Goal: Task Accomplishment & Management: Complete application form

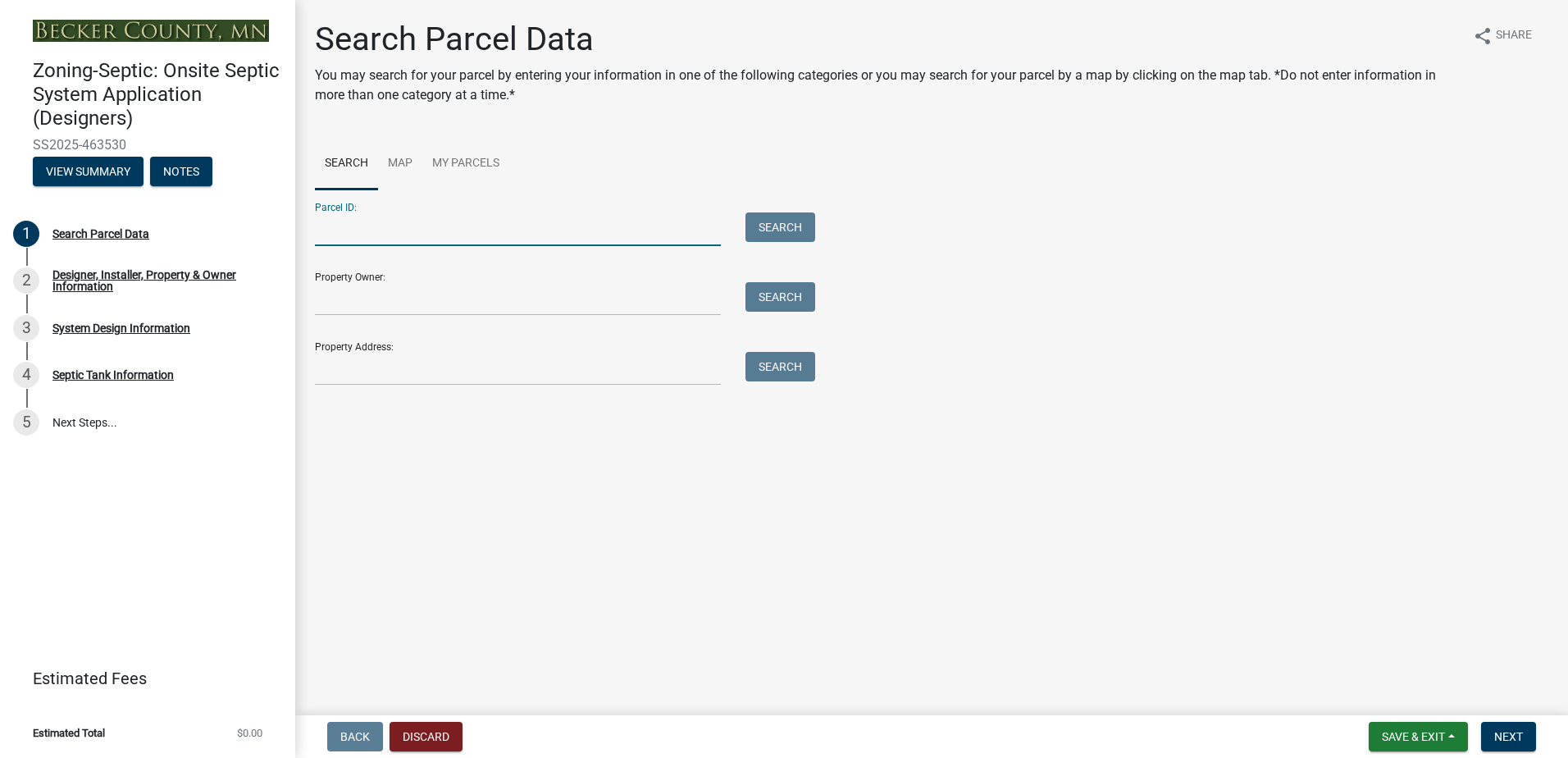
drag, startPoint x: 335, startPoint y: 240, endPoint x: 372, endPoint y: 236, distance: 37.2
click at [335, 241] on input "Parcel ID:" at bounding box center [517, 229] width 406 height 34
type input "191468000"
click at [799, 234] on button "Search" at bounding box center [780, 226] width 70 height 29
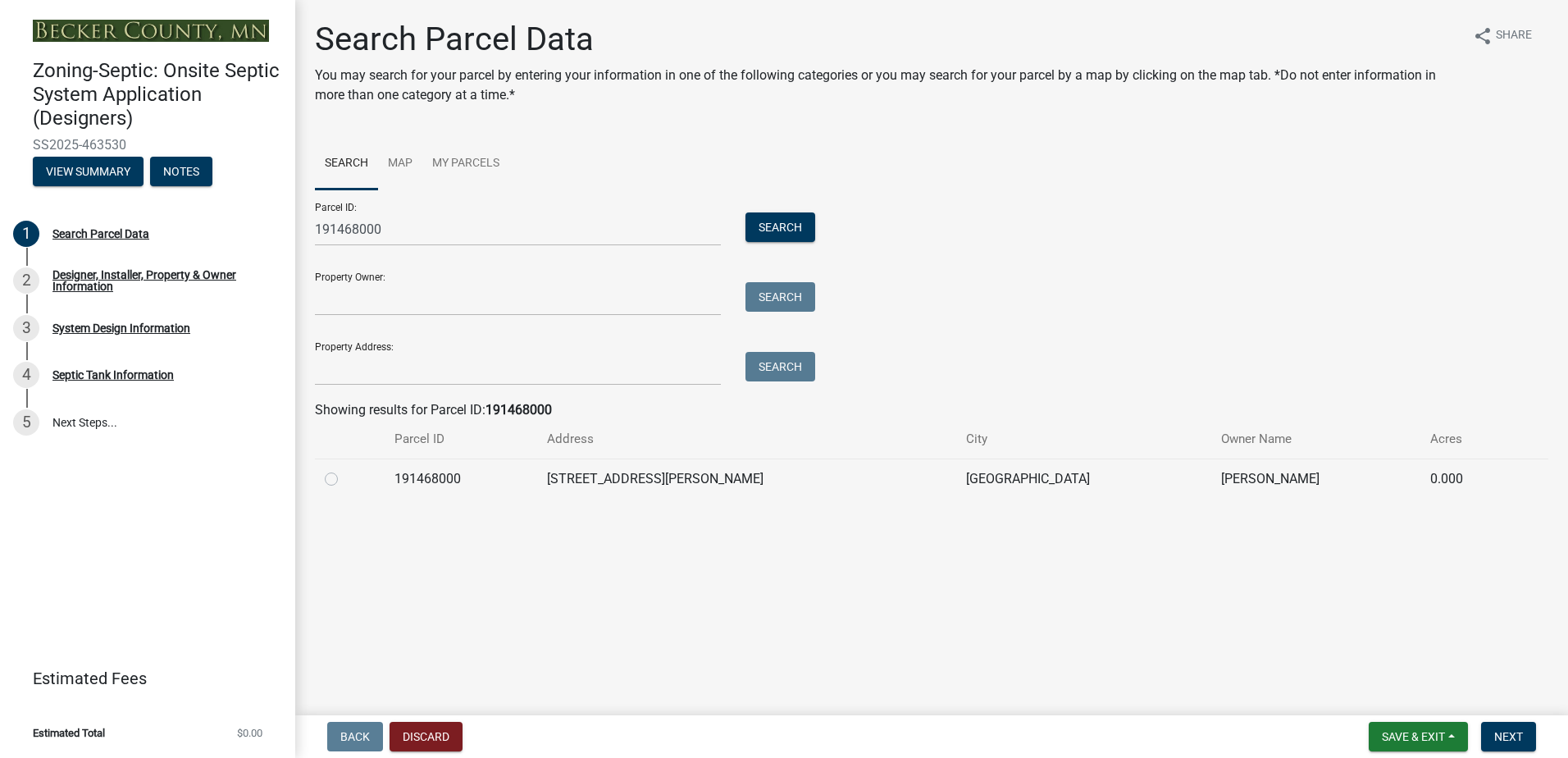
click at [344, 469] on label at bounding box center [344, 469] width 0 height 0
click at [344, 479] on input "radio" at bounding box center [350, 474] width 11 height 11
radio input "true"
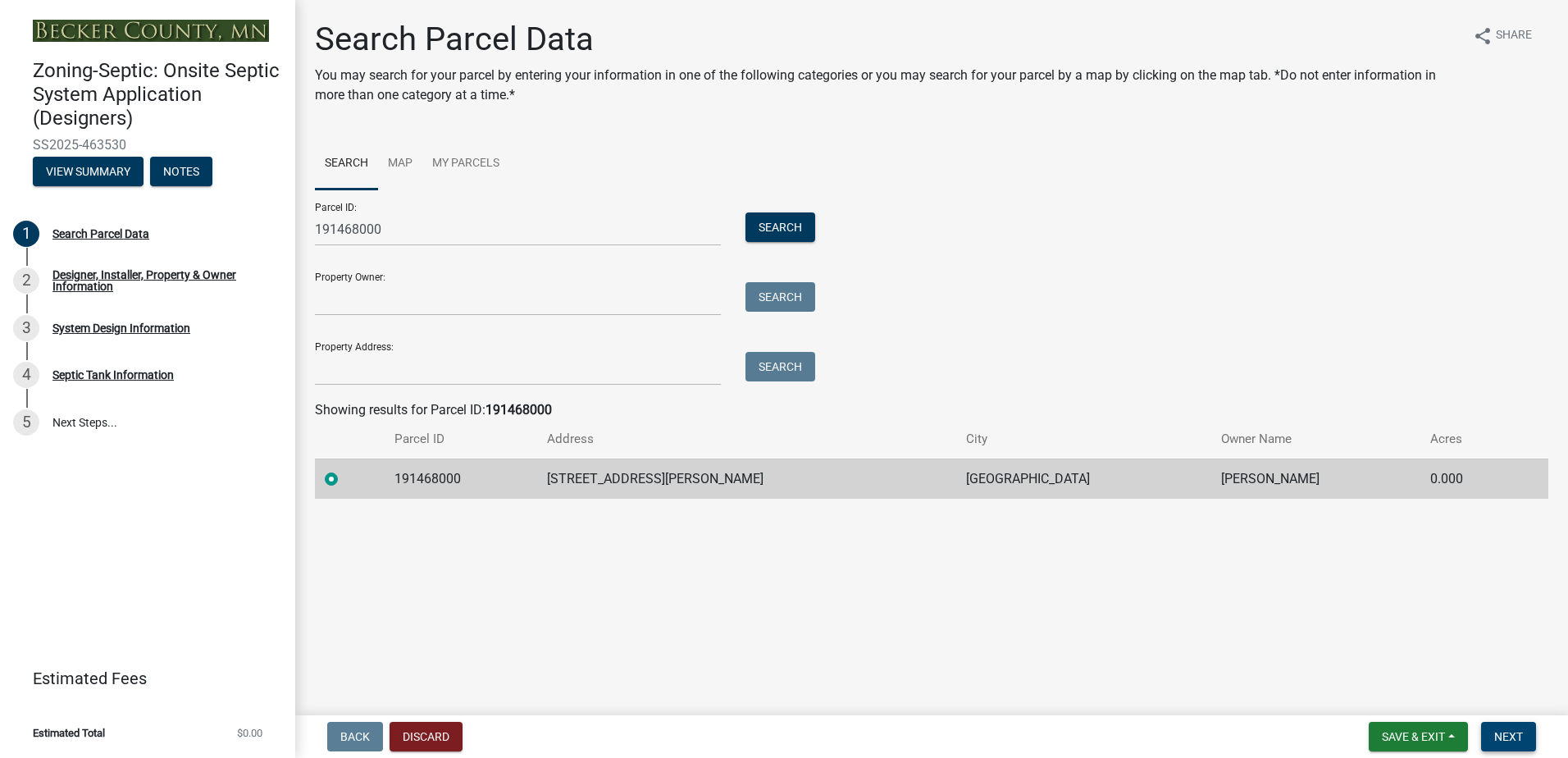
click at [1509, 738] on span "Next" at bounding box center [1508, 736] width 28 height 13
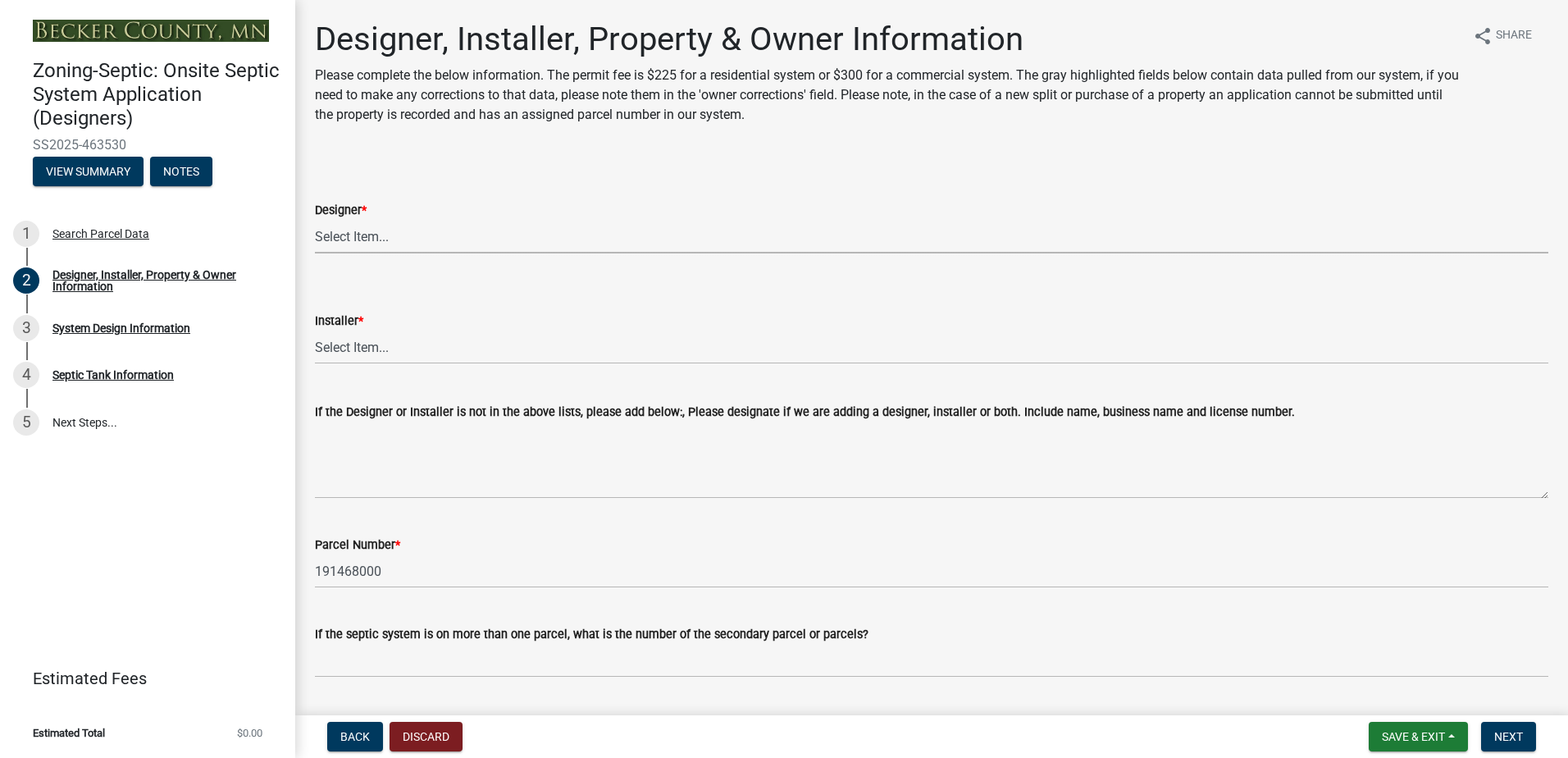
click at [364, 244] on select "Select Item... OTHER – Not listed (please add in next field and we will add to …" at bounding box center [932, 237] width 1233 height 34
click at [315, 220] on select "Select Item... OTHER – Not listed (please add in next field and we will add to …" at bounding box center [932, 237] width 1233 height 34
select select "a2621600-4690-4654-bff0-ecc615071557"
click at [341, 355] on select "Select Item... OTHER – Not listed (please add in next field and we will add to …" at bounding box center [932, 347] width 1233 height 34
click at [315, 330] on select "Select Item... OTHER – Not listed (please add in next field and we will add to …" at bounding box center [932, 347] width 1233 height 34
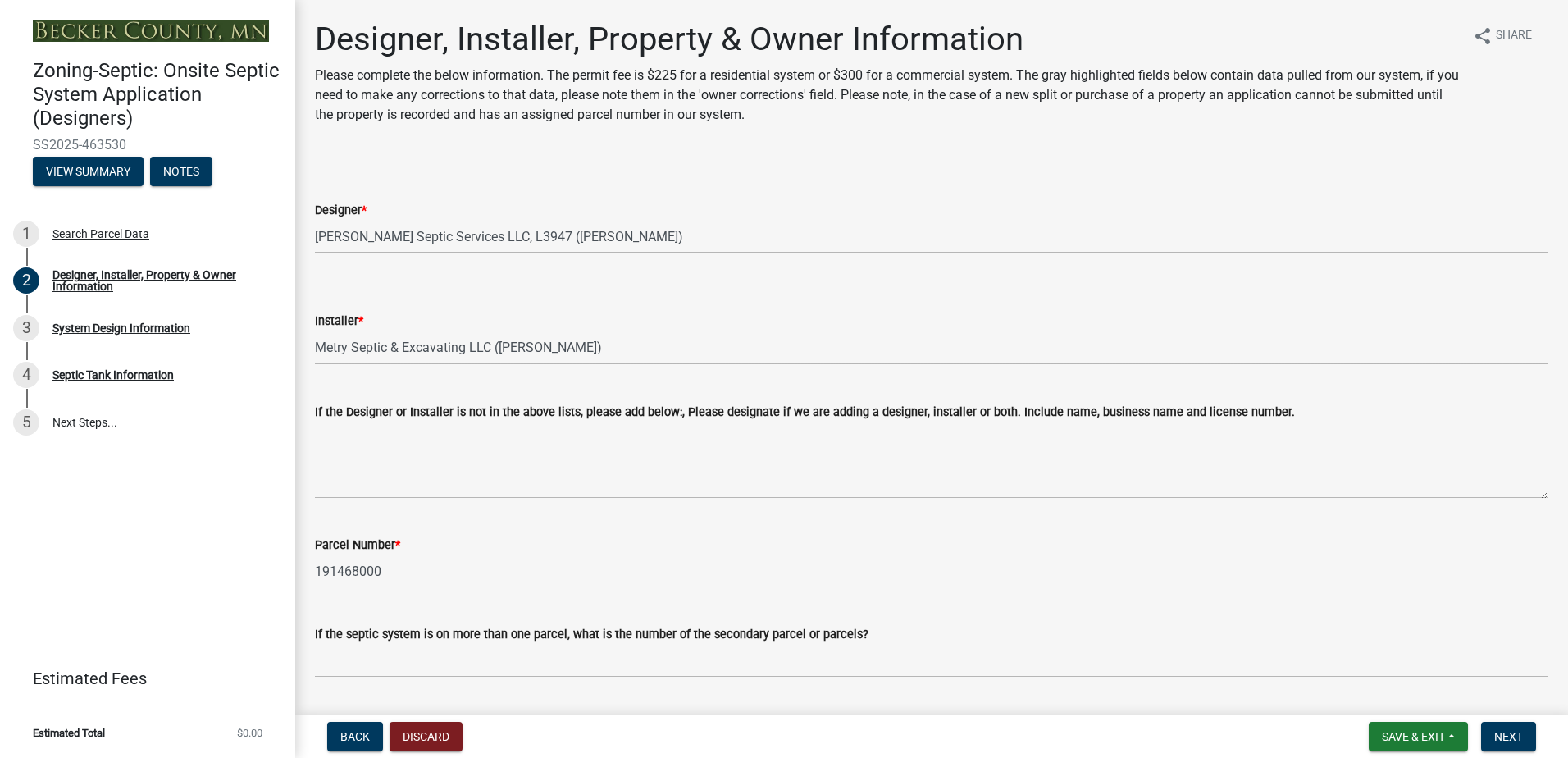
select select "370dcace-fa4b-476f-8e17-3b436b985960"
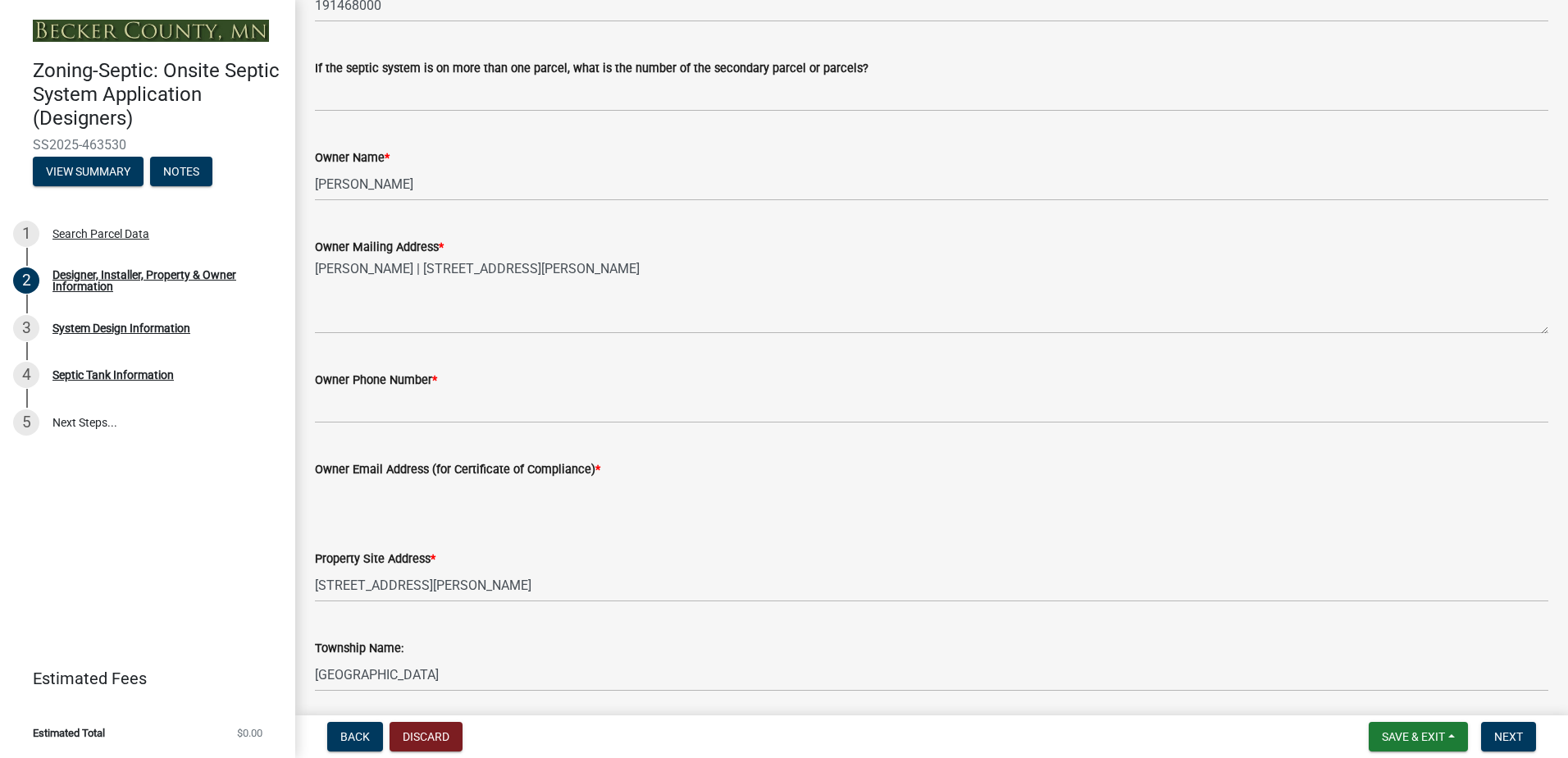
scroll to position [574, 0]
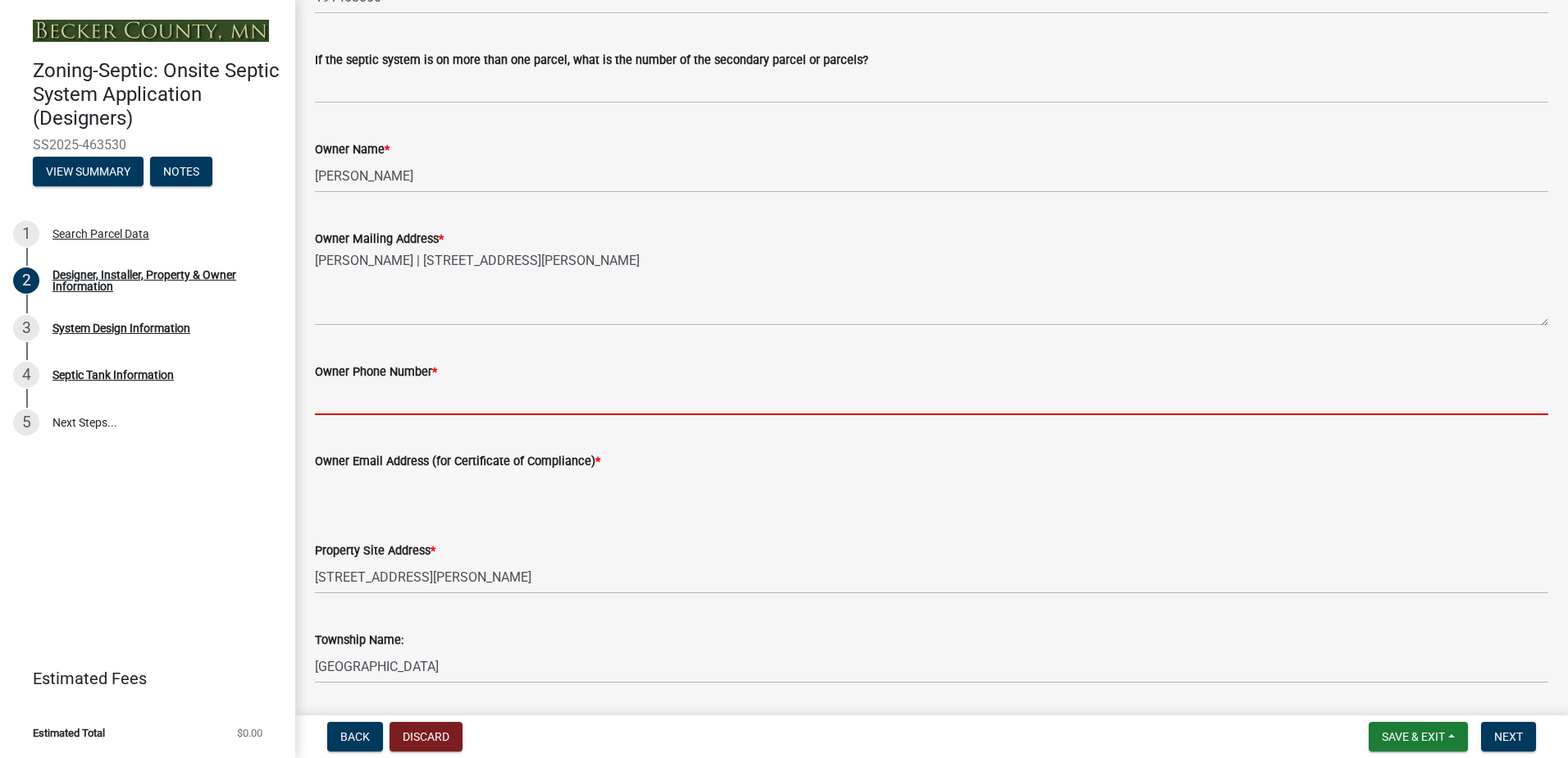
click at [340, 400] on input "Owner Phone Number *" at bounding box center [932, 399] width 1233 height 34
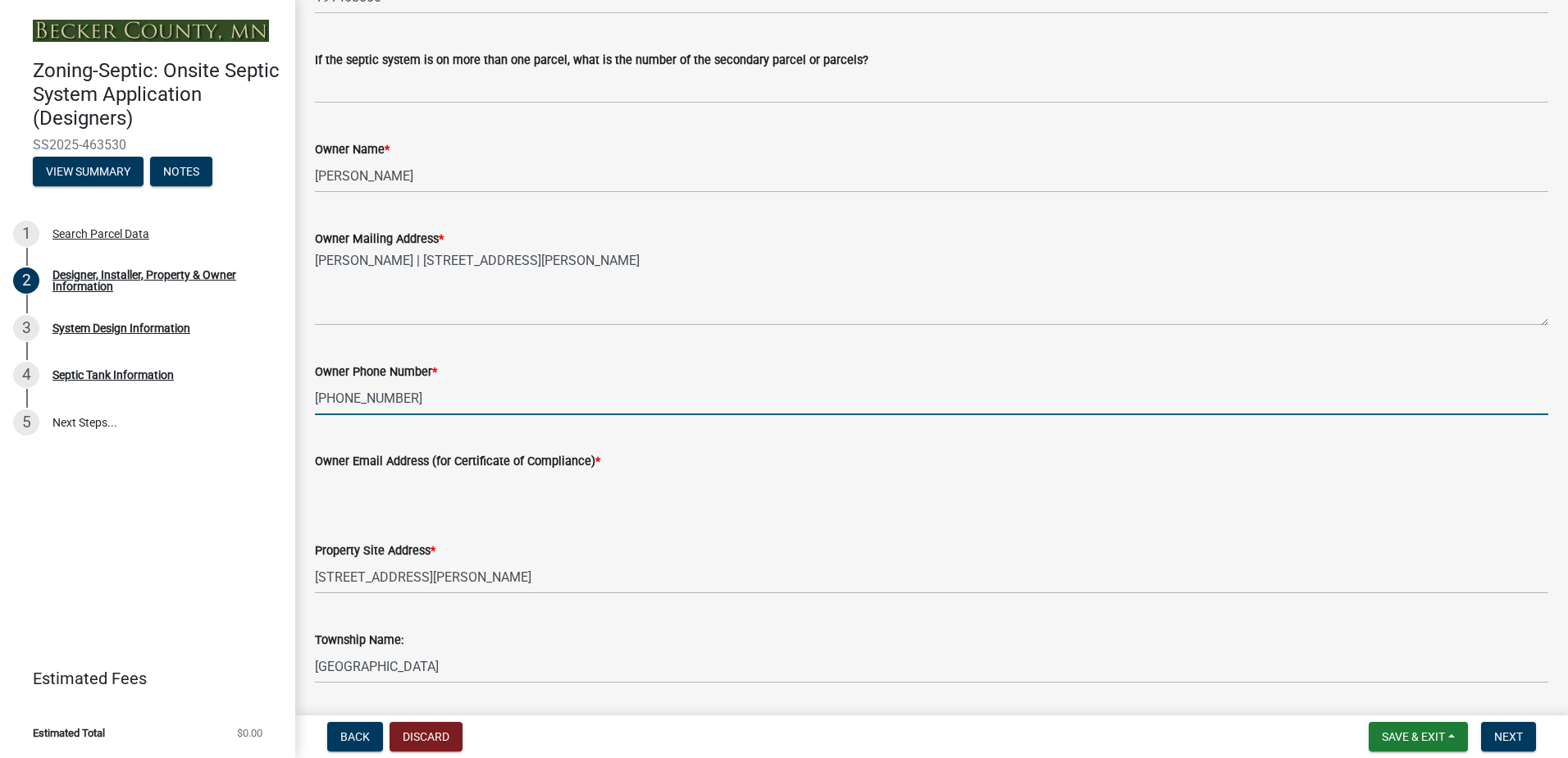
type input "[PHONE_NUMBER]"
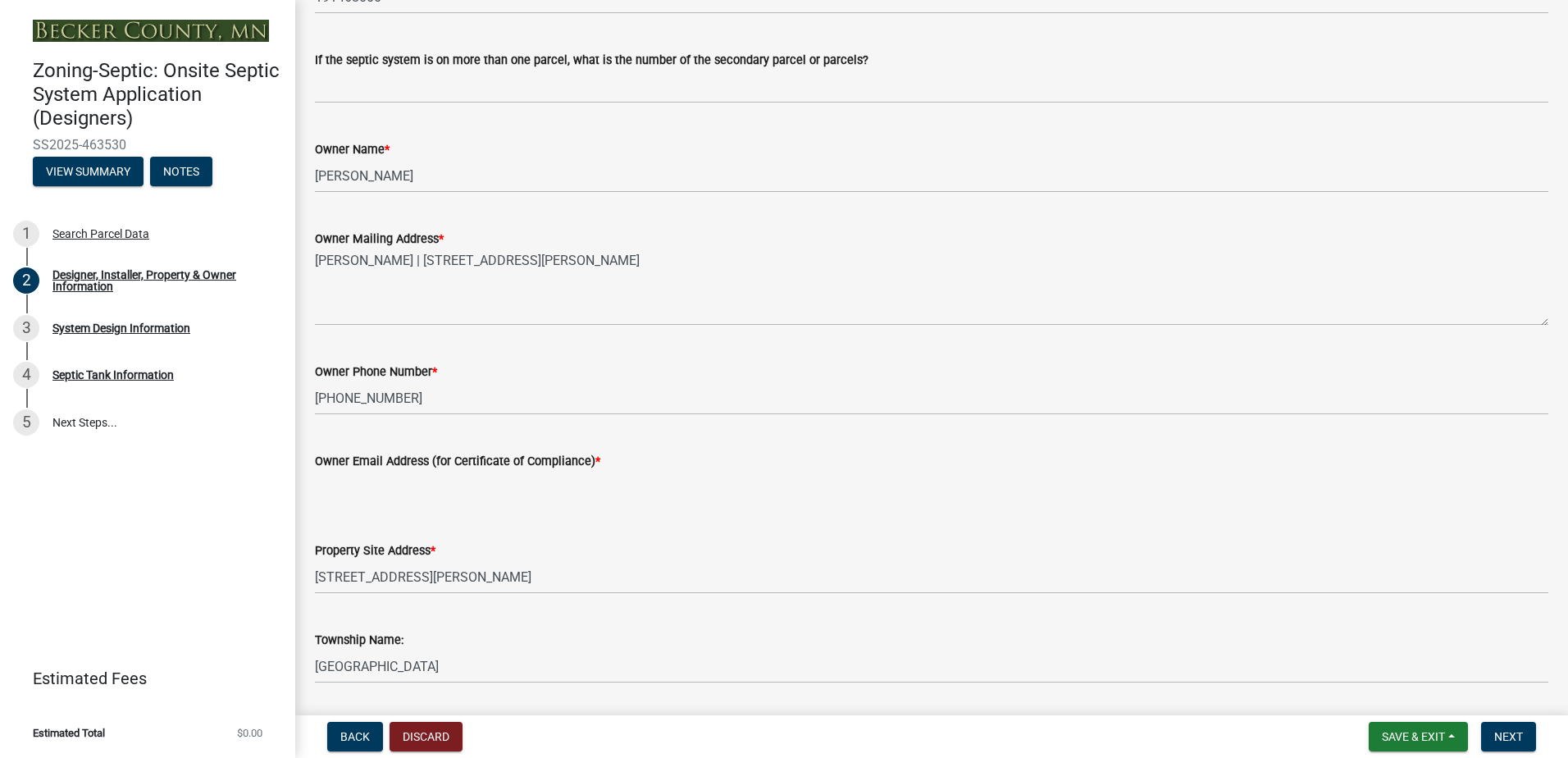
click at [340, 490] on input "Owner Email Address (for Certificate of Compliance) *" at bounding box center [932, 487] width 1233 height 34
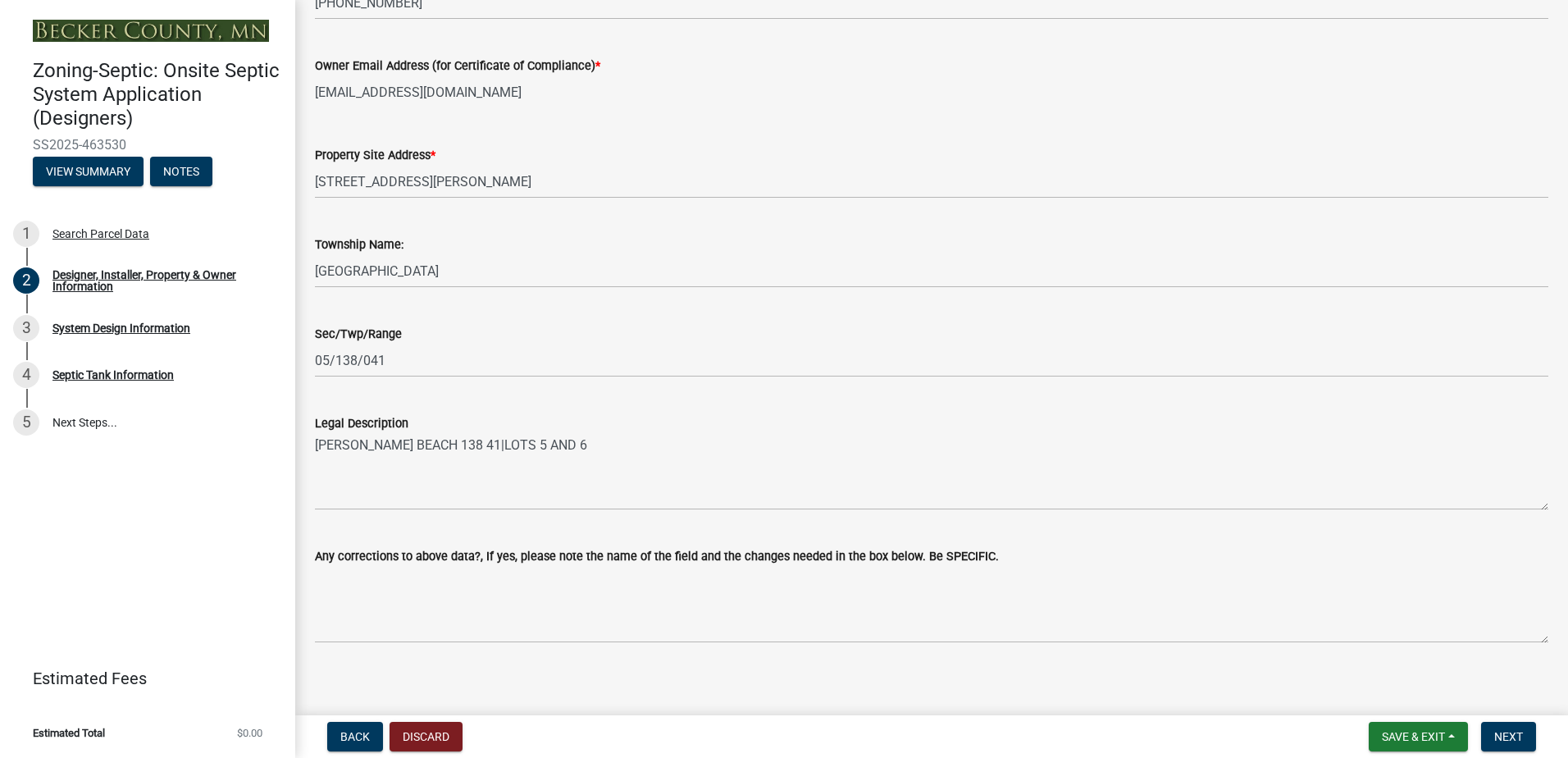
scroll to position [981, 0]
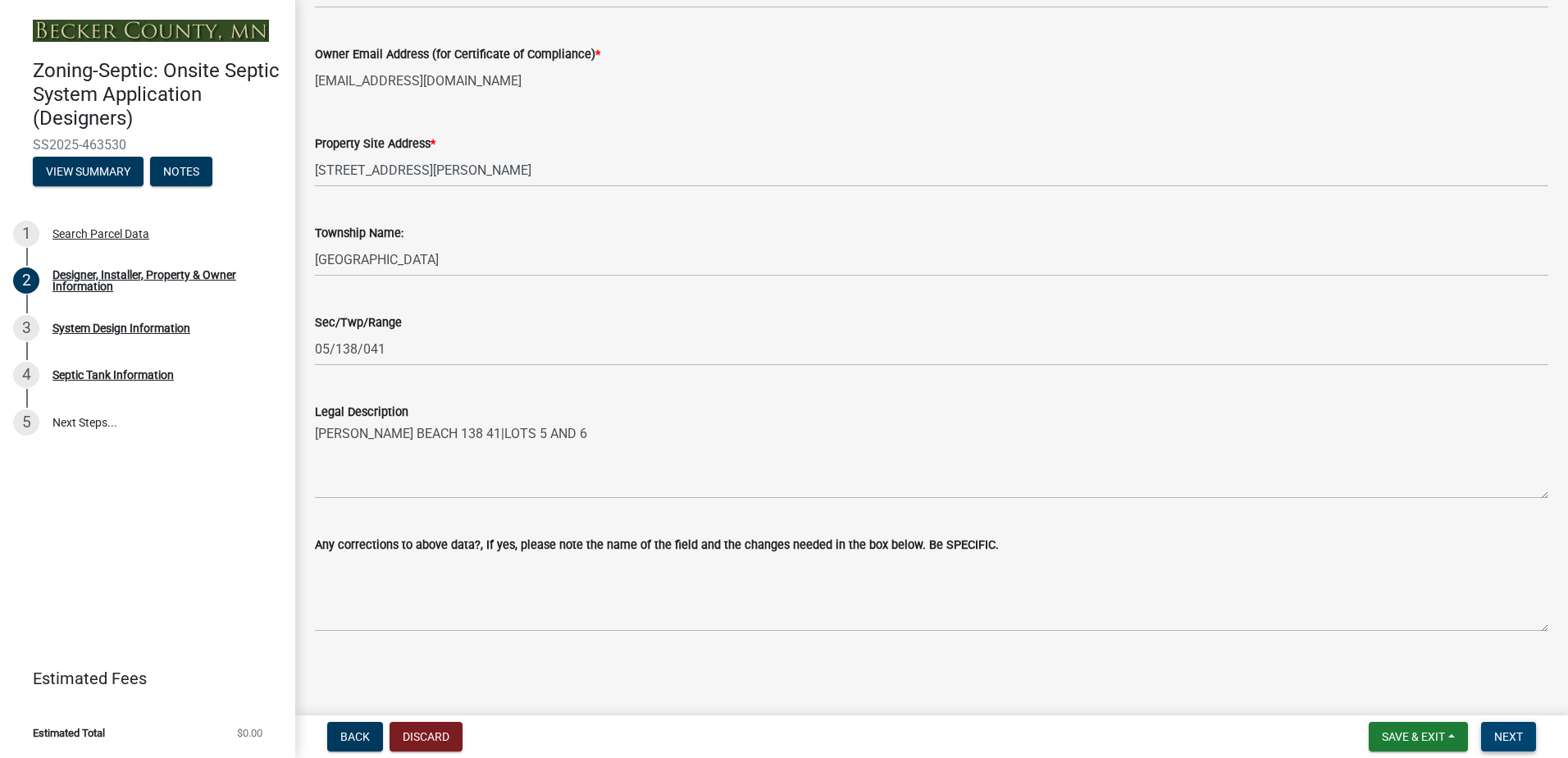
type input "[EMAIL_ADDRESS][DOMAIN_NAME]"
click at [1514, 740] on span "Next" at bounding box center [1508, 736] width 28 height 13
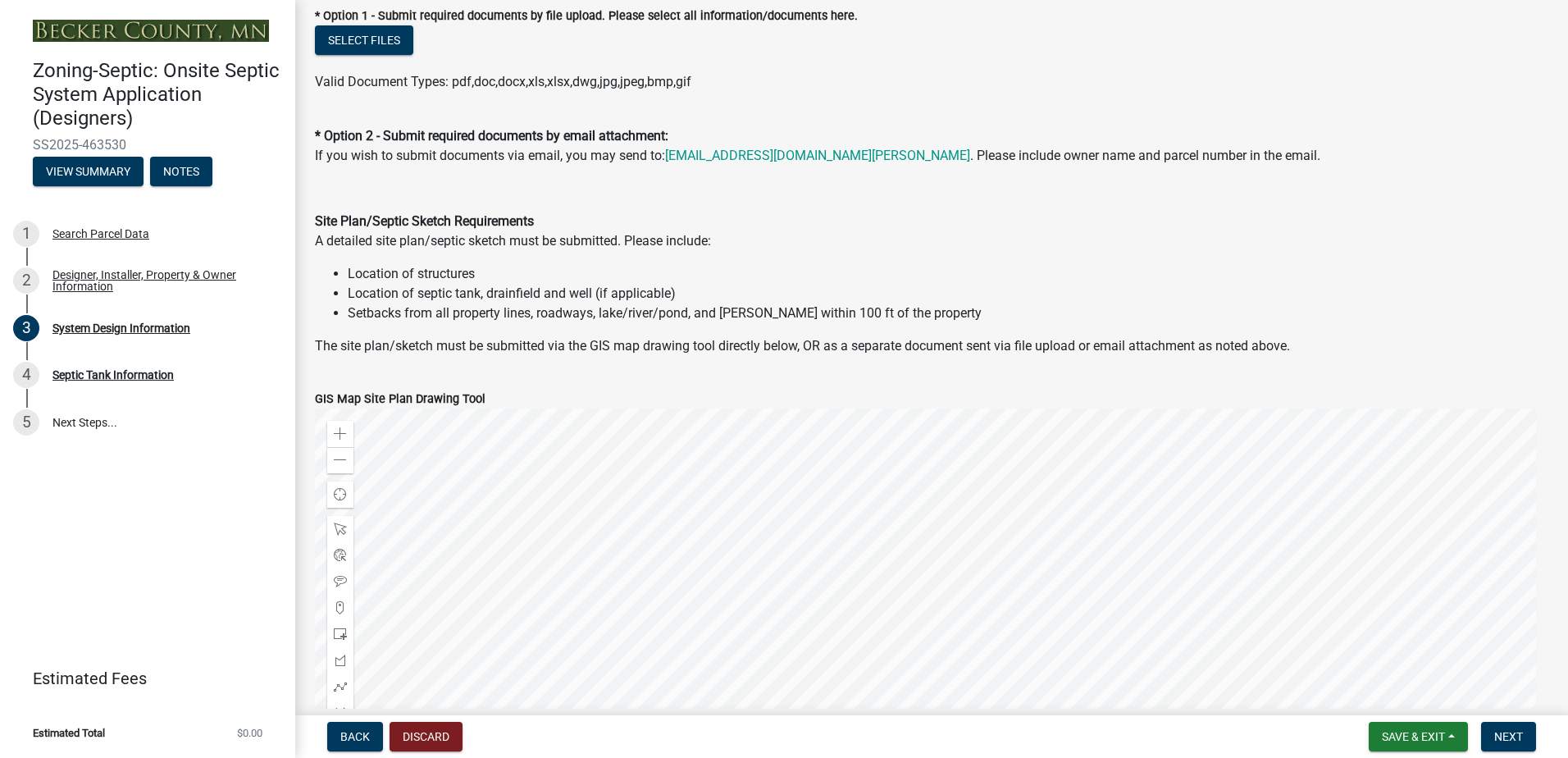
scroll to position [656, 0]
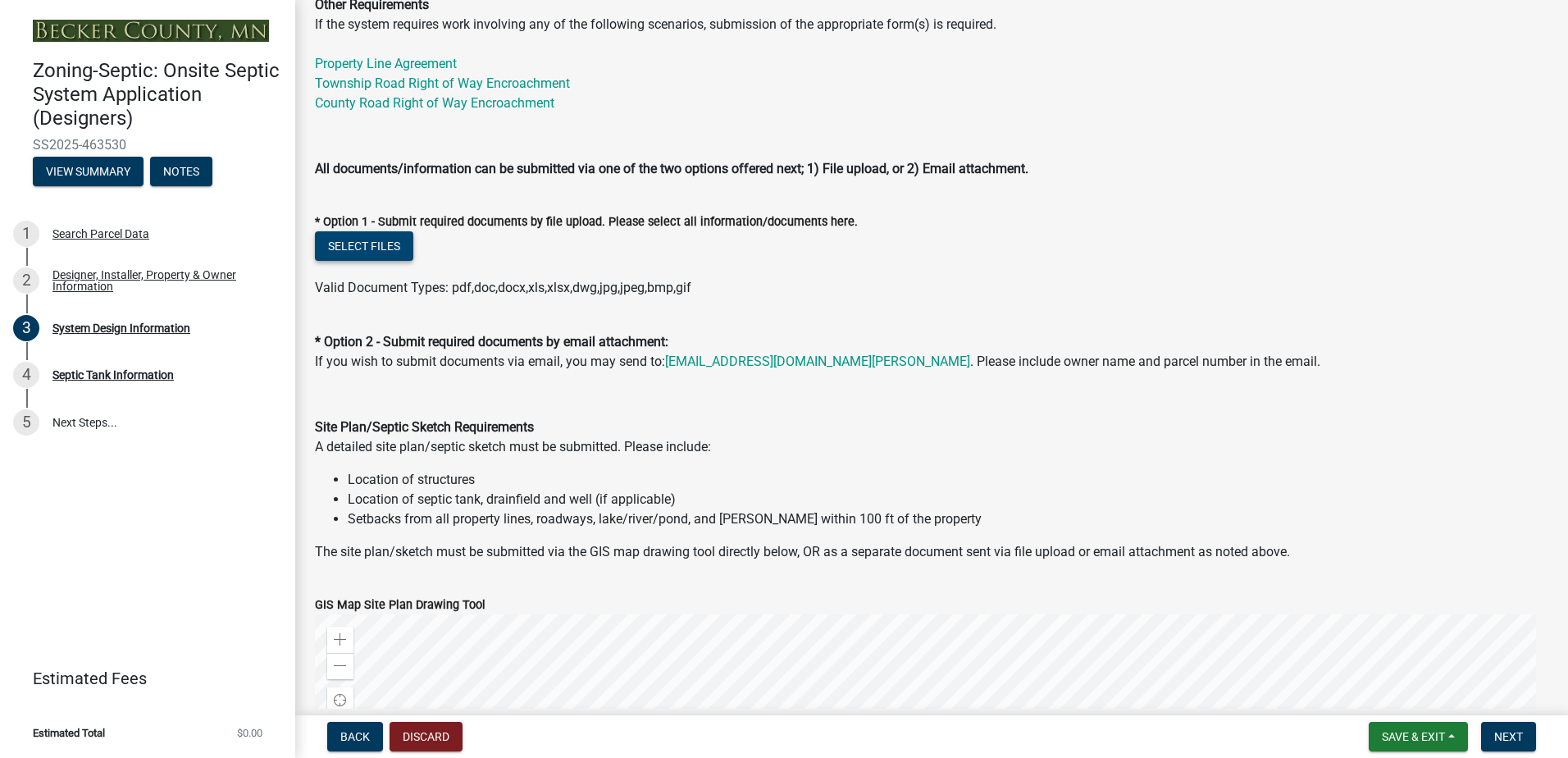
click at [376, 255] on button "Select files" at bounding box center [364, 246] width 98 height 29
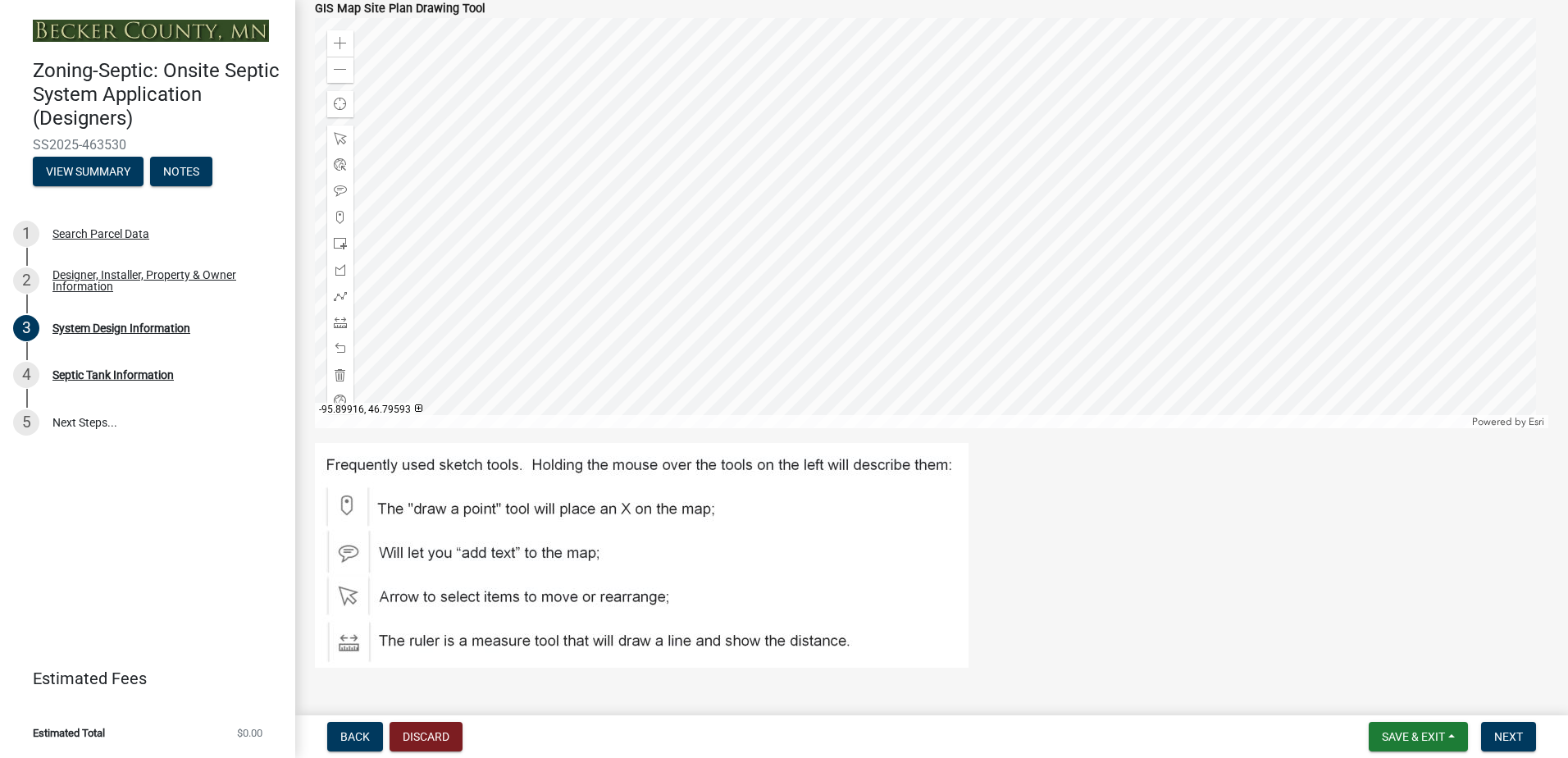
scroll to position [1148, 0]
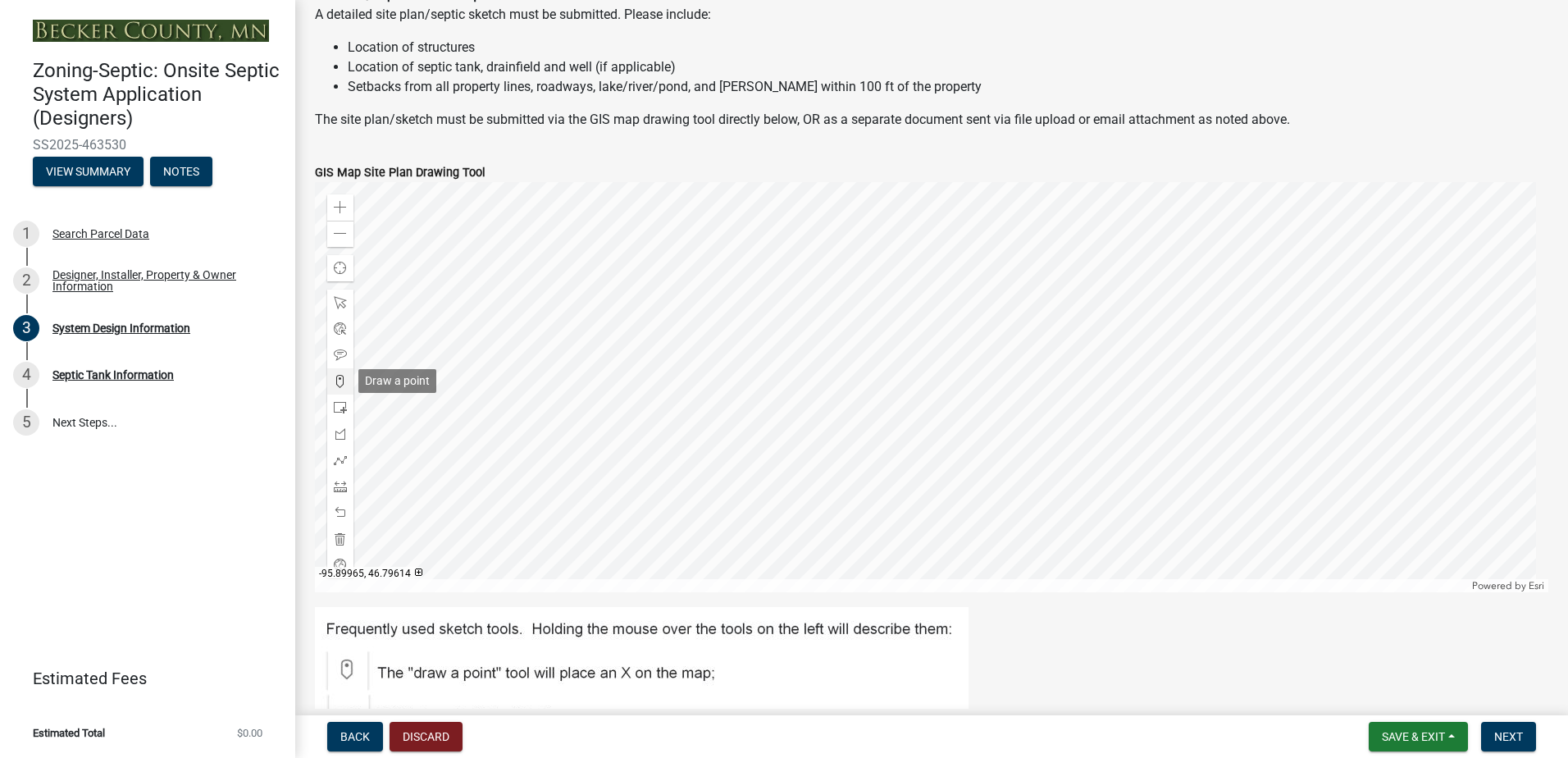
click at [339, 375] on span at bounding box center [340, 381] width 13 height 13
click at [818, 320] on div at bounding box center [932, 387] width 1233 height 410
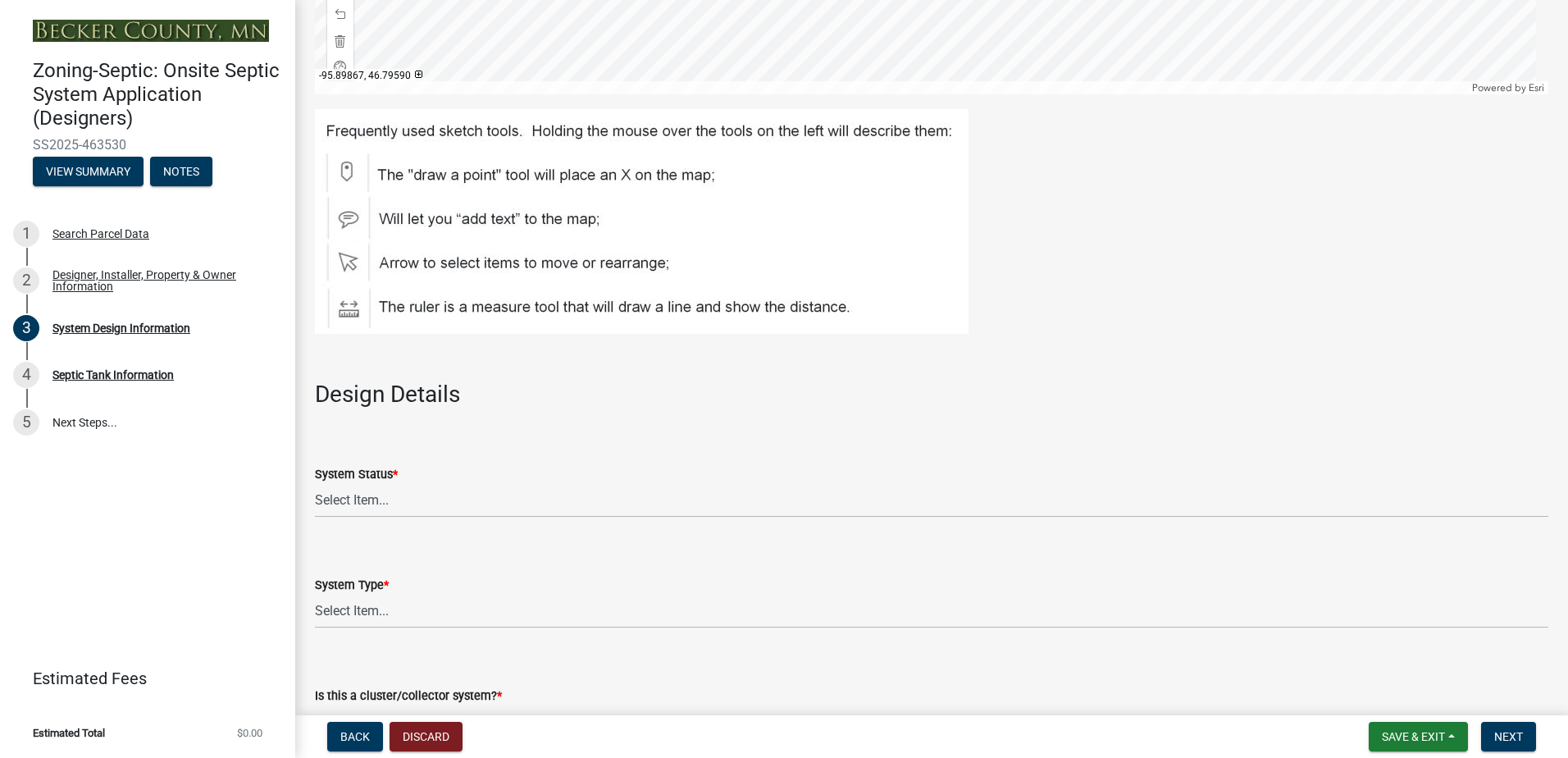
scroll to position [1722, 0]
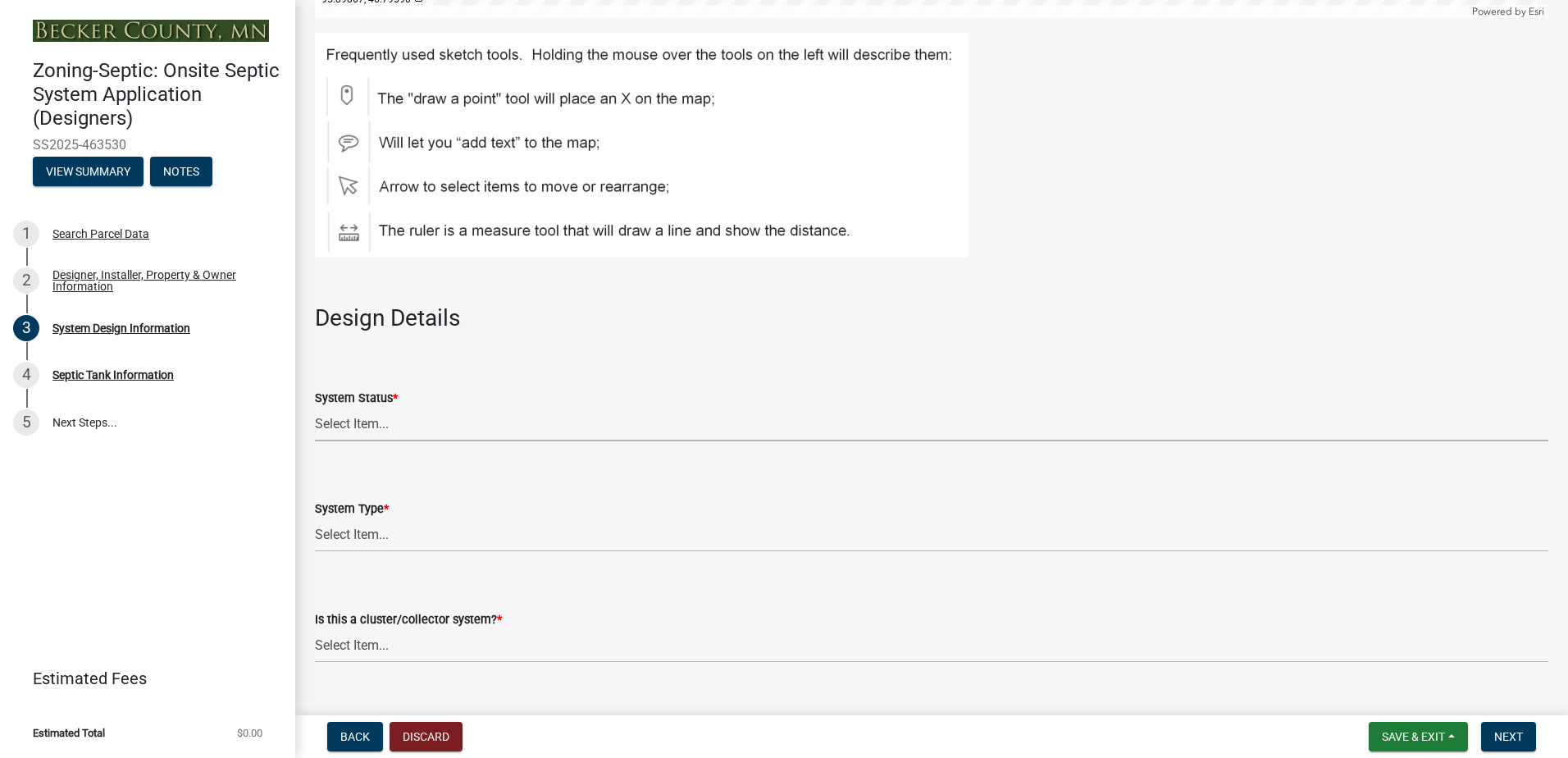
click at [379, 422] on select "Select Item... No Existing System Replacement System Failing System (Cesspool, …" at bounding box center [932, 424] width 1233 height 34
click at [315, 407] on select "Select Item... No Existing System Replacement System Failing System (Cesspool, …" at bounding box center [932, 424] width 1233 height 34
select select "8ba21533-2acf-4cc6-95e5-280e4aabd5a3"
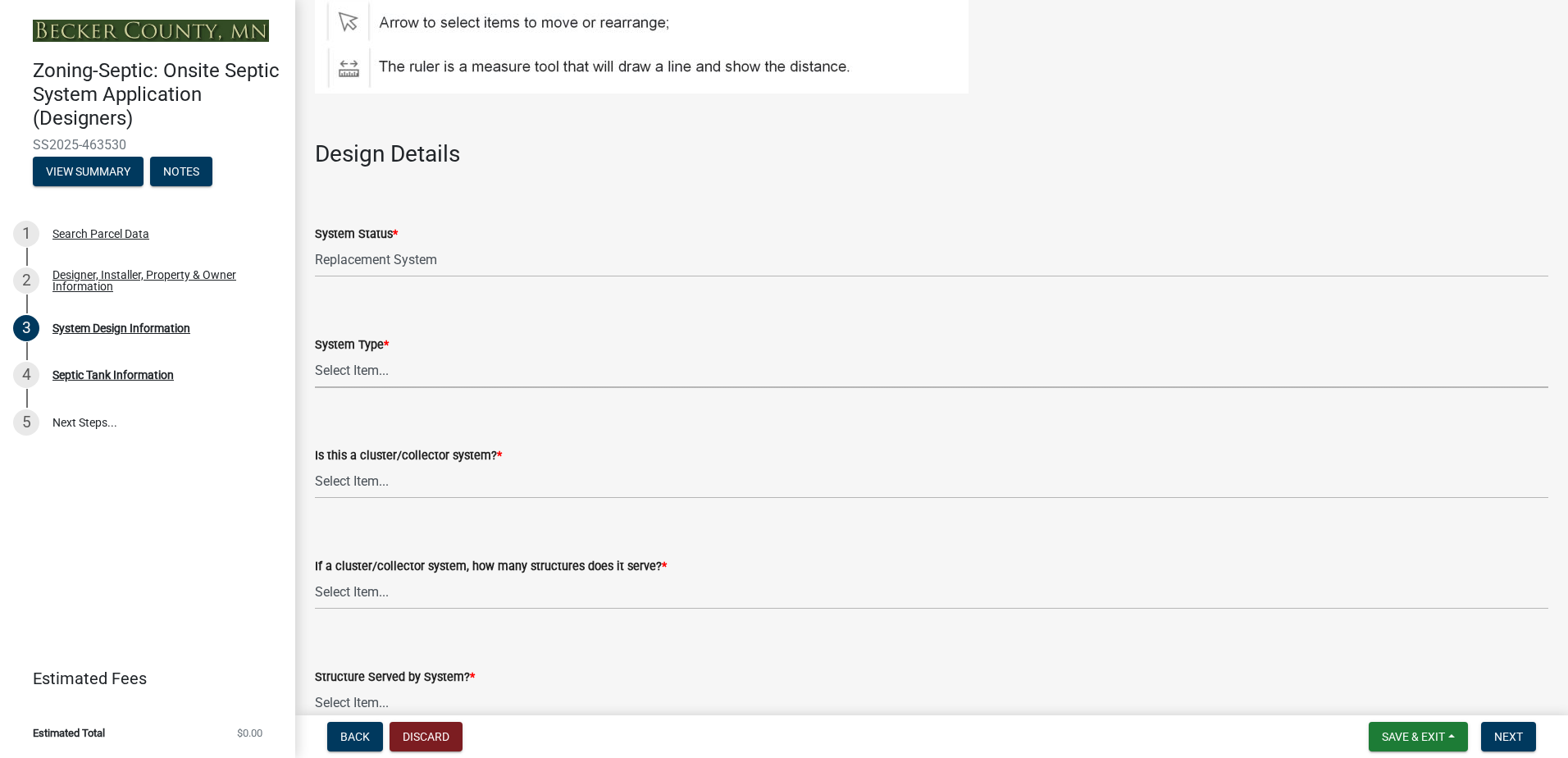
click at [355, 367] on select "Select Item... Type I Type II Type III Type IV Type V" at bounding box center [932, 371] width 1233 height 34
click at [315, 354] on select "Select Item... Type I Type II Type III Type IV Type V" at bounding box center [932, 371] width 1233 height 34
select select "d11049ea-91d0-42ef-8f23-5bc08afa6acf"
click at [345, 479] on select "Select Item... Yes No" at bounding box center [932, 482] width 1233 height 34
click at [315, 465] on select "Select Item... Yes No" at bounding box center [932, 482] width 1233 height 34
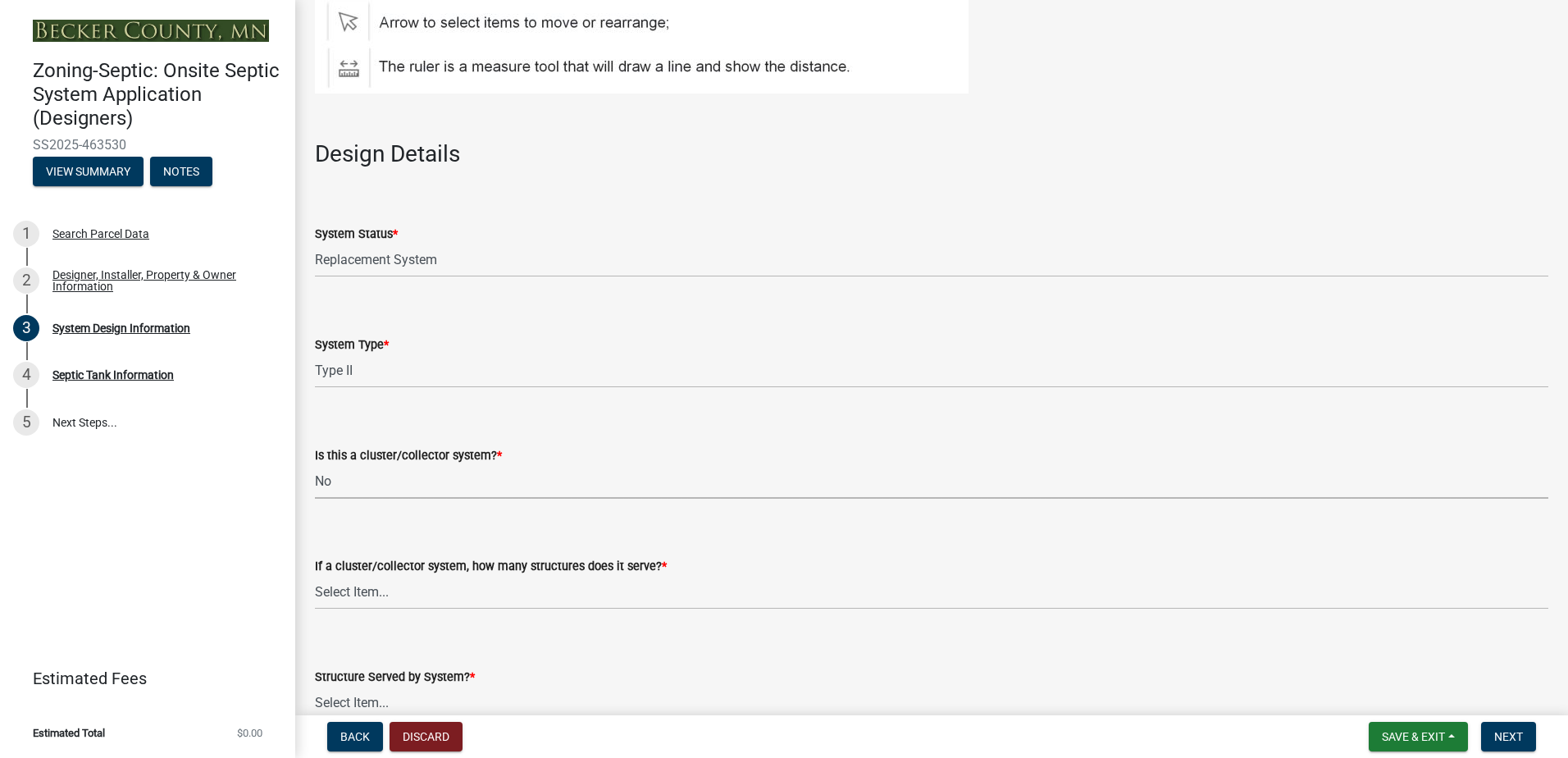
select select "011fbff4-a41d-4a75-9bd8-71c7e6c69e0d"
click at [337, 597] on select "Select Item... Not a cluster/collector system 1 2 3 4 5 6 7 8 9 10" at bounding box center [932, 593] width 1233 height 34
click at [315, 576] on select "Select Item... Not a cluster/collector system 1 2 3 4 5 6 7 8 9 10" at bounding box center [932, 593] width 1233 height 34
select select "85fdfef2-2683-4311-b5d5-5505f6411127"
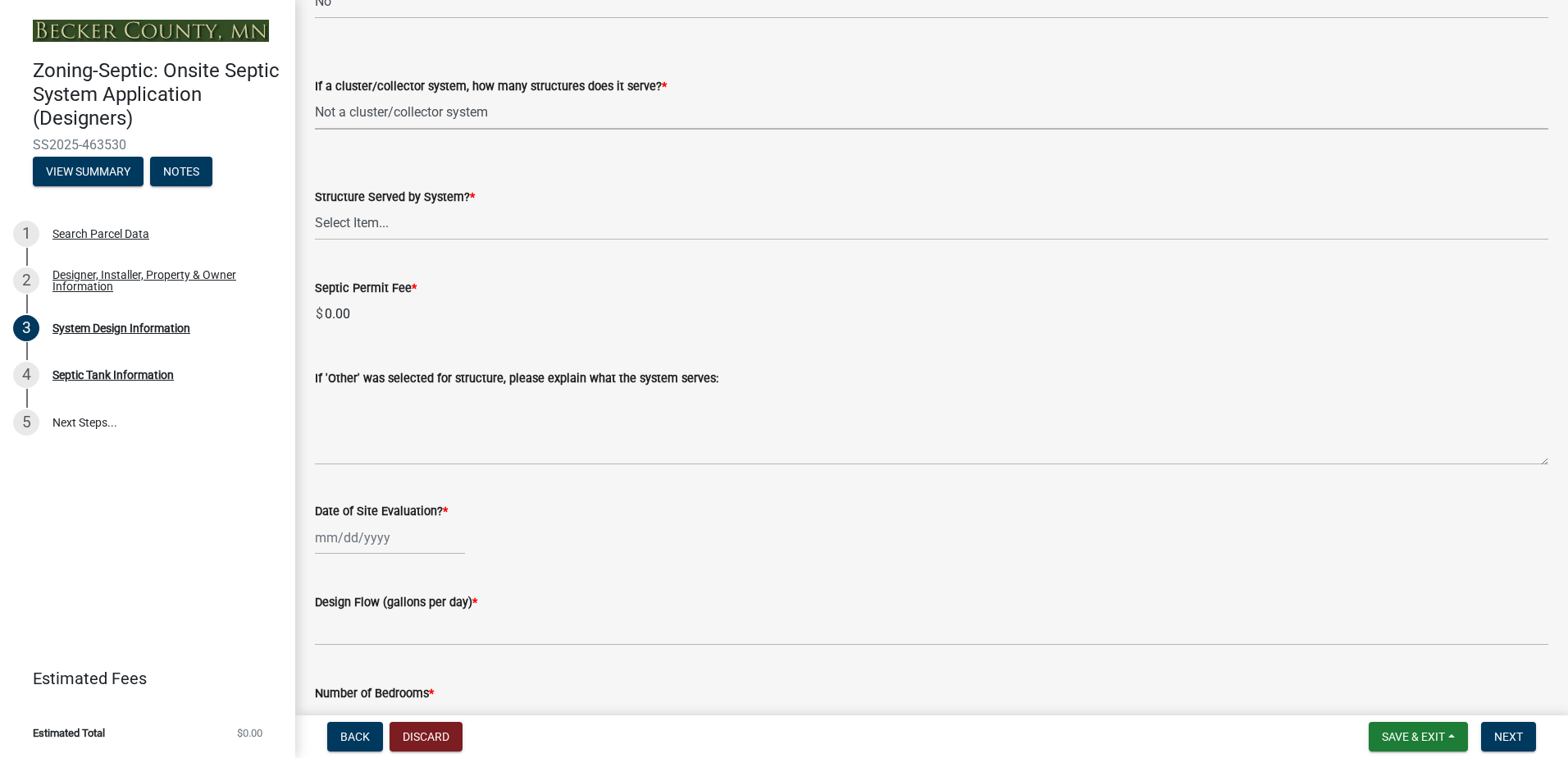
scroll to position [2378, 0]
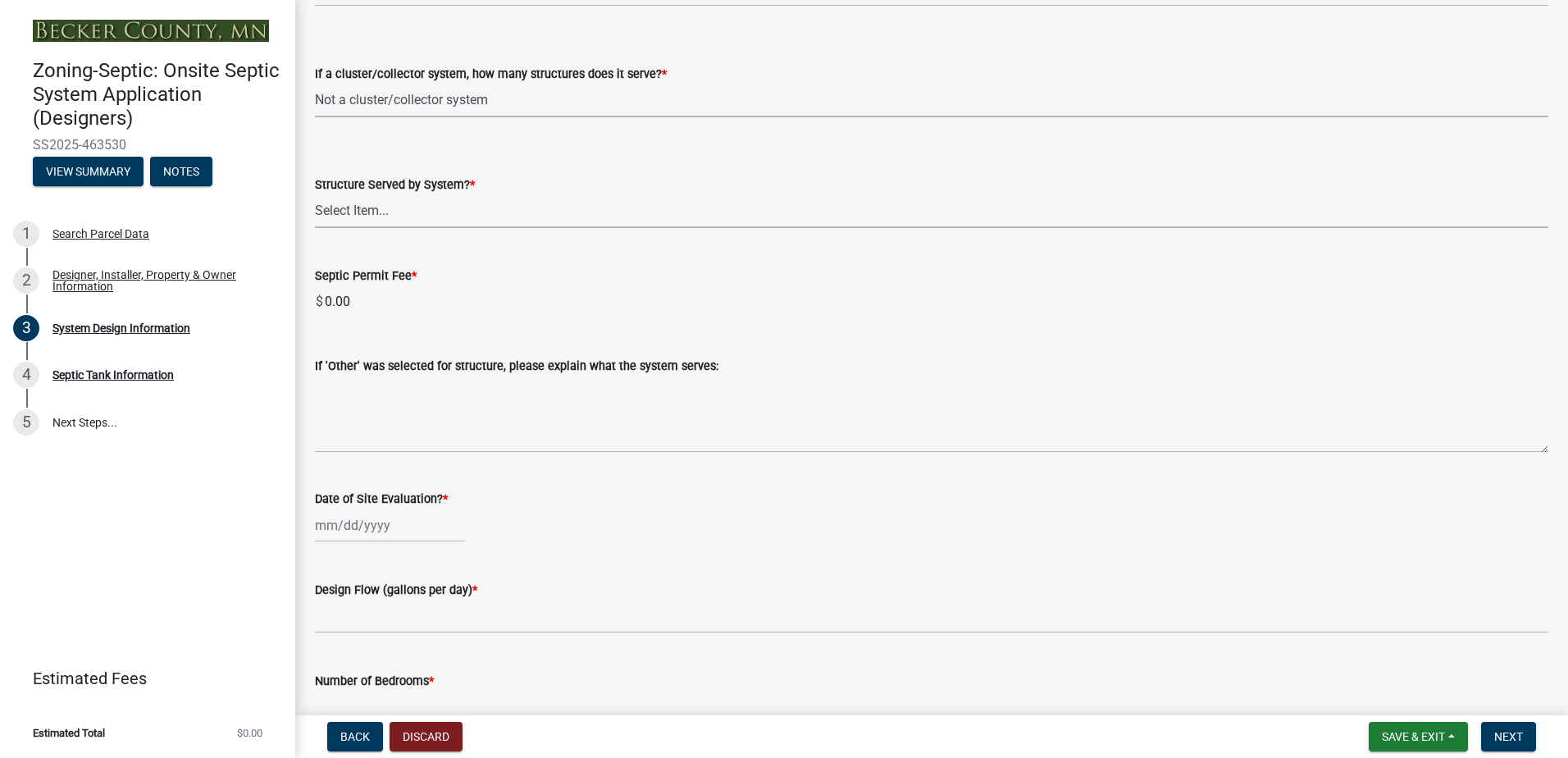
click at [359, 211] on select "Select Item... Commercial Resort Commercial - Non Resort Other Full-Time Dwelli…" at bounding box center [932, 211] width 1233 height 34
click at [315, 194] on select "Select Item... Commercial Resort Commercial - Non Resort Other Full-Time Dwelli…" at bounding box center [932, 211] width 1233 height 34
select select "bbba294c-e7e6-4483-b1a0-88fbc7e04017"
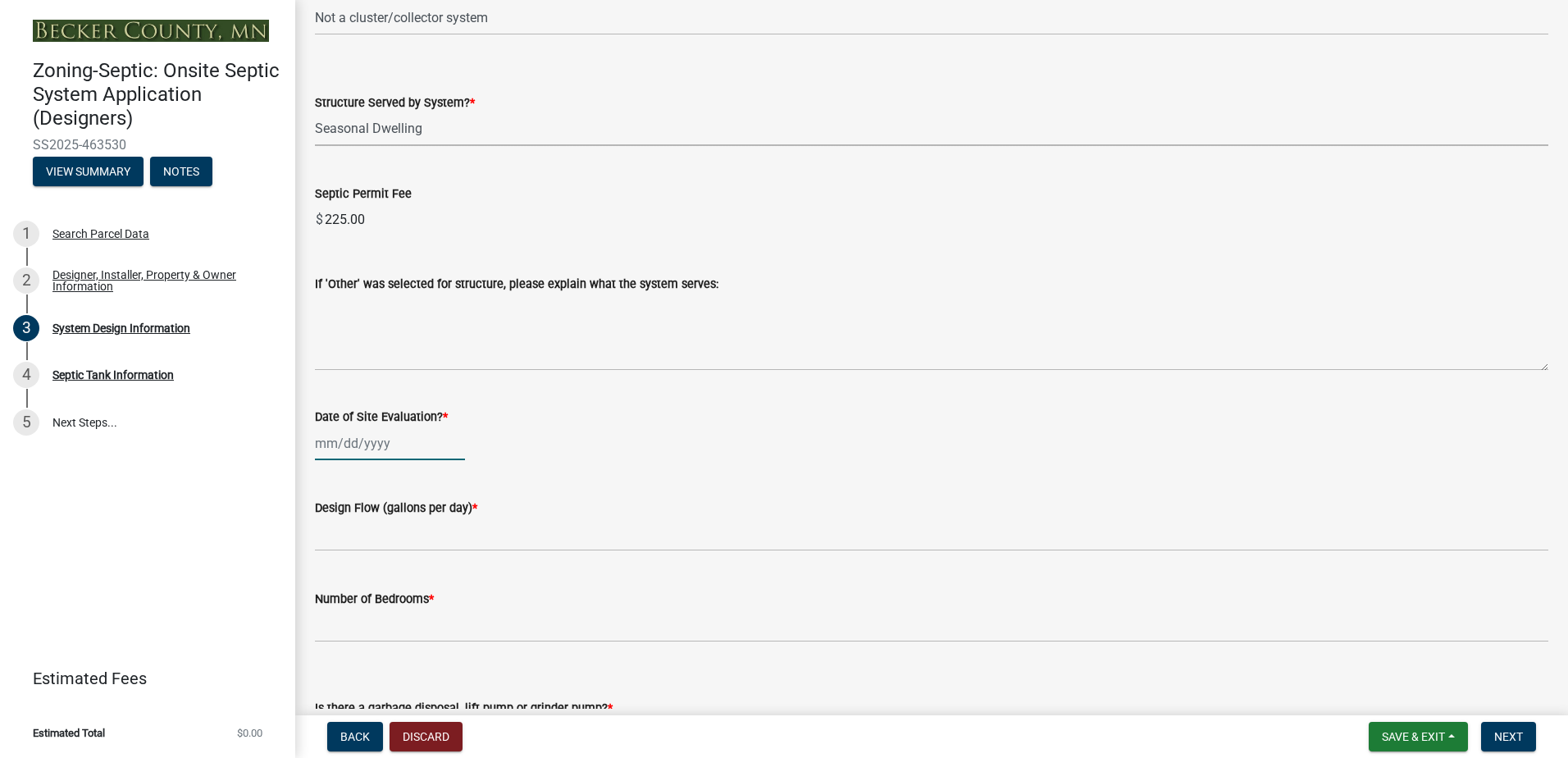
click at [342, 442] on div at bounding box center [390, 443] width 150 height 34
select select "8"
select select "2025"
click at [332, 556] on div "4" at bounding box center [331, 557] width 27 height 27
type input "[DATE]"
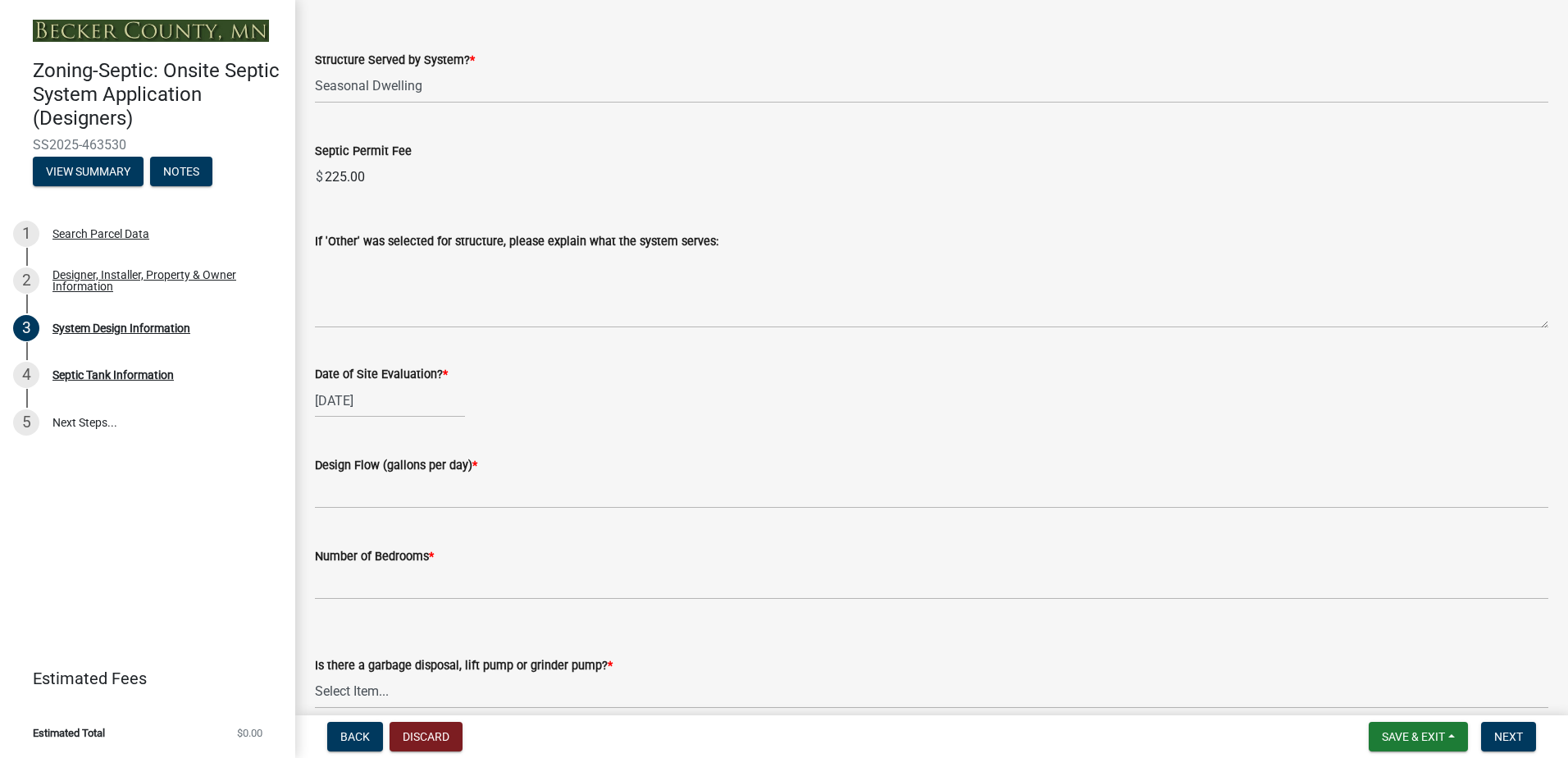
scroll to position [2542, 0]
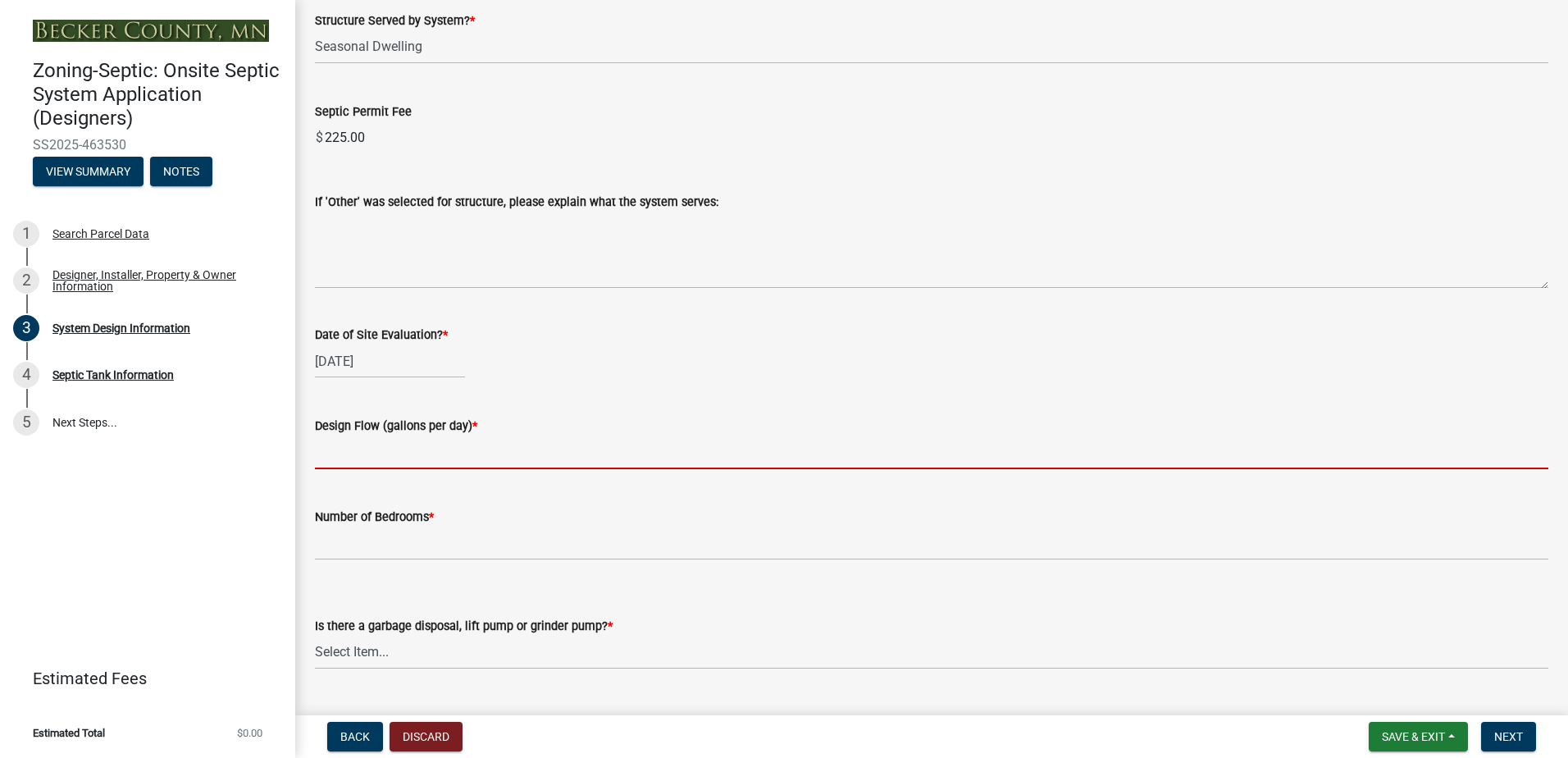
click at [350, 456] on input "text" at bounding box center [932, 453] width 1233 height 34
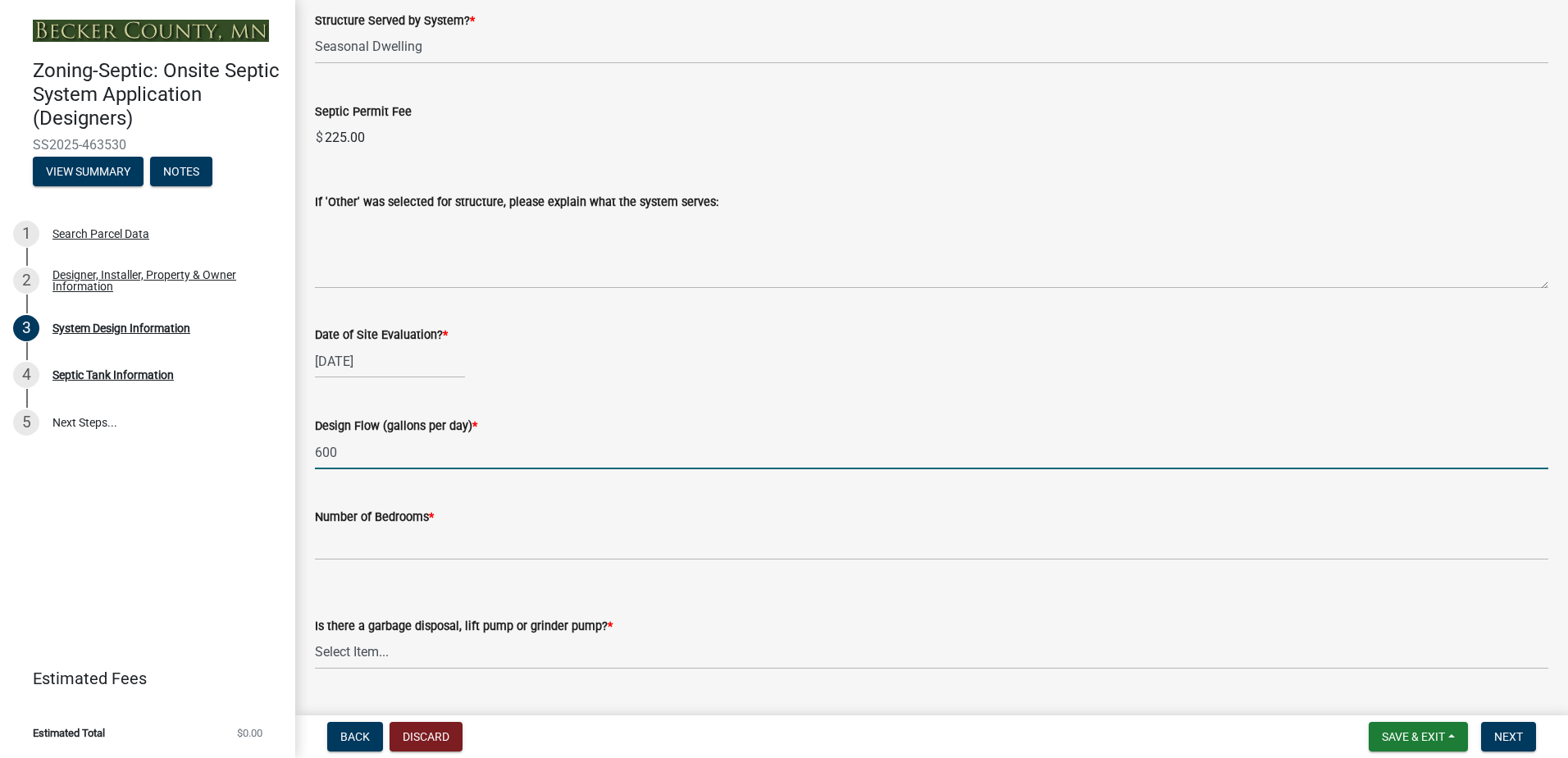
type input "600"
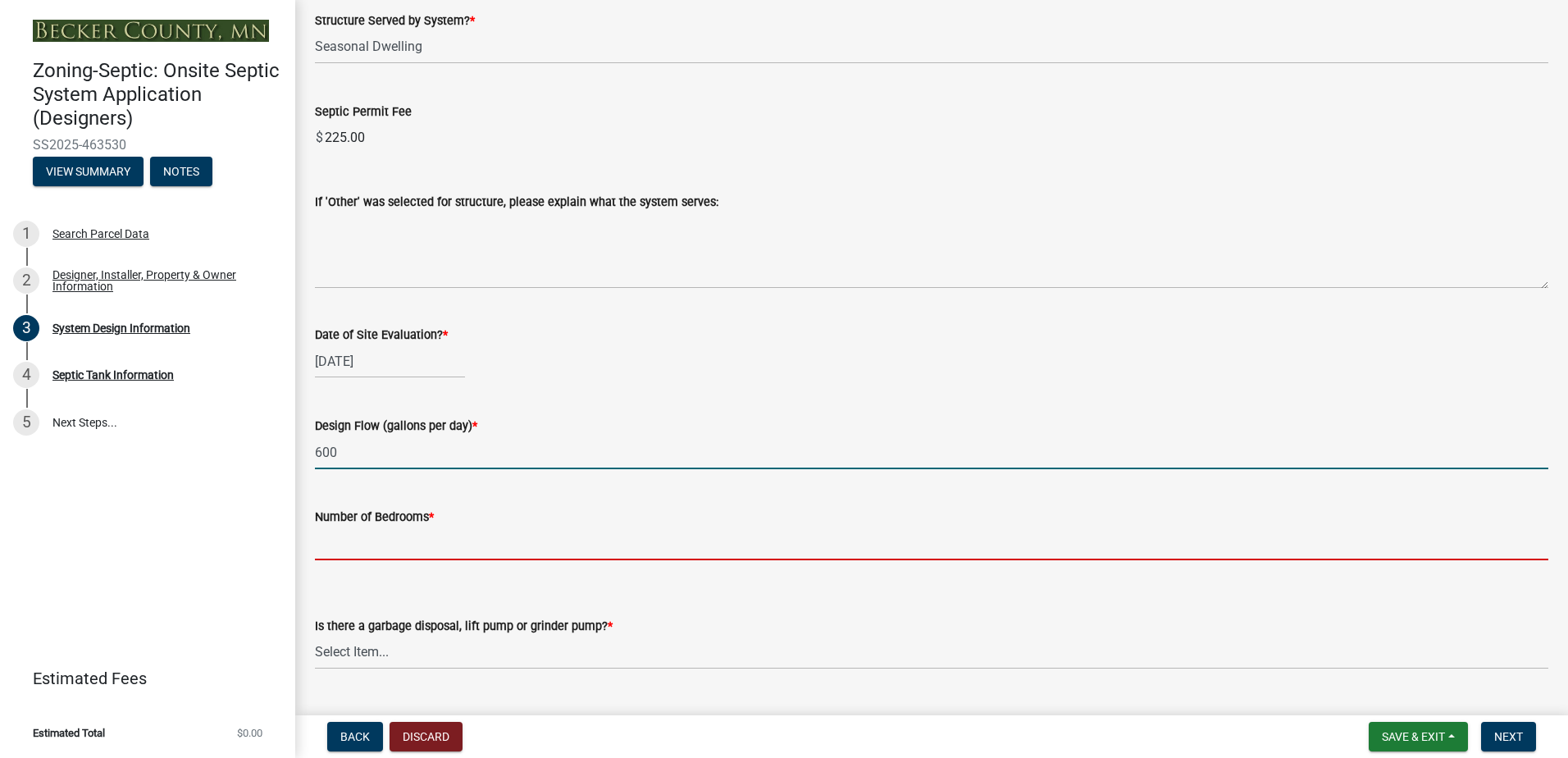
click at [350, 555] on input "Number of Bedrooms *" at bounding box center [932, 543] width 1233 height 34
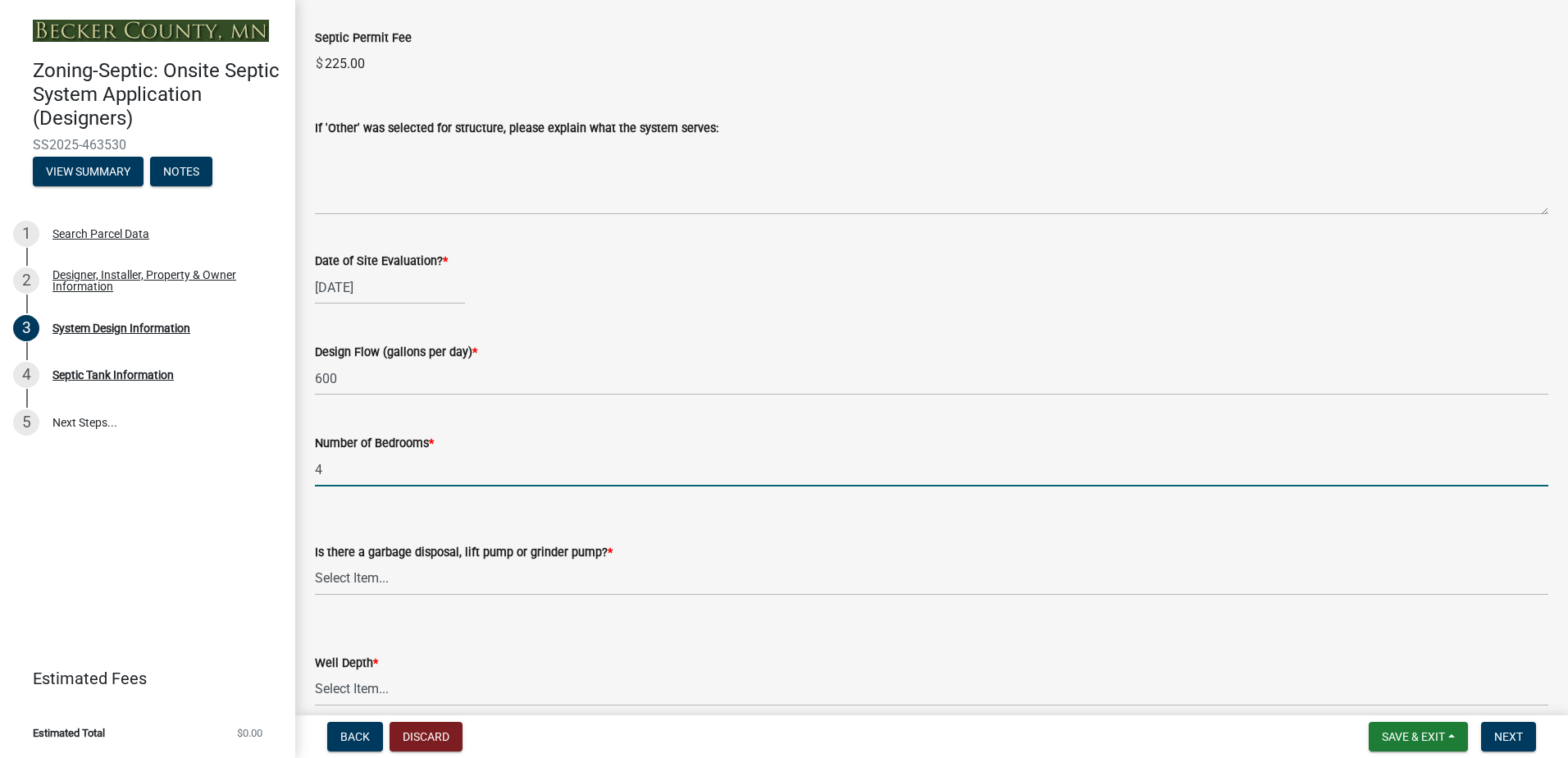
scroll to position [2706, 0]
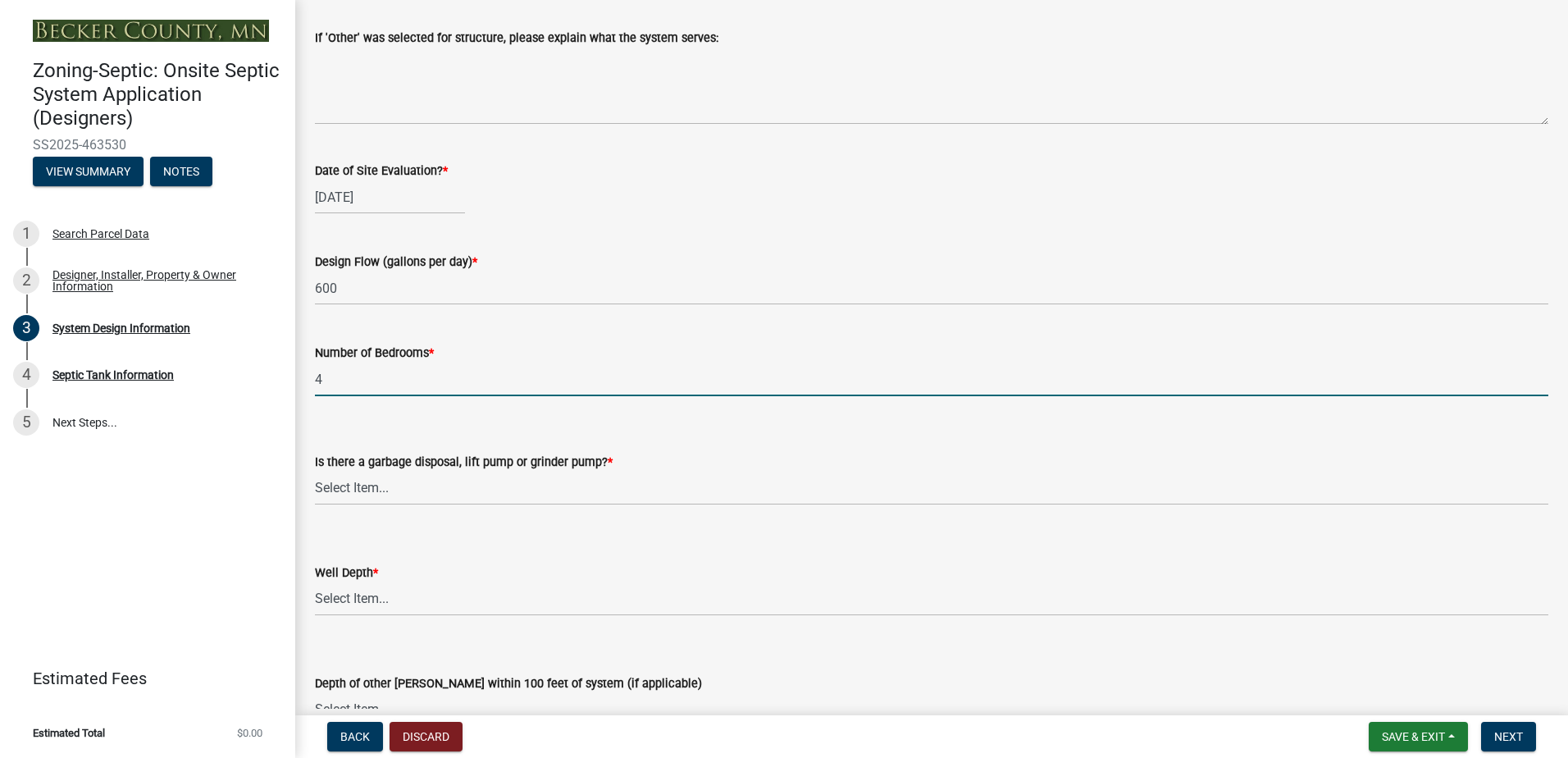
type input "4"
click at [330, 493] on select "Select Item... Yes No" at bounding box center [932, 488] width 1233 height 34
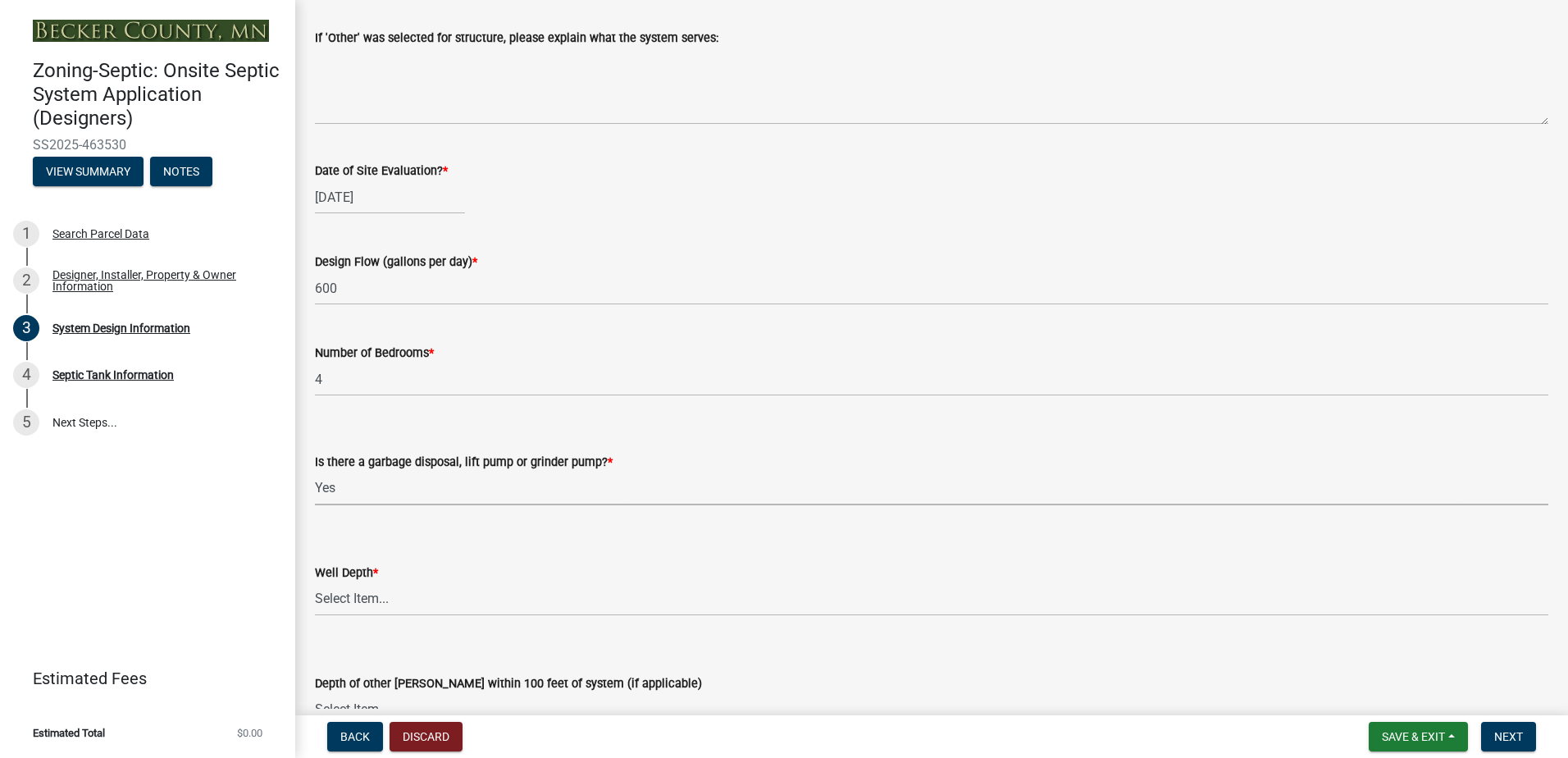
click at [315, 471] on select "Select Item... Yes No" at bounding box center [932, 488] width 1233 height 34
select select "1002d2f5-04ee-41f0-9277-2fadb170a736"
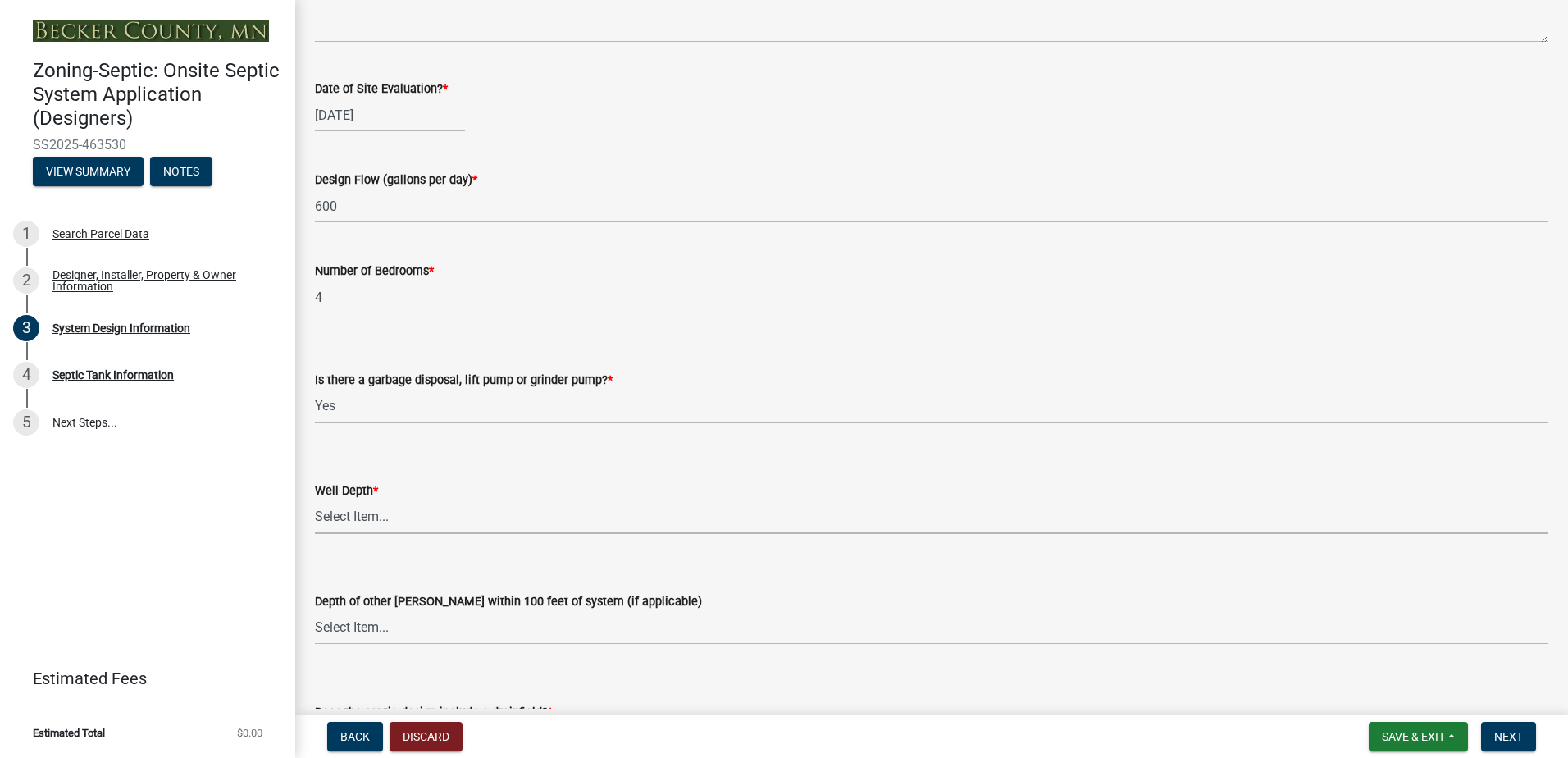
click at [335, 514] on select "Select Item... Deep Well Shallow Well Well not yet installed - To be drilled No…" at bounding box center [932, 517] width 1233 height 34
click at [315, 501] on select "Select Item... Deep Well Shallow Well Well not yet installed - To be drilled No…" at bounding box center [932, 517] width 1233 height 34
select select "ef698bf5-6172-44c1-9ffb-522c07469aed"
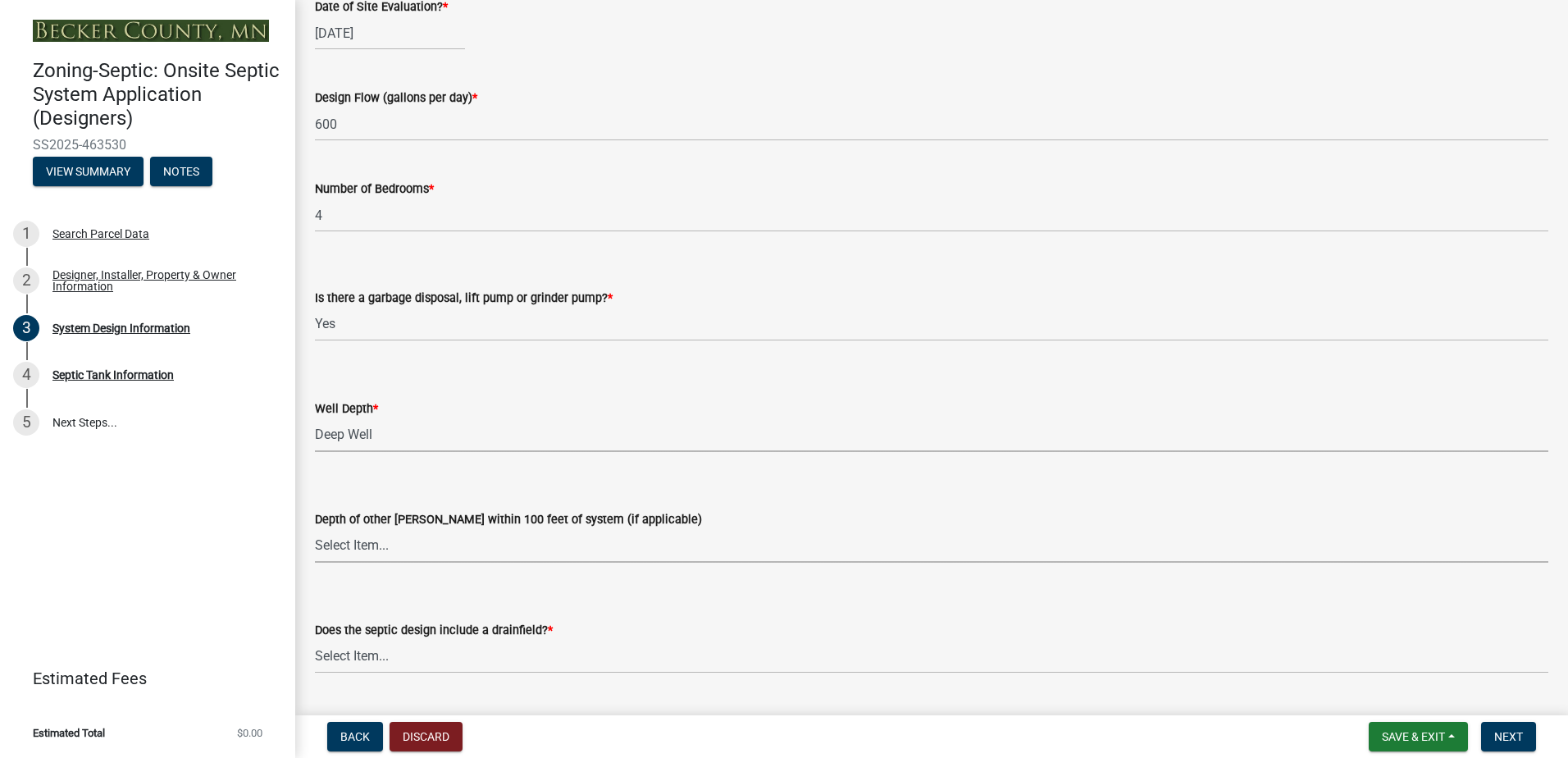
click at [350, 550] on select "Select Item... Deep Well Shallow Well No other [PERSON_NAME]" at bounding box center [932, 546] width 1233 height 34
click at [315, 529] on select "Select Item... Deep Well Shallow Well No other [PERSON_NAME]" at bounding box center [932, 546] width 1233 height 34
select select "a2b5ca25-65b1-425d-82c5-8881ea380237"
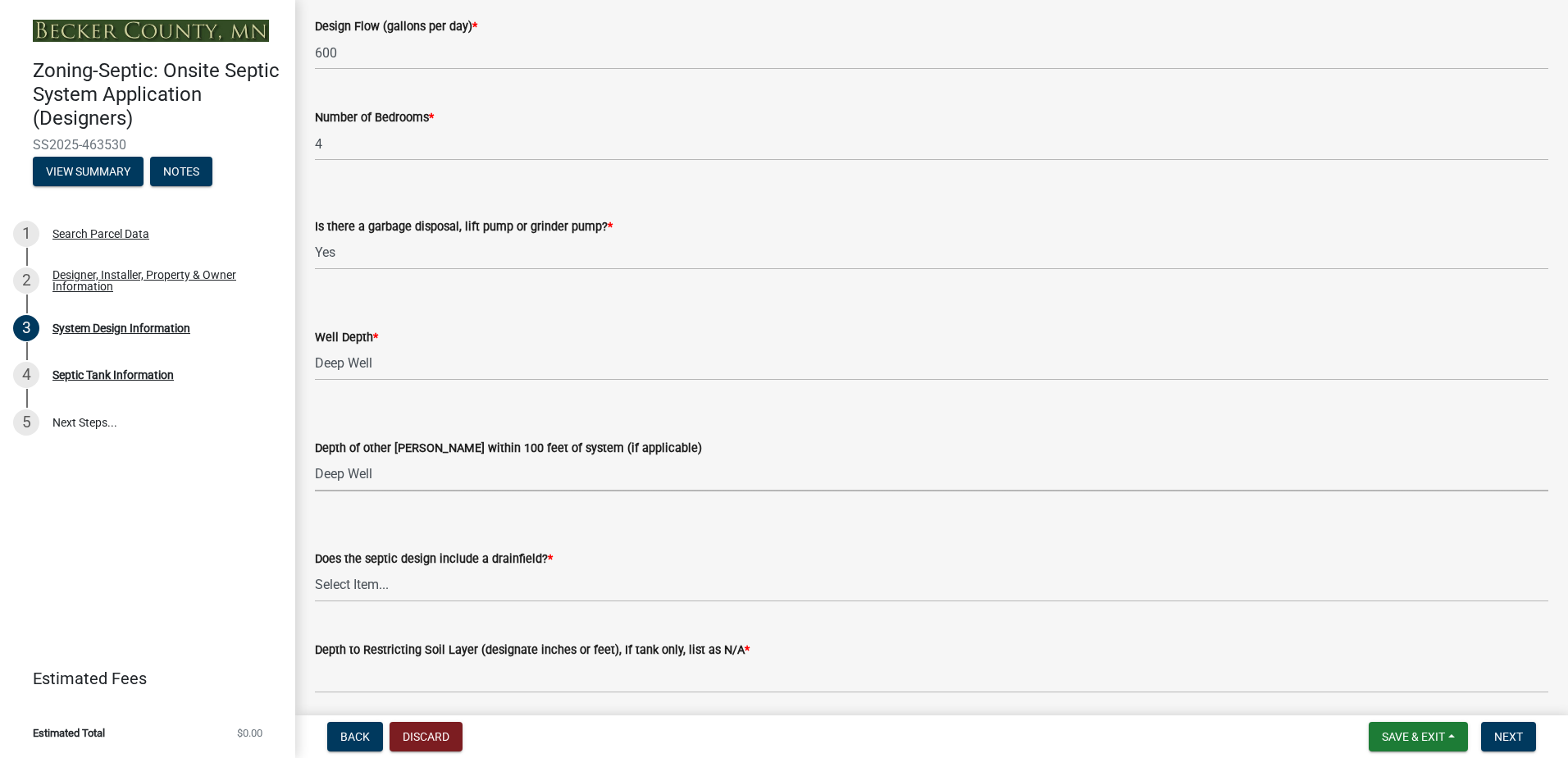
scroll to position [3034, 0]
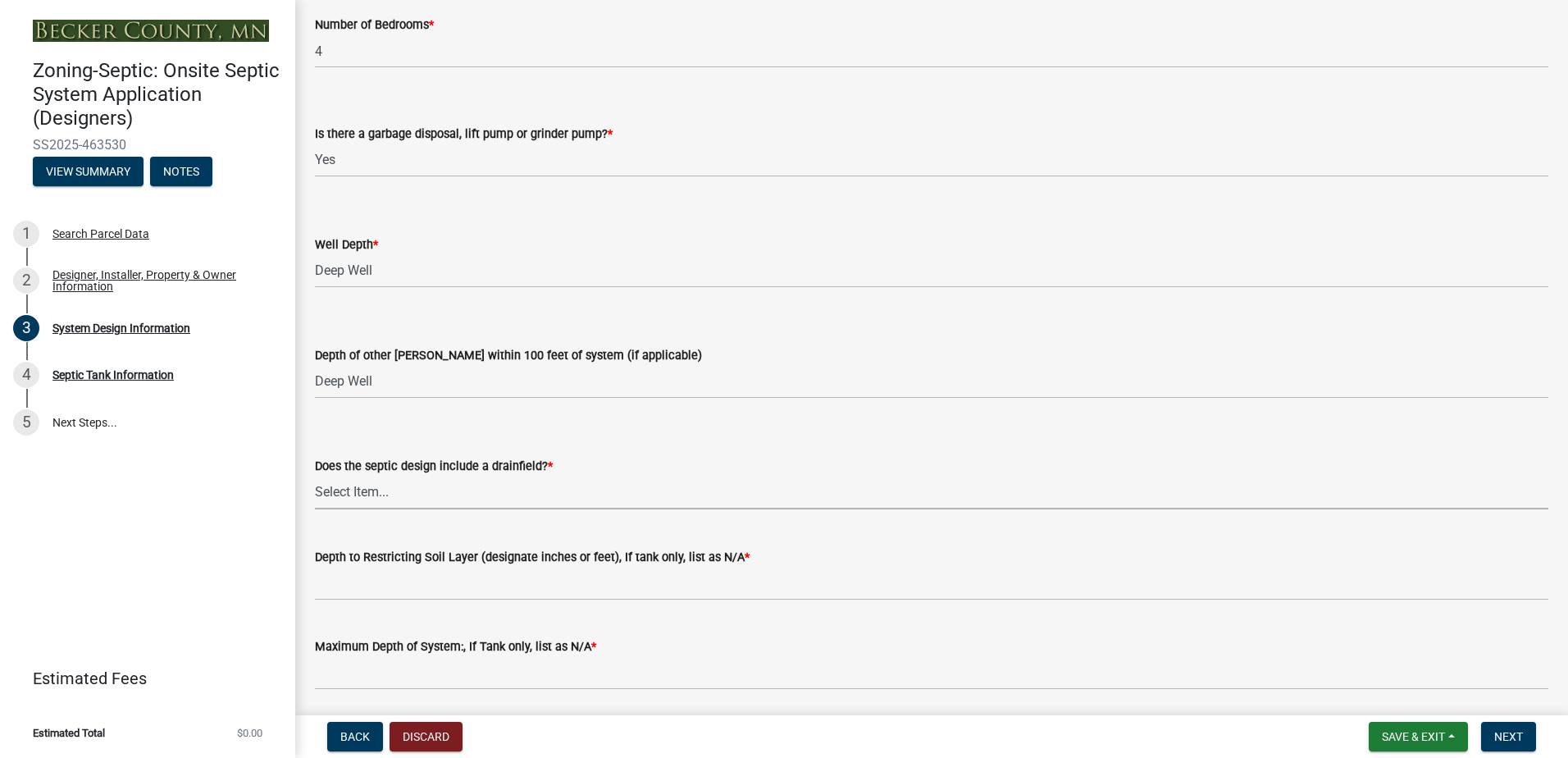
click at [360, 492] on select "Select Item... Yes No Existing - COC must by submitted" at bounding box center [932, 493] width 1233 height 34
click at [315, 476] on select "Select Item... Yes No Existing - COC must by submitted" at bounding box center [932, 493] width 1233 height 34
select select "1beac6bb-92f1-48fc-a43d-dd4fbc824110"
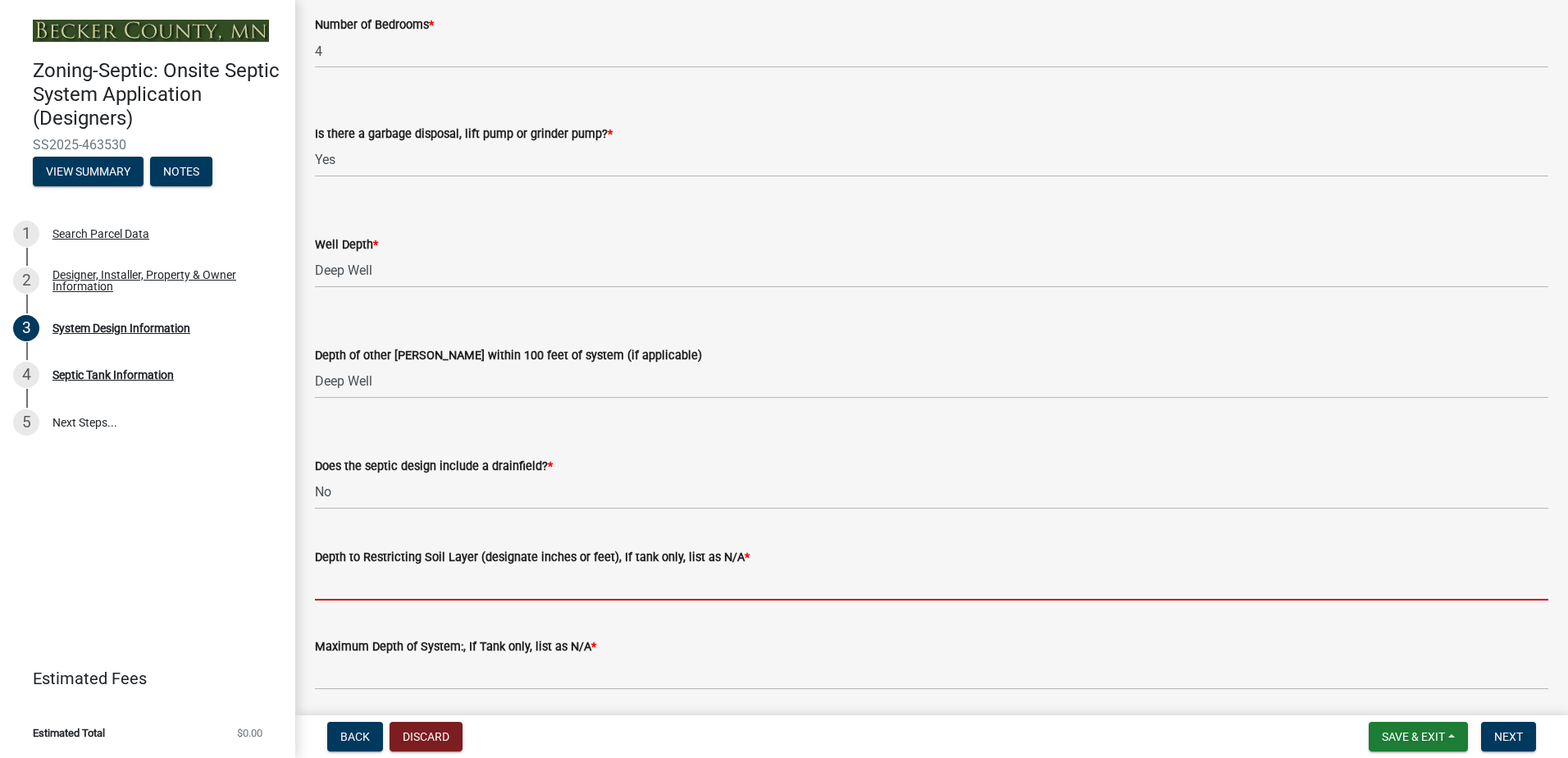
click at [334, 587] on input "Depth to Restricting Soil Layer (designate inches or feet), If tank only, list …" at bounding box center [932, 583] width 1233 height 34
type input "NA"
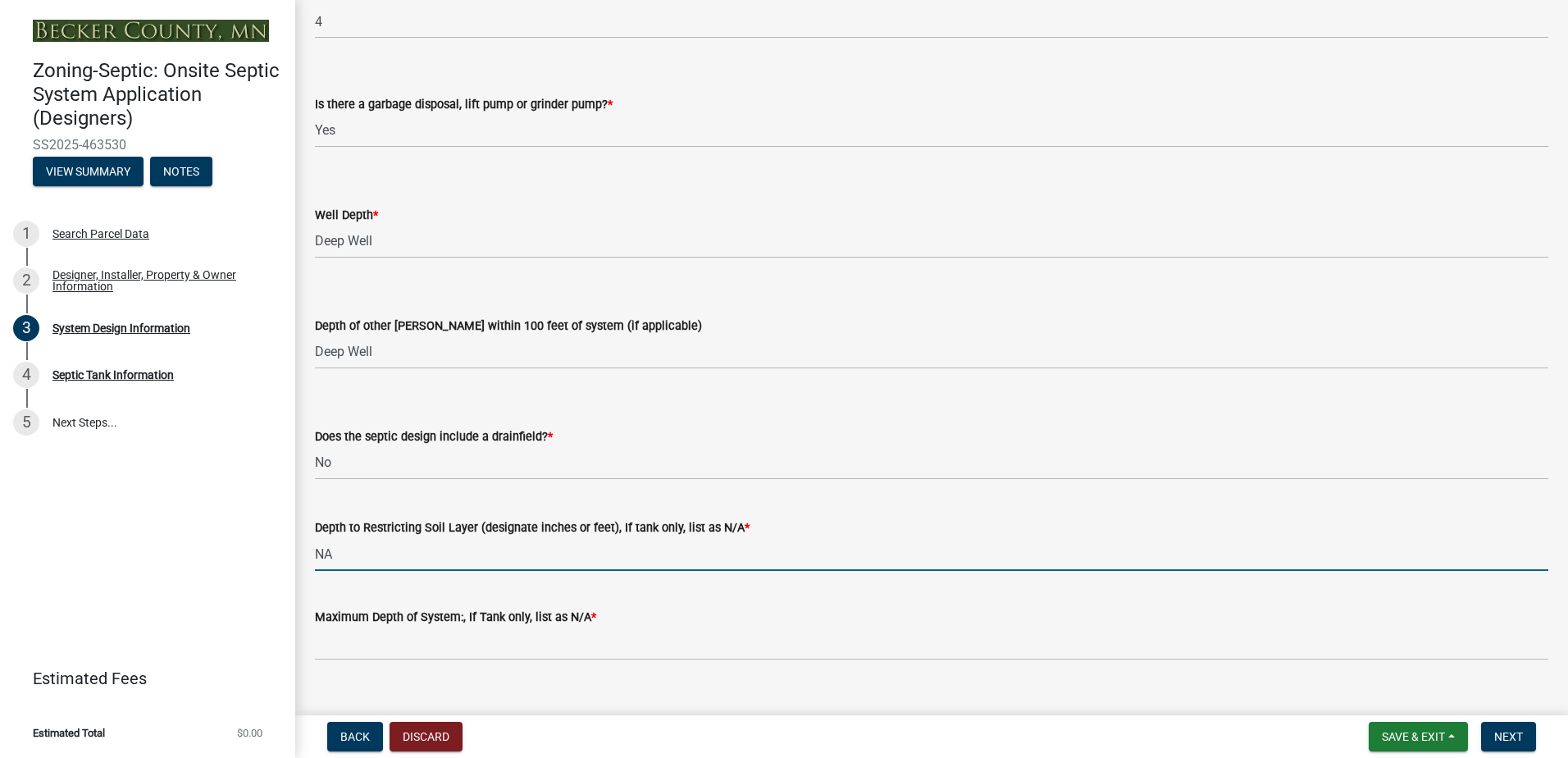
scroll to position [3092, 0]
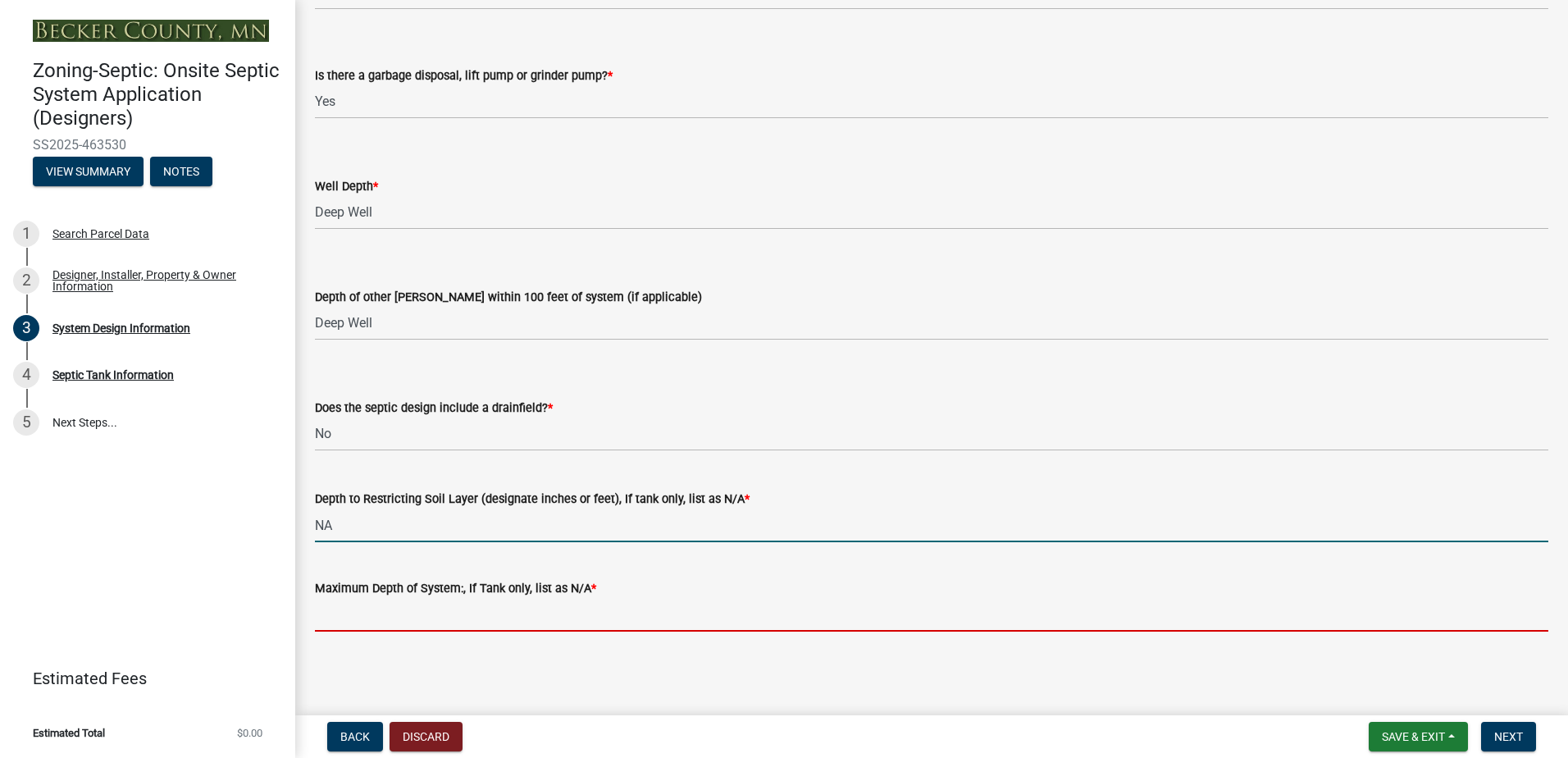
click at [340, 609] on input "Maximum Depth of System:, If Tank only, list as N/A *" at bounding box center [932, 615] width 1233 height 34
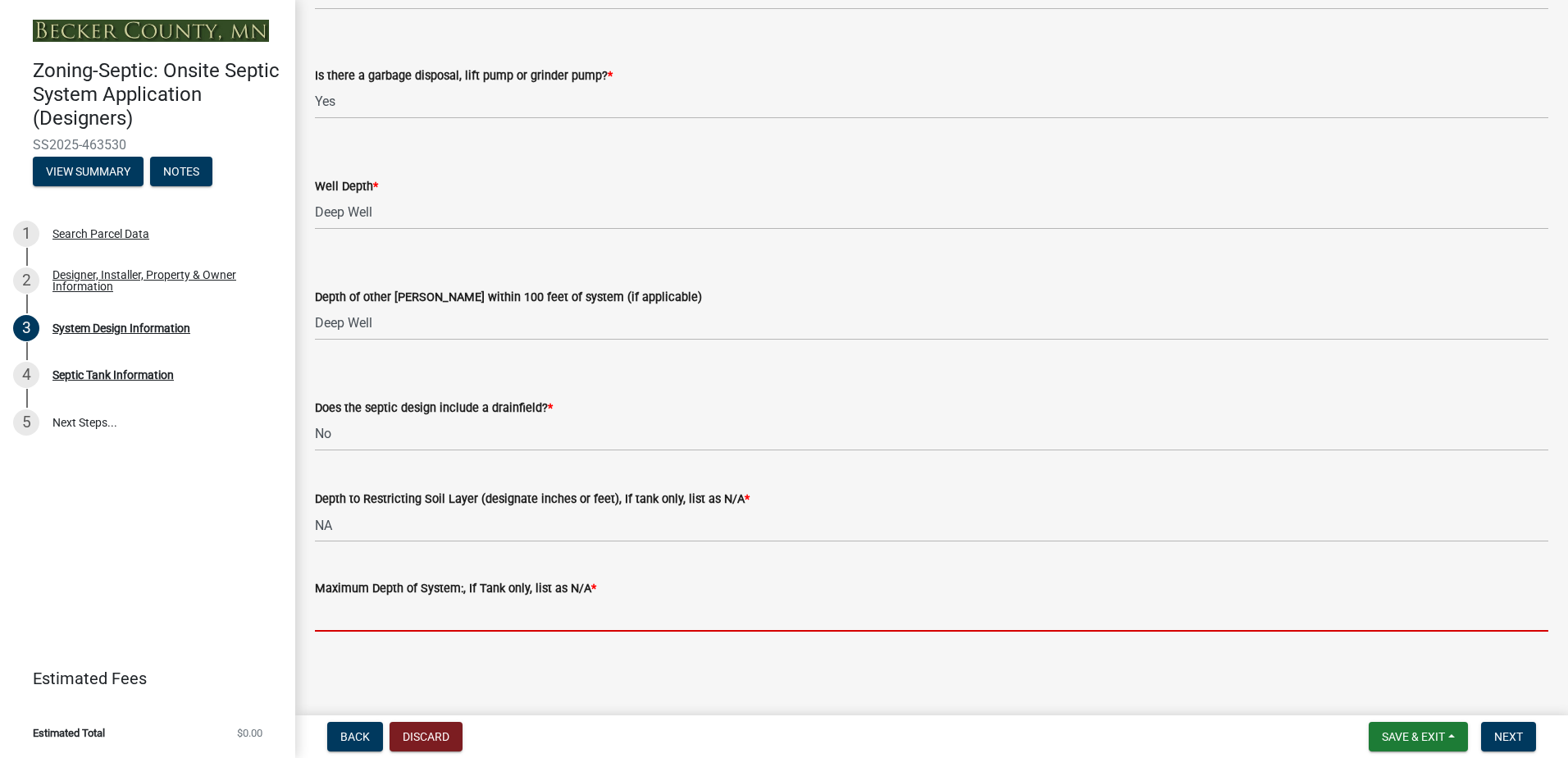
type input "NA"
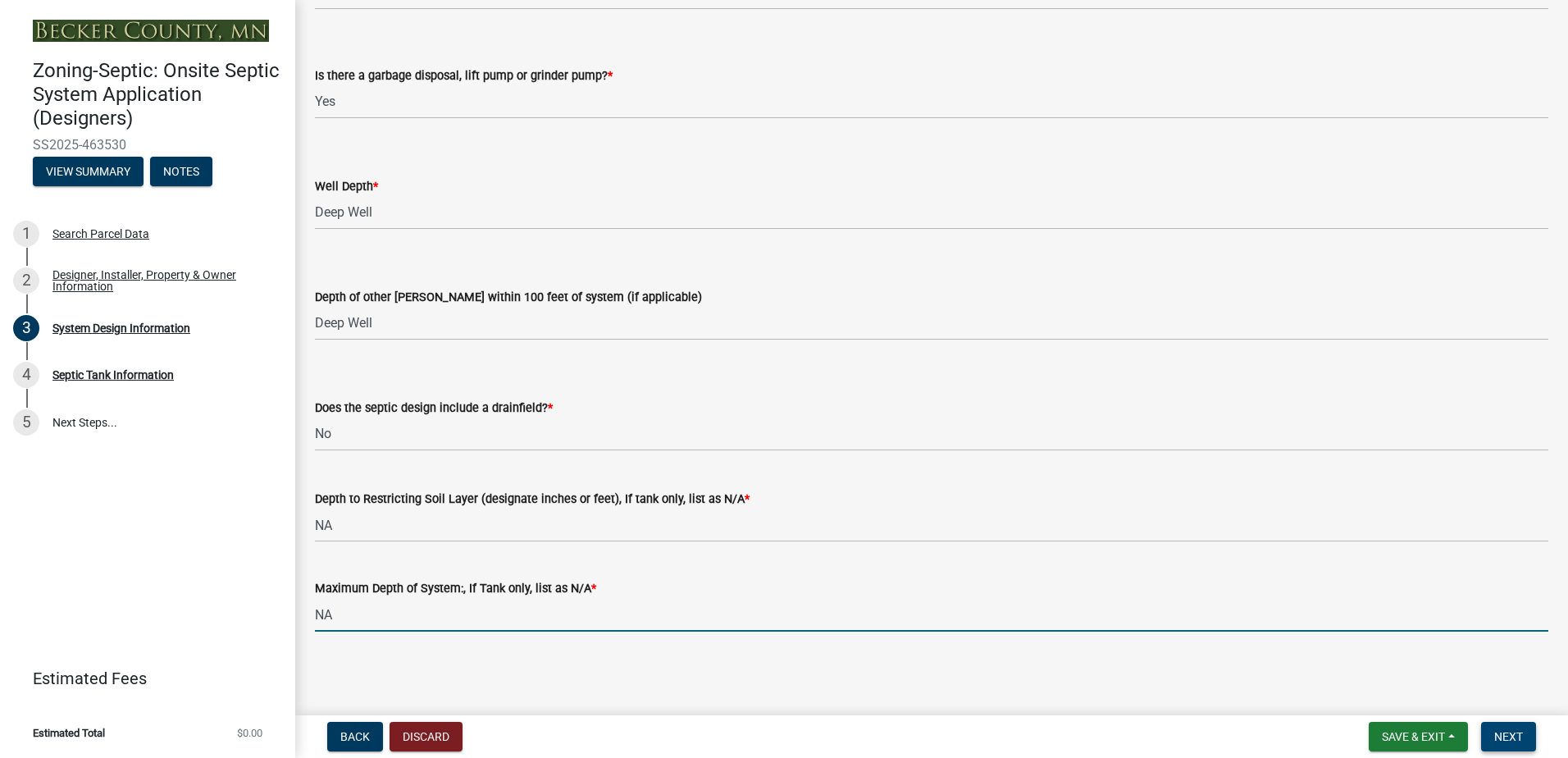
click at [1517, 736] on span "Next" at bounding box center [1508, 736] width 28 height 13
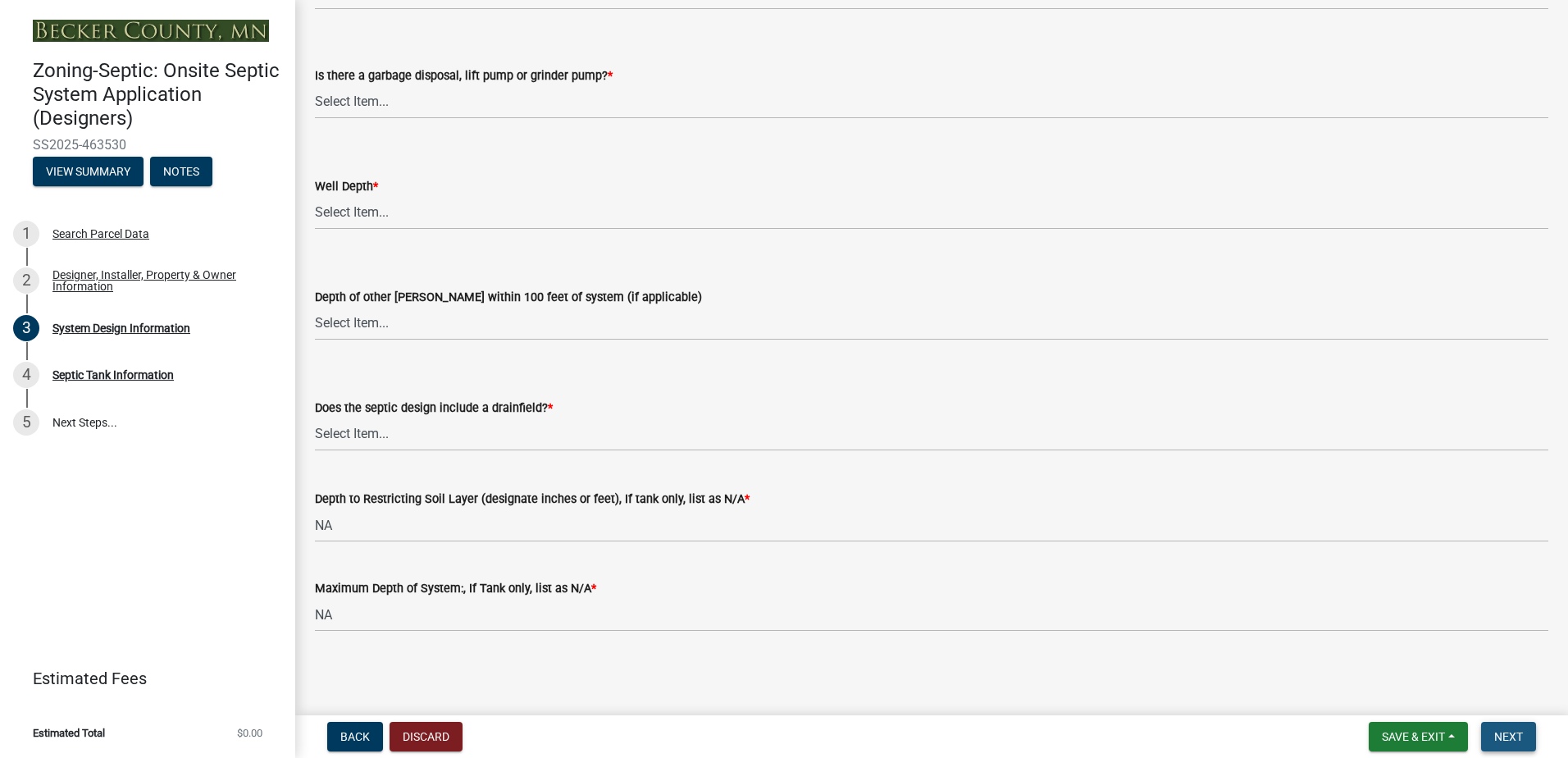
scroll to position [0, 0]
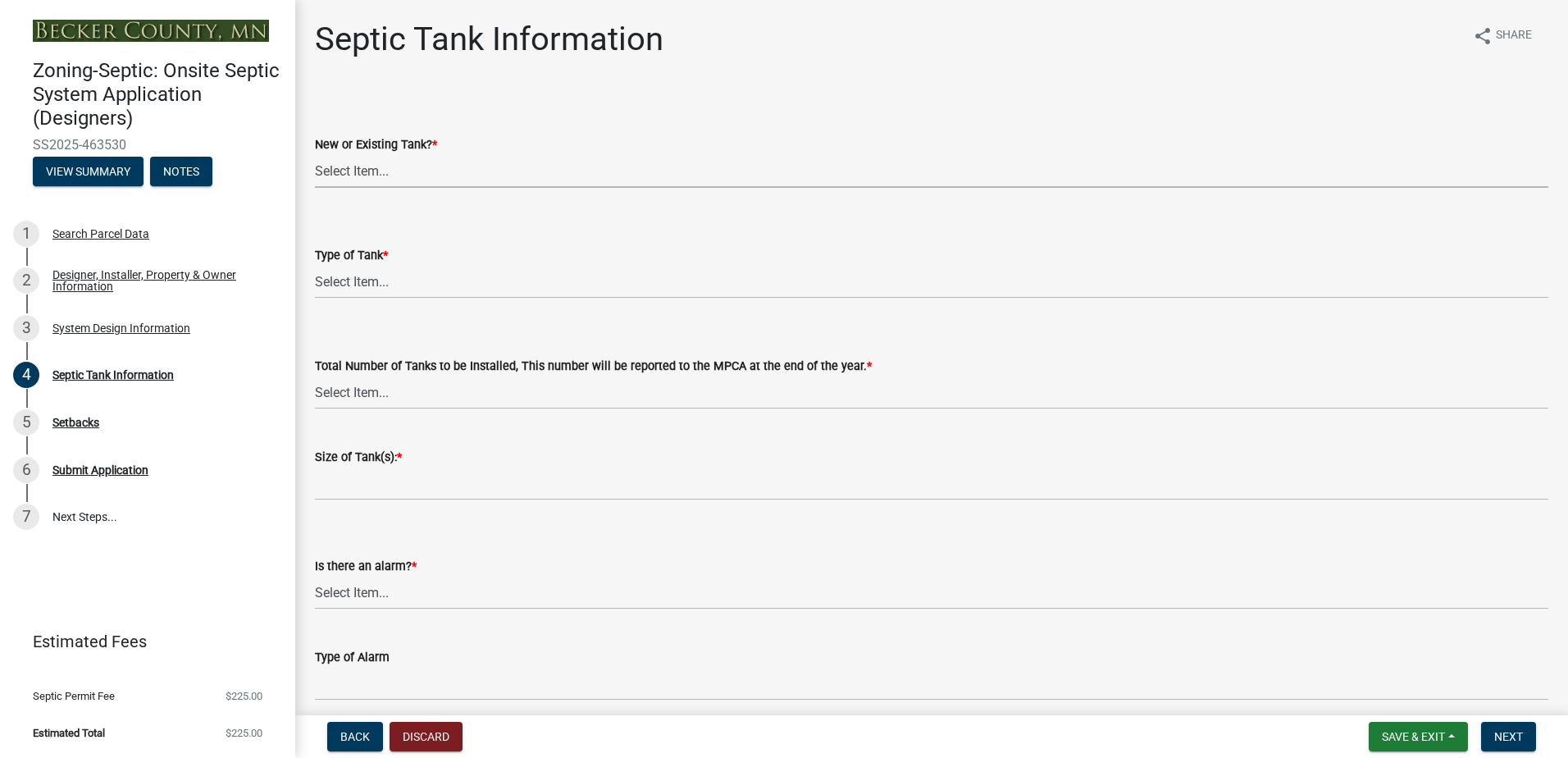
click at [342, 170] on select "Select Item... New Existing Both -New and Existing Tank" at bounding box center [932, 171] width 1233 height 34
click at [315, 154] on select "Select Item... New Existing Both -New and Existing Tank" at bounding box center [932, 171] width 1233 height 34
select select "f9fbe67c-c1cf-4a63-8ad4-799ce56b7f21"
drag, startPoint x: 351, startPoint y: 278, endPoint x: 348, endPoint y: 290, distance: 12.4
click at [351, 278] on select "Select Item... Single Septic Tank Compartmented Tank Single Tank plus Compartme…" at bounding box center [932, 281] width 1233 height 34
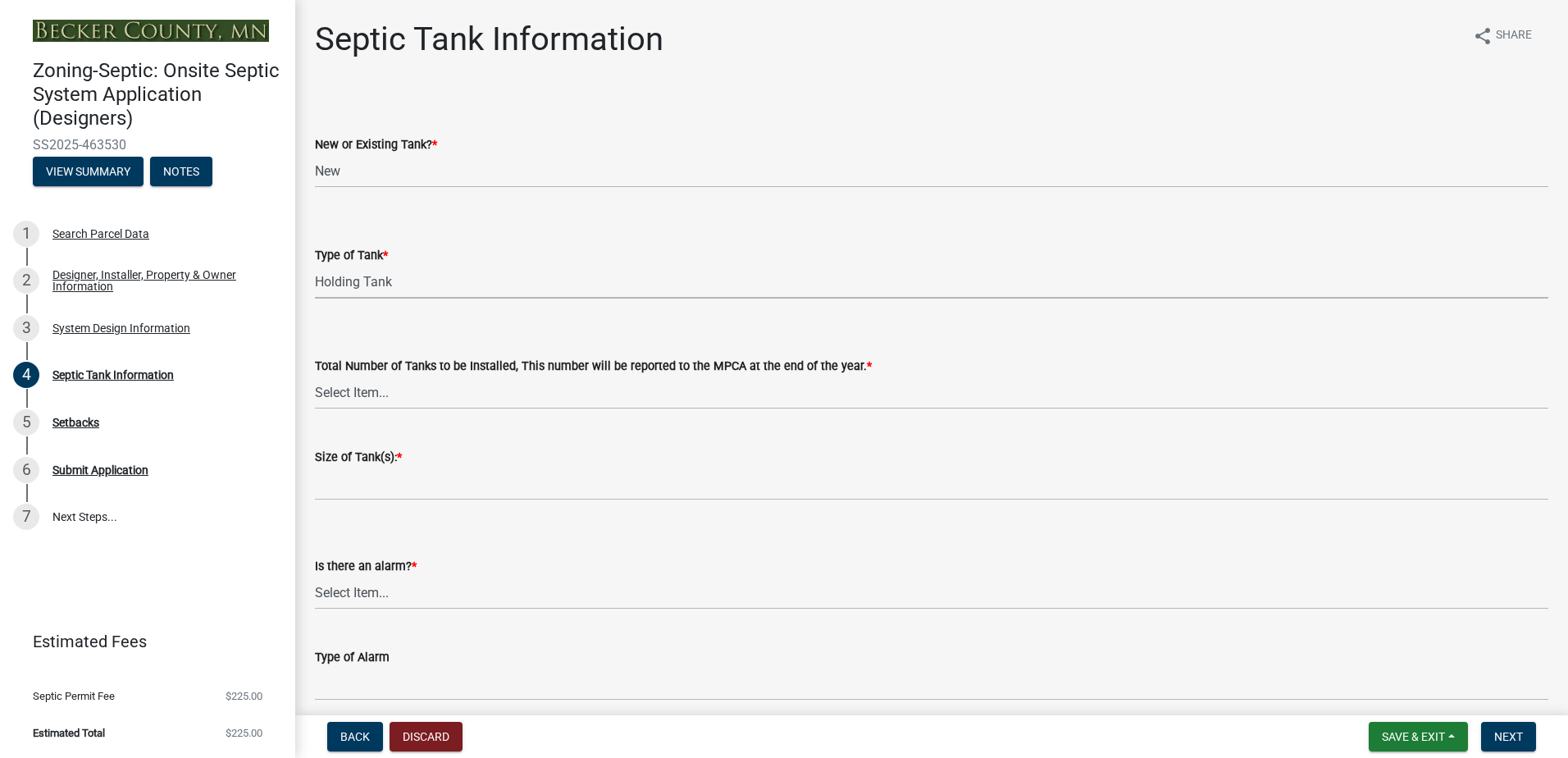
click at [315, 265] on select "Select Item... Single Septic Tank Compartmented Tank Single Tank plus Compartme…" at bounding box center [932, 281] width 1233 height 34
select select "fe57a0e5-df0b-49ed-be87-b1b1dff725c1"
click at [351, 393] on select "Select Item... 0 1 2 3 4" at bounding box center [932, 392] width 1233 height 34
click at [315, 375] on select "Select Item... 0 1 2 3 4" at bounding box center [932, 392] width 1233 height 34
select select "52556460-45fa-4026-a6c2-c70bb0823cb5"
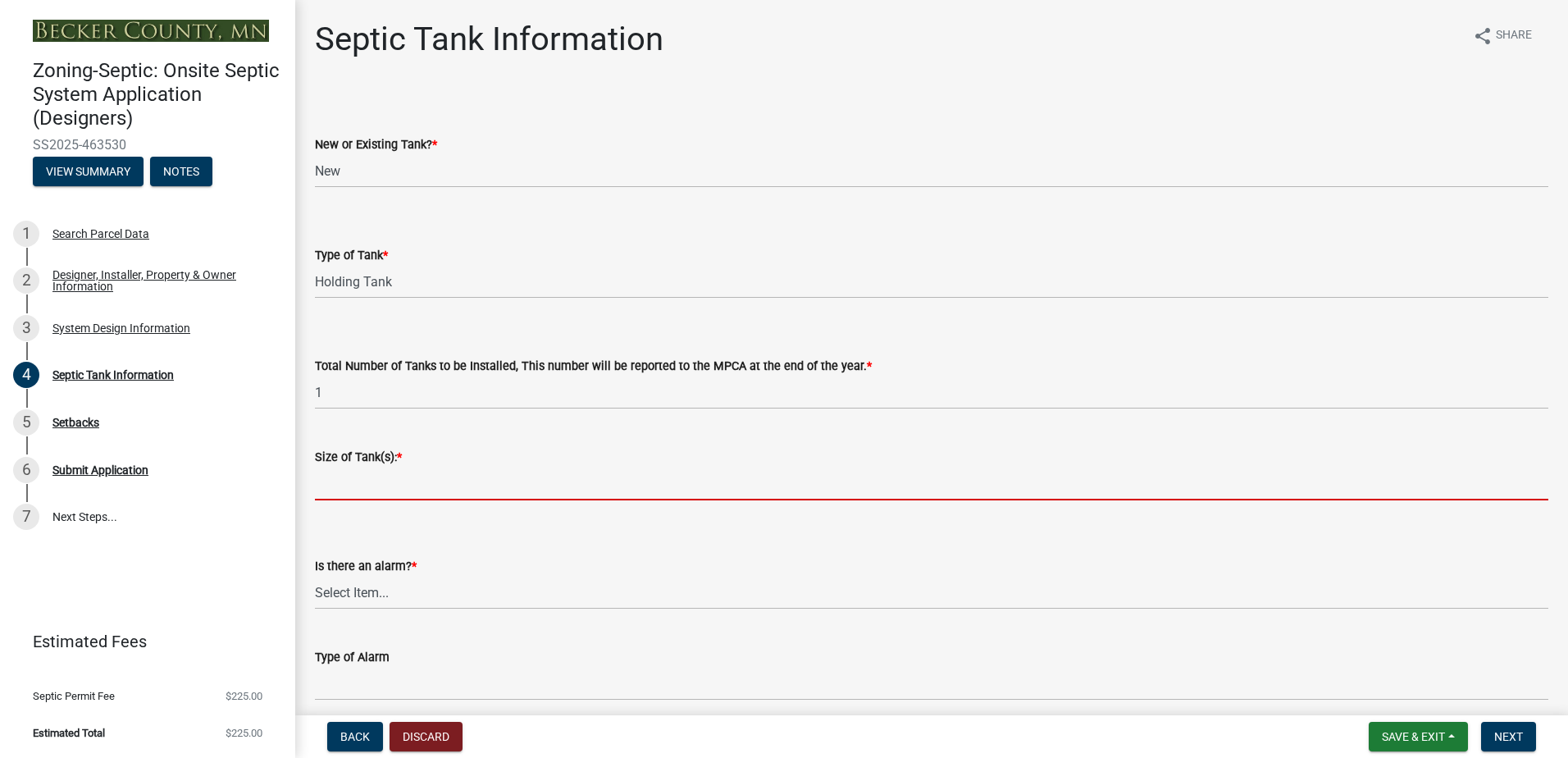
click at [327, 479] on input "Size of Tank(s): *" at bounding box center [932, 484] width 1233 height 34
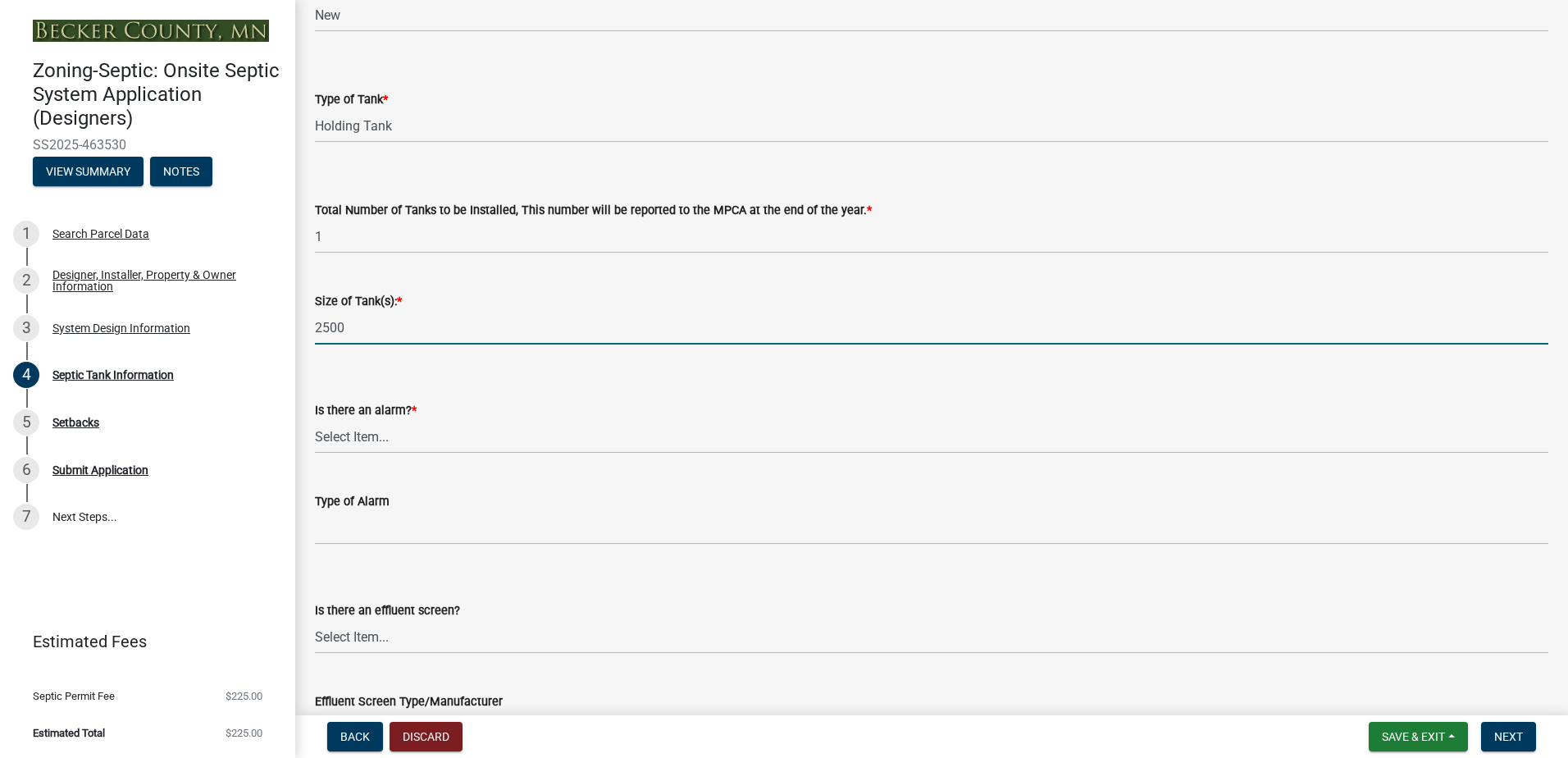
scroll to position [246, 0]
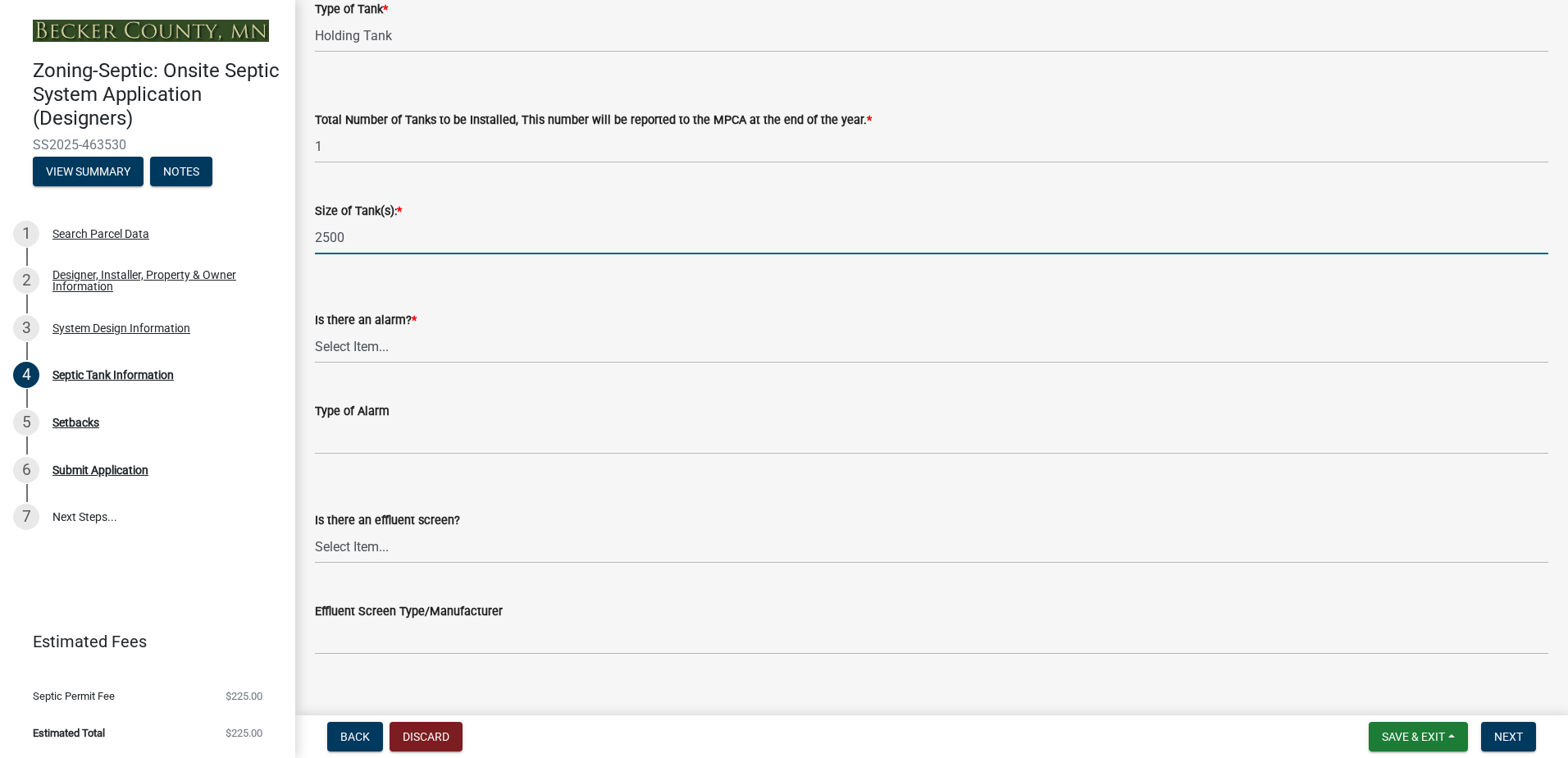
type input "2500"
click at [328, 347] on select "Select Item... Yes No" at bounding box center [932, 346] width 1233 height 34
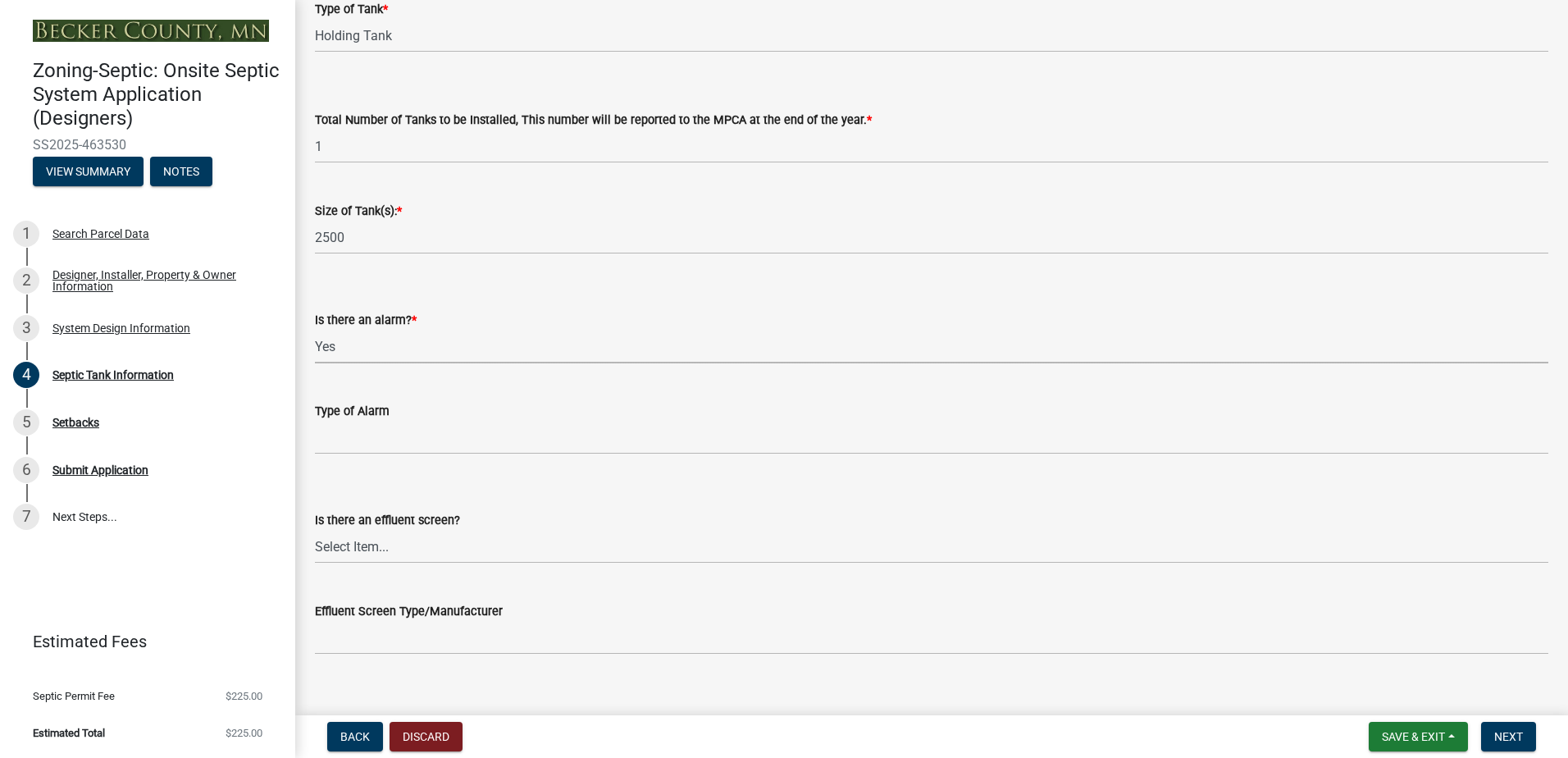
click at [315, 329] on select "Select Item... Yes No" at bounding box center [932, 346] width 1233 height 34
select select "c84d9e4c-2287-4d2e-9ef7-9874a7456ee3"
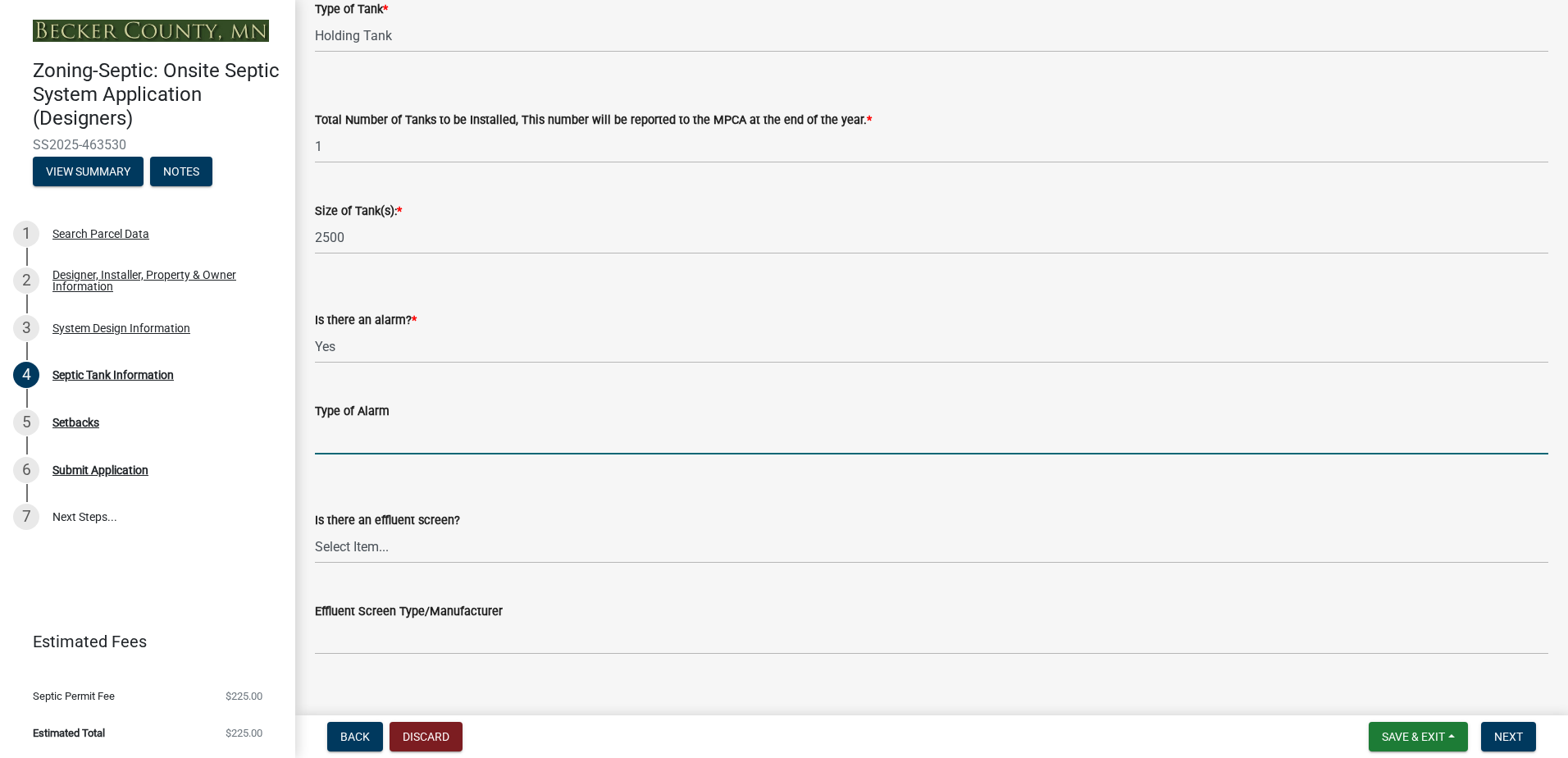
click at [328, 439] on input "Type of Alarm" at bounding box center [932, 438] width 1233 height 34
type input "Manual Float"
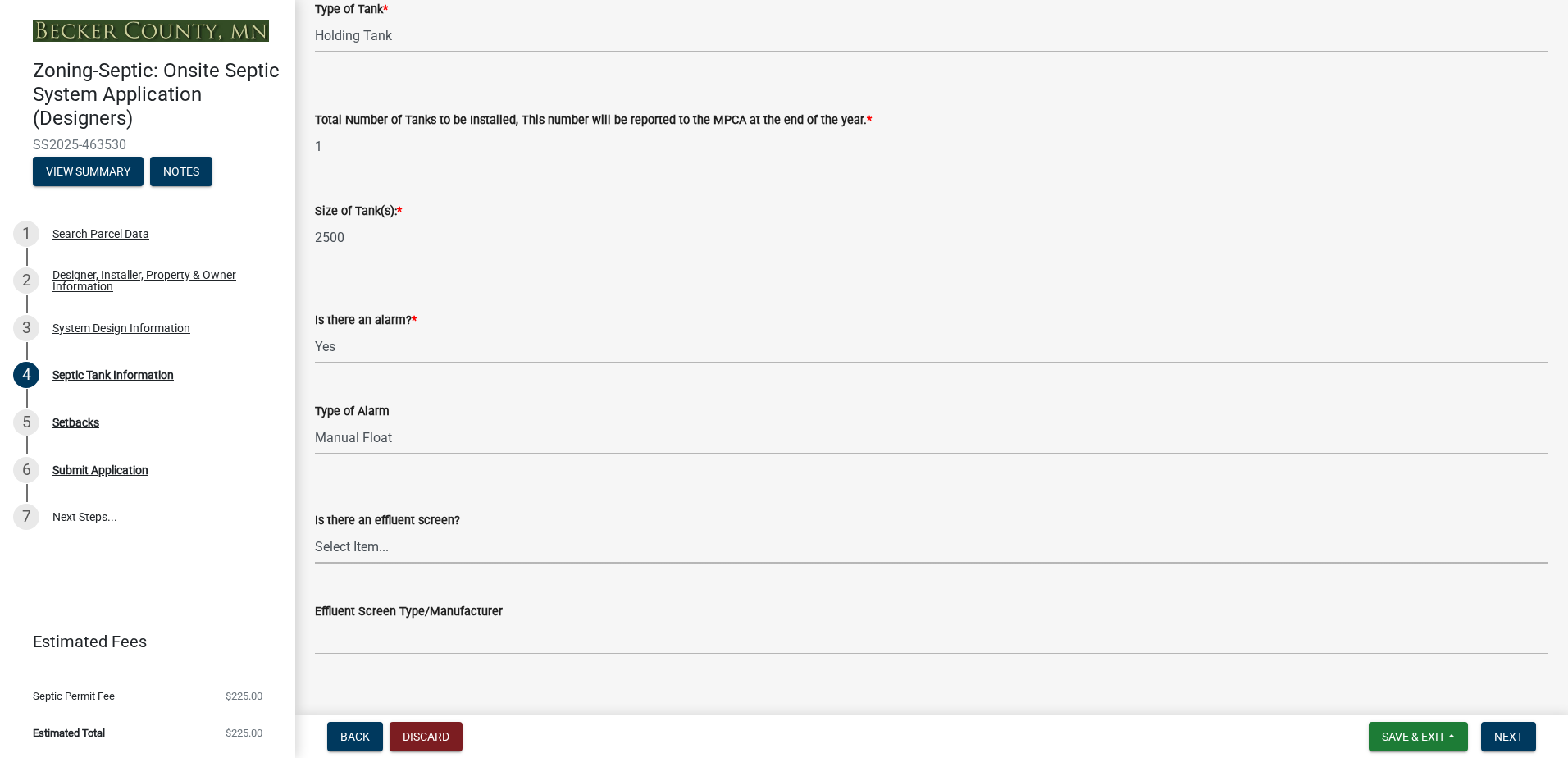
click at [348, 545] on select "Select Item... Yes No" at bounding box center [932, 547] width 1233 height 34
click at [315, 530] on select "Select Item... Yes No" at bounding box center [932, 547] width 1233 height 34
select select "a956bcdf-8f12-4f61-bfc1-a6e229dc0595"
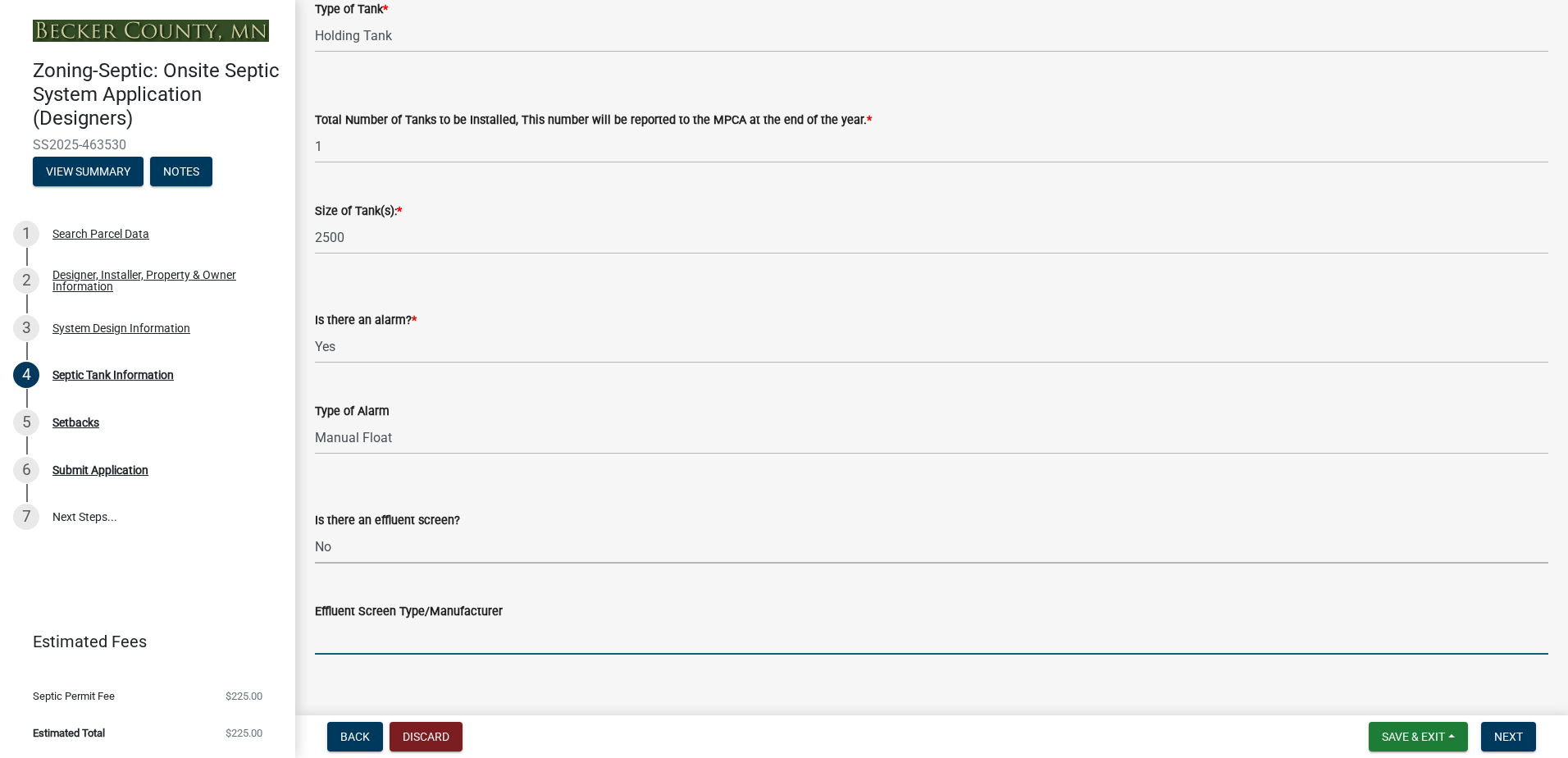
click at [339, 646] on input "Effluent Screen Type/Manufacturer" at bounding box center [932, 637] width 1233 height 34
type input "NA"
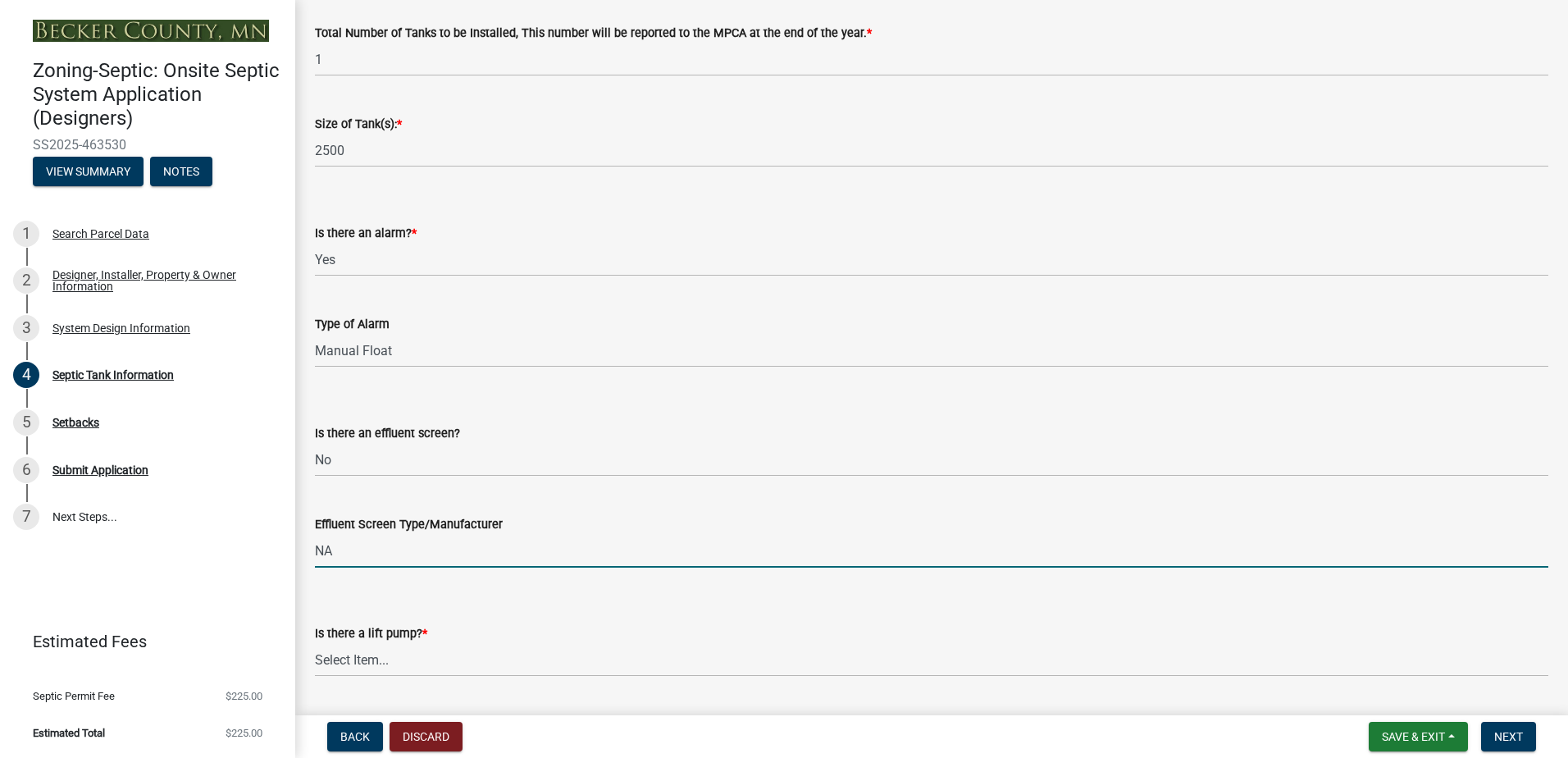
scroll to position [558, 0]
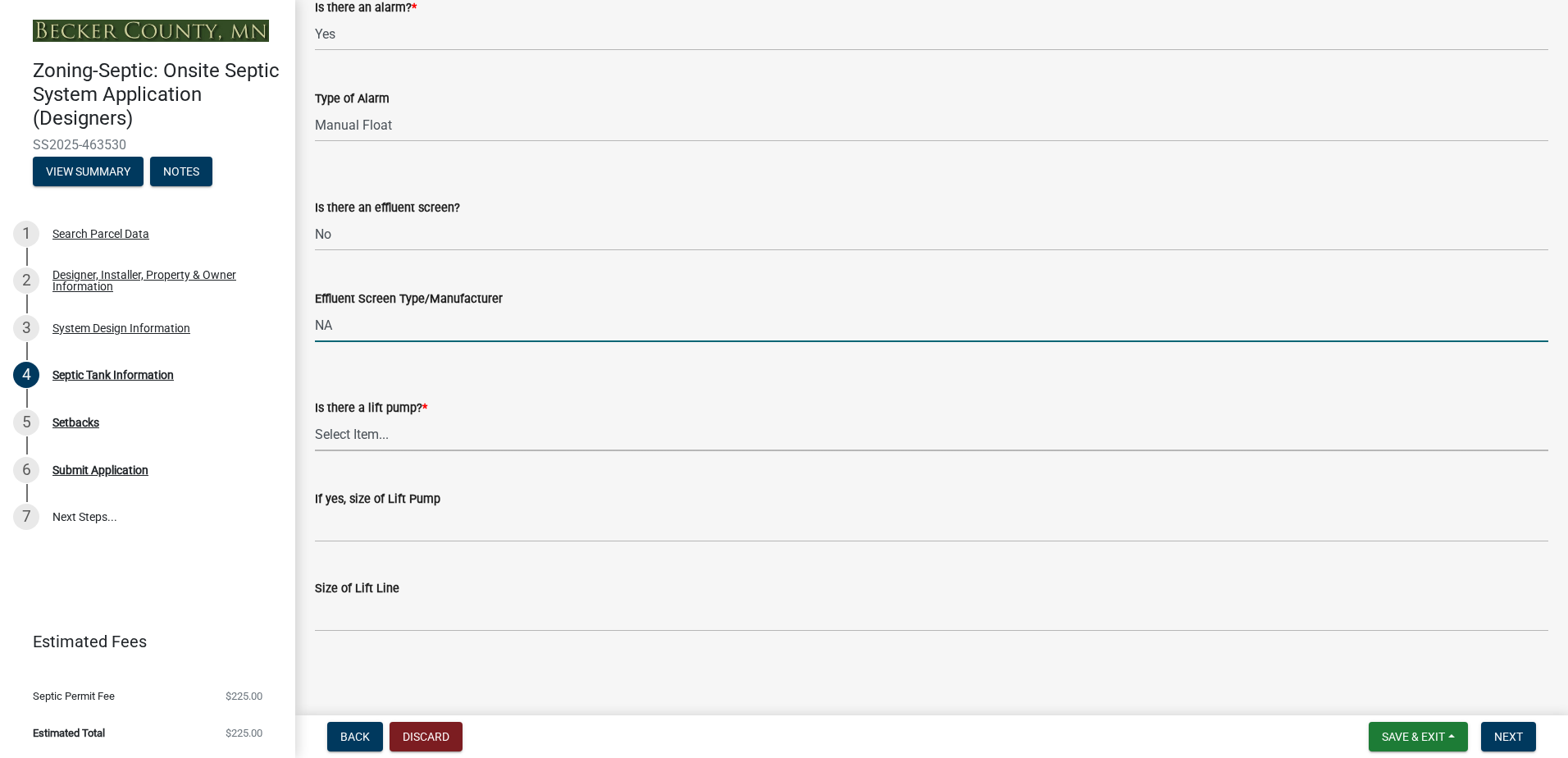
click at [358, 437] on select "Select Item... Yes No" at bounding box center [932, 434] width 1233 height 34
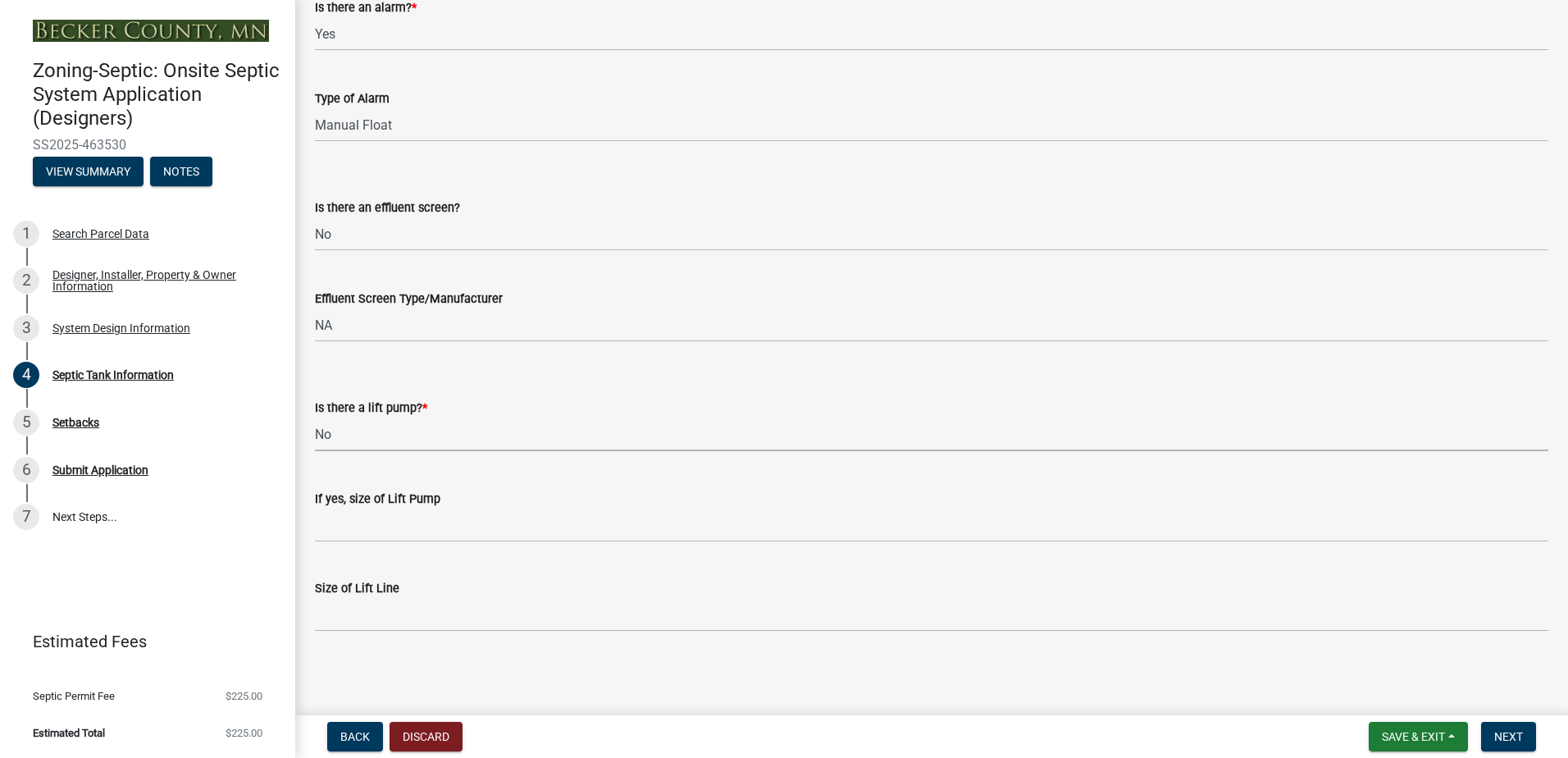
click at [315, 417] on select "Select Item... Yes No" at bounding box center [932, 434] width 1233 height 34
select select "ba43cfd8-3223-4e93-a41d-8bc71aa45820"
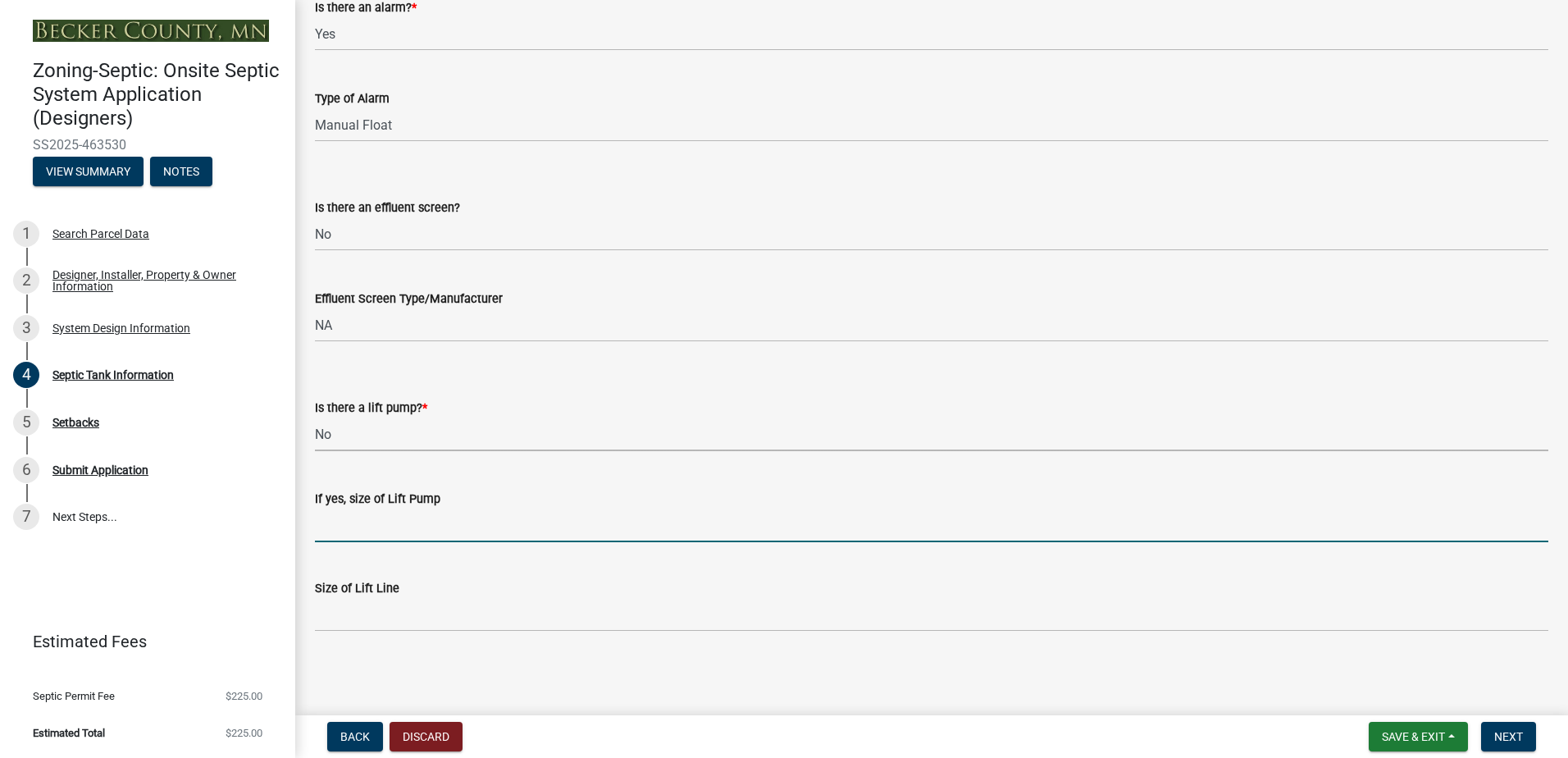
click at [344, 528] on input "If yes, size of Lift Pump" at bounding box center [932, 525] width 1233 height 34
type input "NA"
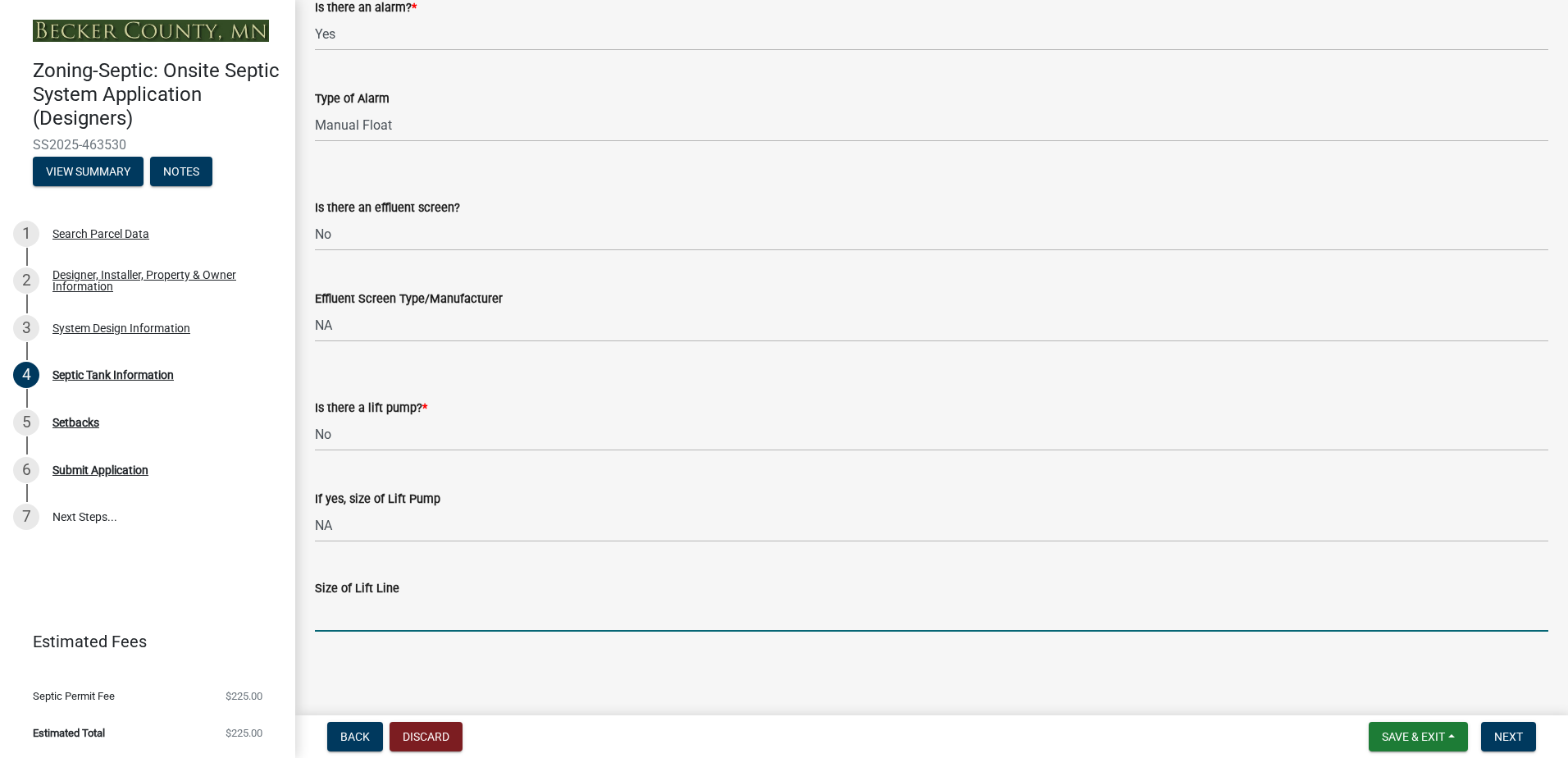
drag, startPoint x: 343, startPoint y: 620, endPoint x: 339, endPoint y: 630, distance: 10.8
click at [343, 620] on input "Size of Lift Line" at bounding box center [932, 615] width 1233 height 34
type input "NA"
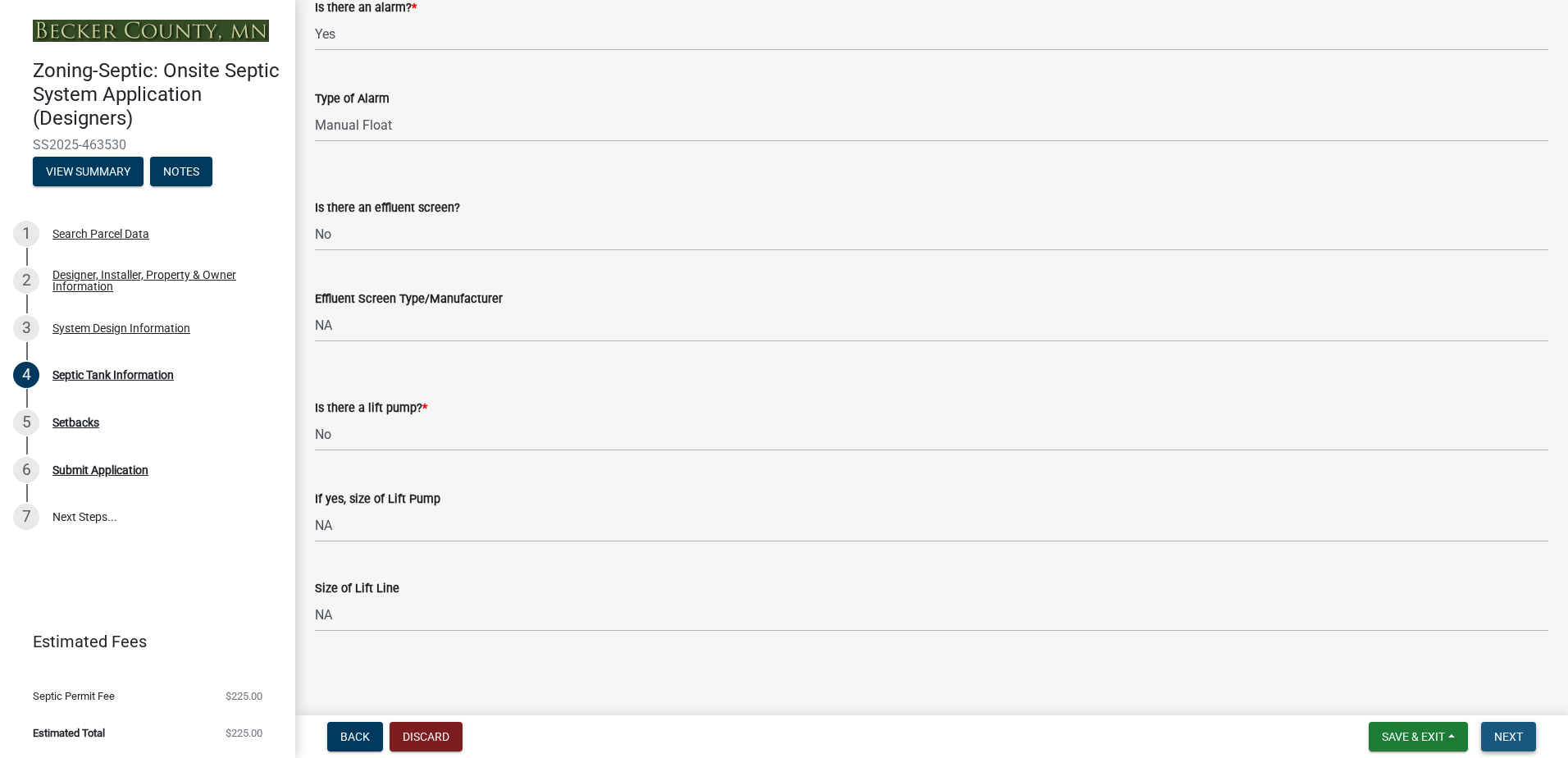
click at [1513, 736] on span "Next" at bounding box center [1508, 736] width 28 height 13
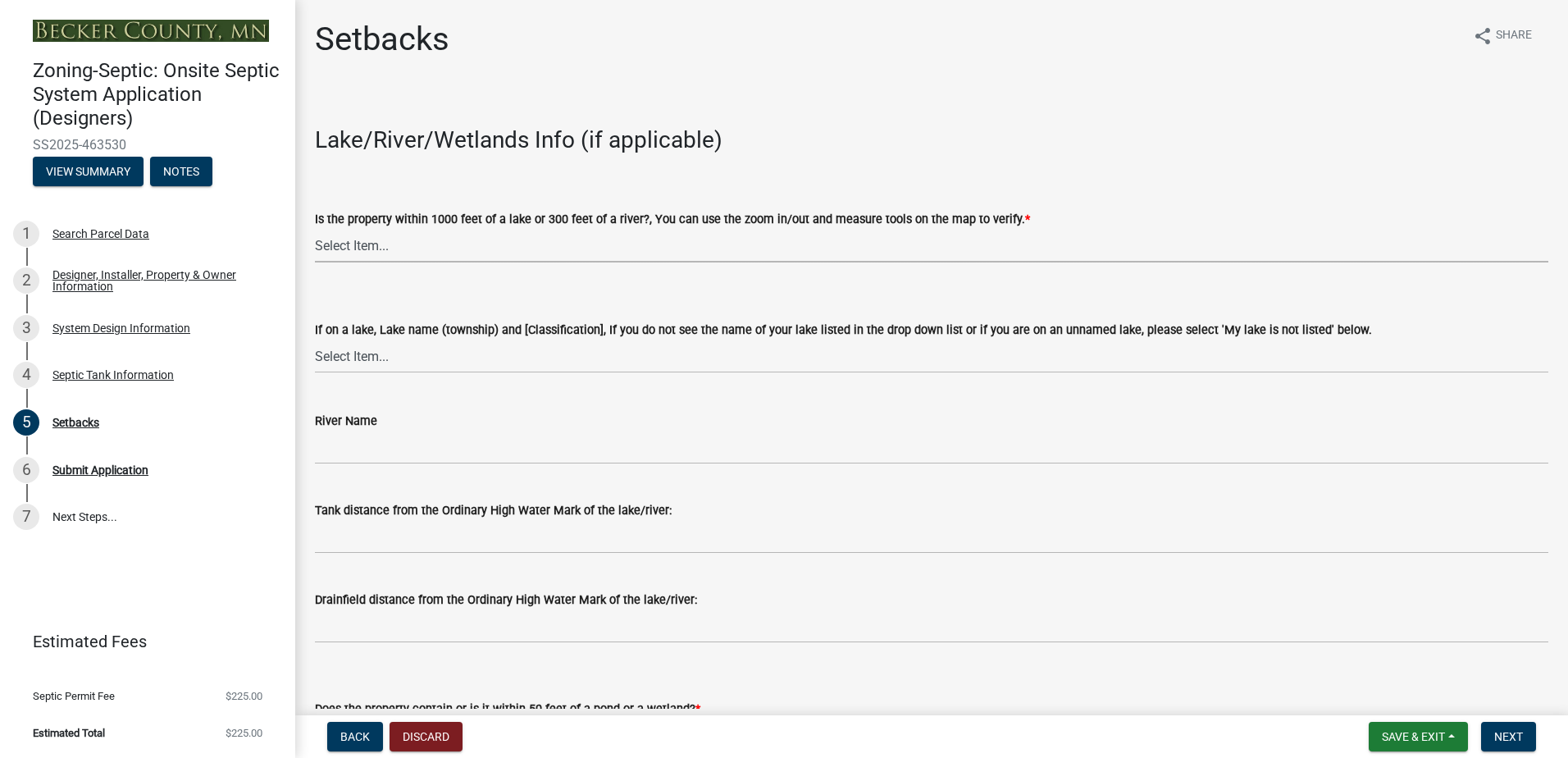
click at [327, 249] on select "Select Item... Yes No" at bounding box center [932, 246] width 1233 height 34
click at [315, 229] on select "Select Item... Yes No" at bounding box center [932, 246] width 1233 height 34
select select "c245ec0d-8d6f-4710-ab2b-b3aa70611708"
click at [347, 349] on select "Select Item... [GEOGRAPHIC_DATA] is not listed below [GEOGRAPHIC_DATA] ([GEOGRA…" at bounding box center [932, 356] width 1233 height 34
click at [315, 339] on select "Select Item... [GEOGRAPHIC_DATA] is not listed below [GEOGRAPHIC_DATA] ([GEOGRA…" at bounding box center [932, 356] width 1233 height 34
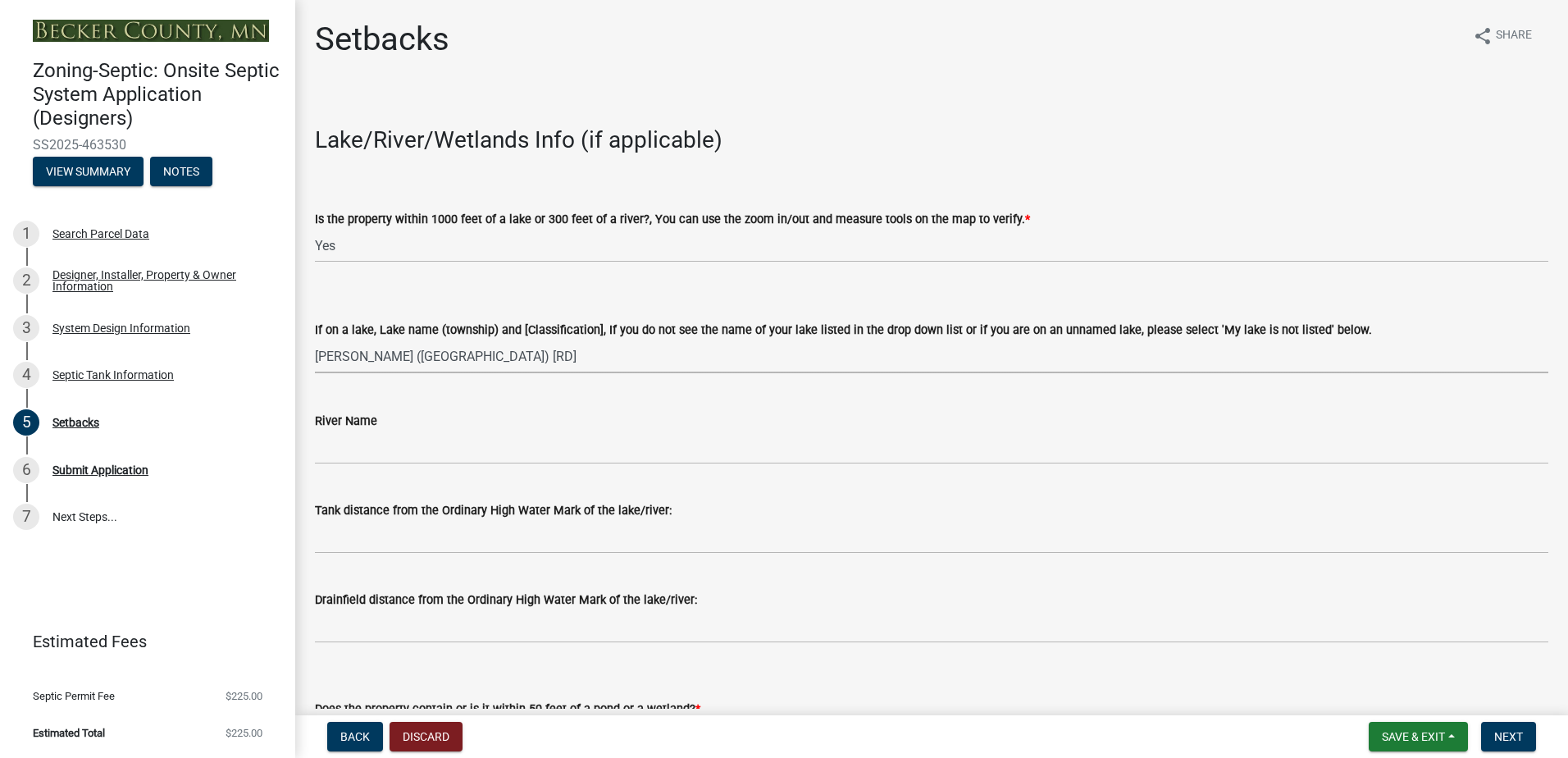
select select "f8ff45a8-29aa-4c21-85f6-3757c2039abf"
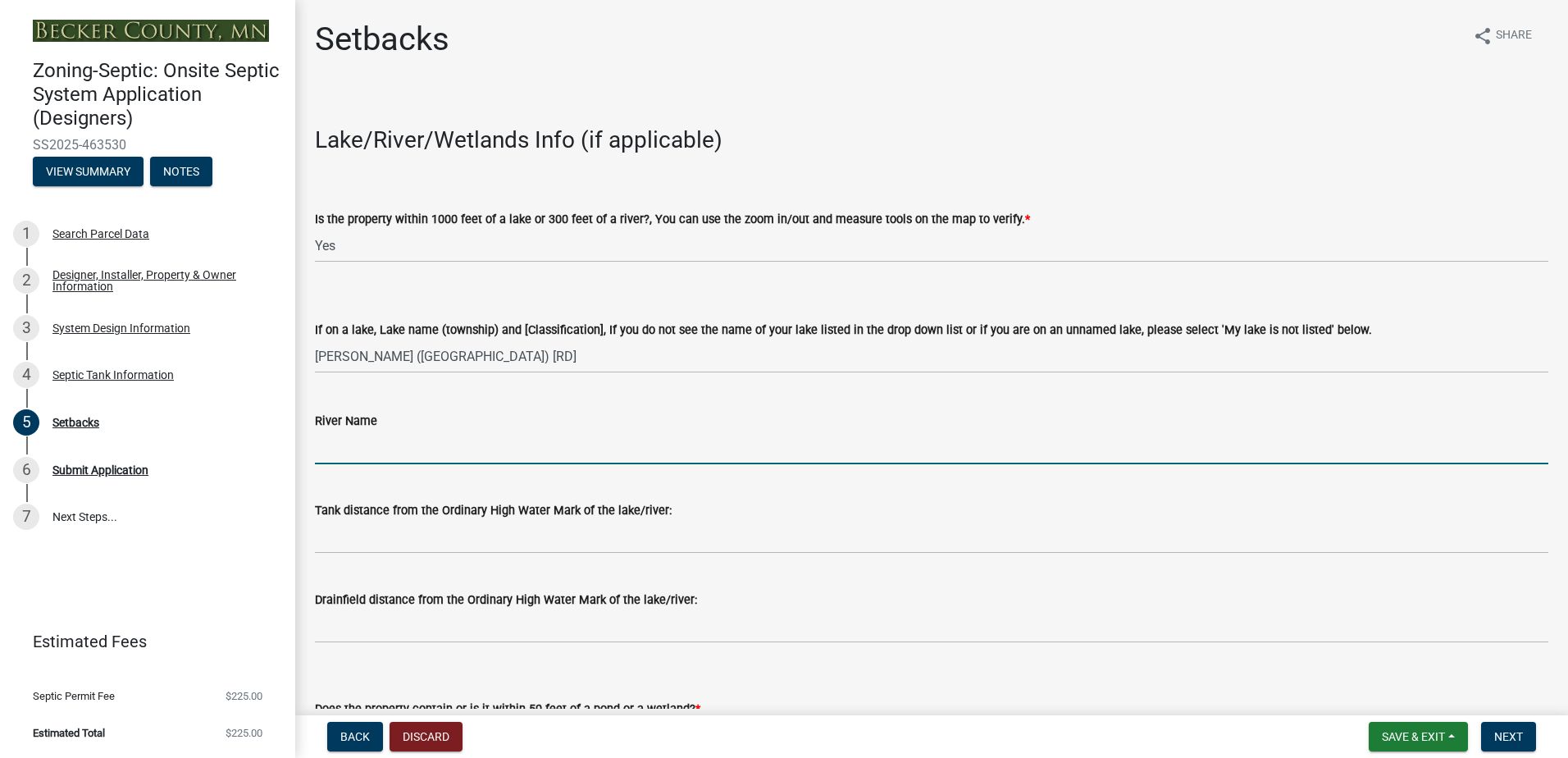
click at [353, 448] on input "River Name" at bounding box center [932, 447] width 1233 height 34
type input "NA"
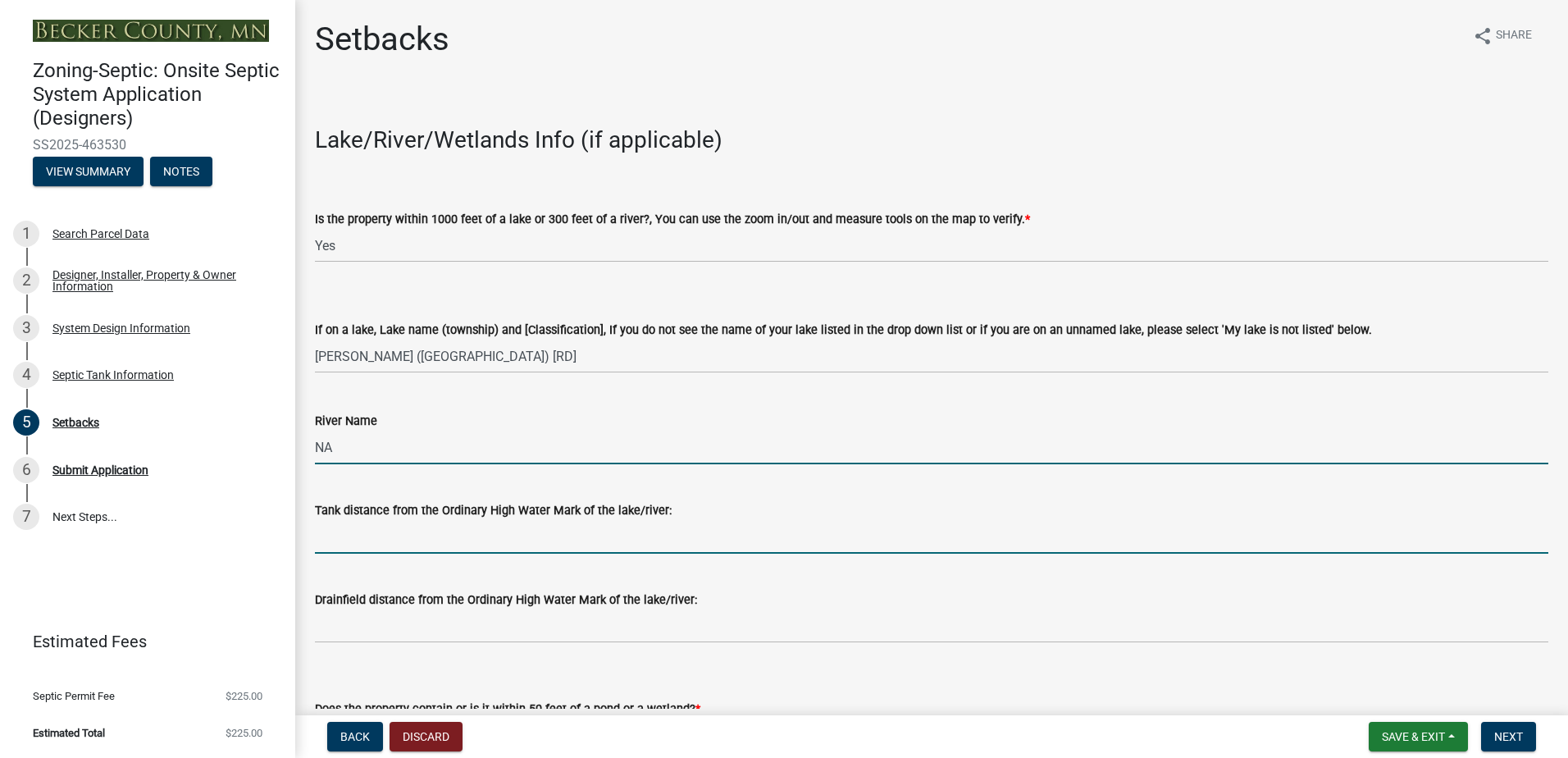
click at [351, 546] on input "Tank distance from the Ordinary High Water Mark of the lake/river:" at bounding box center [932, 537] width 1233 height 34
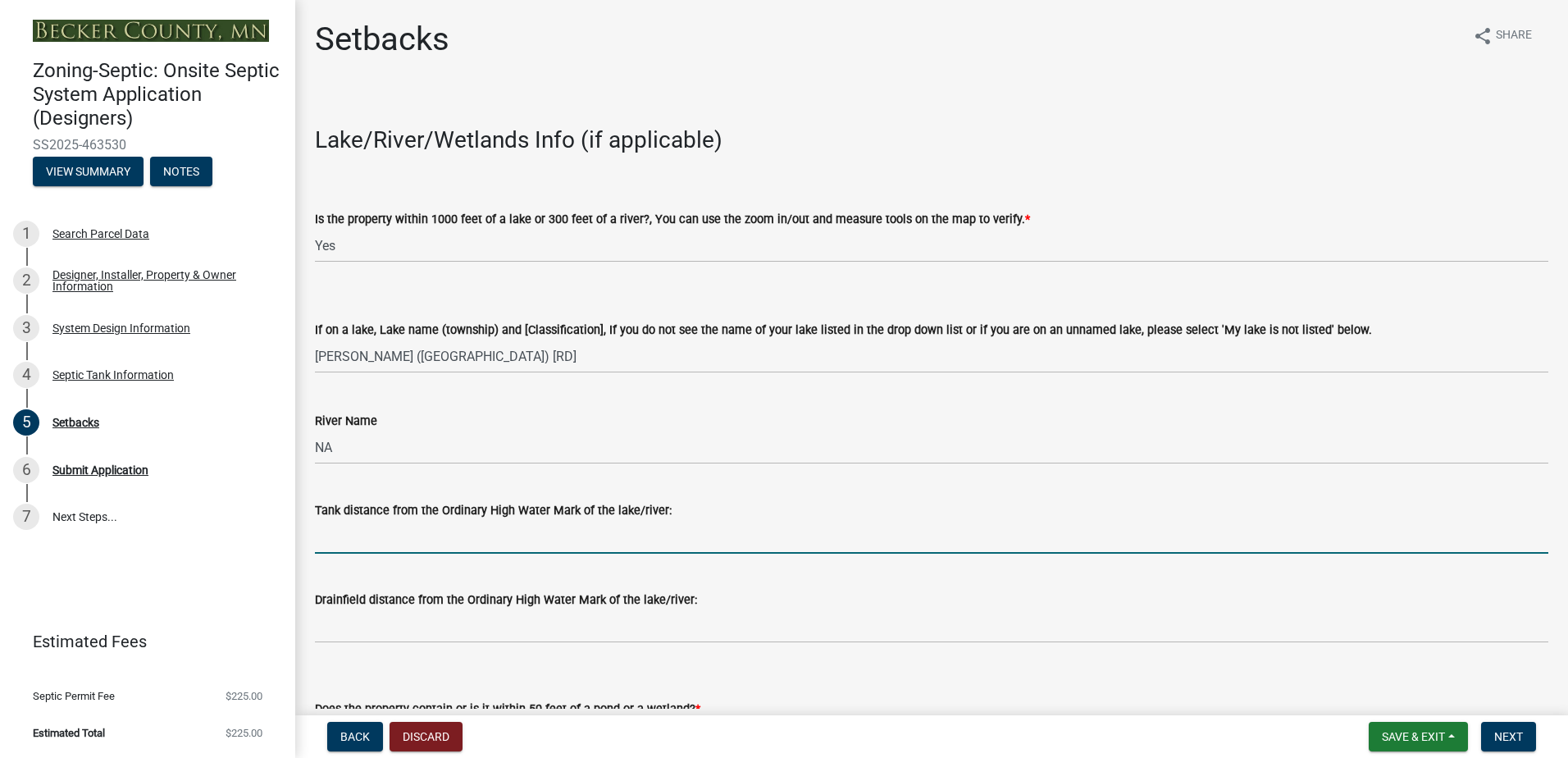
type input "100+"
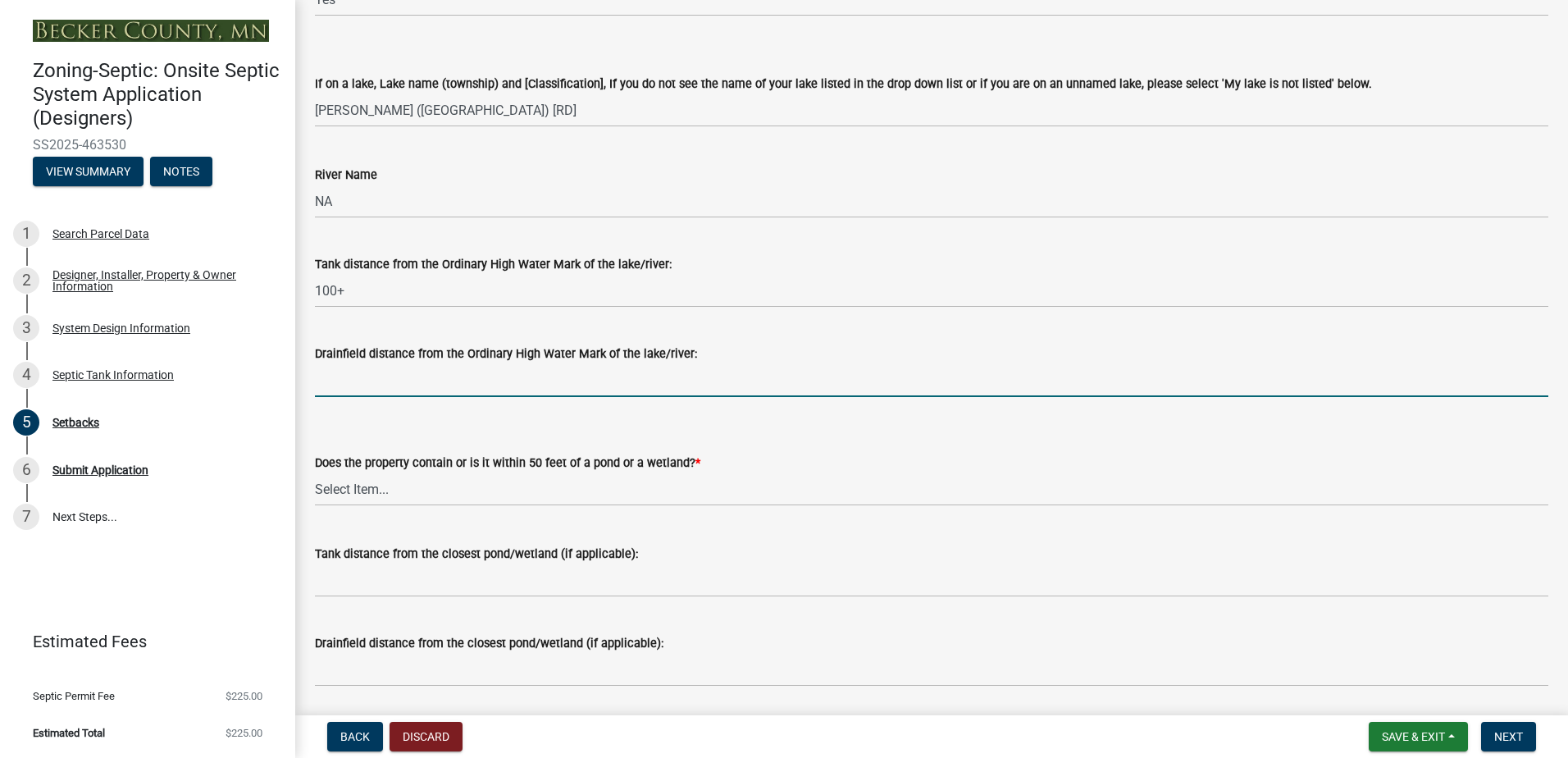
click at [348, 380] on input "Drainfield distance from the Ordinary High Water Mark of the lake/river:" at bounding box center [932, 380] width 1233 height 34
type input "NA"
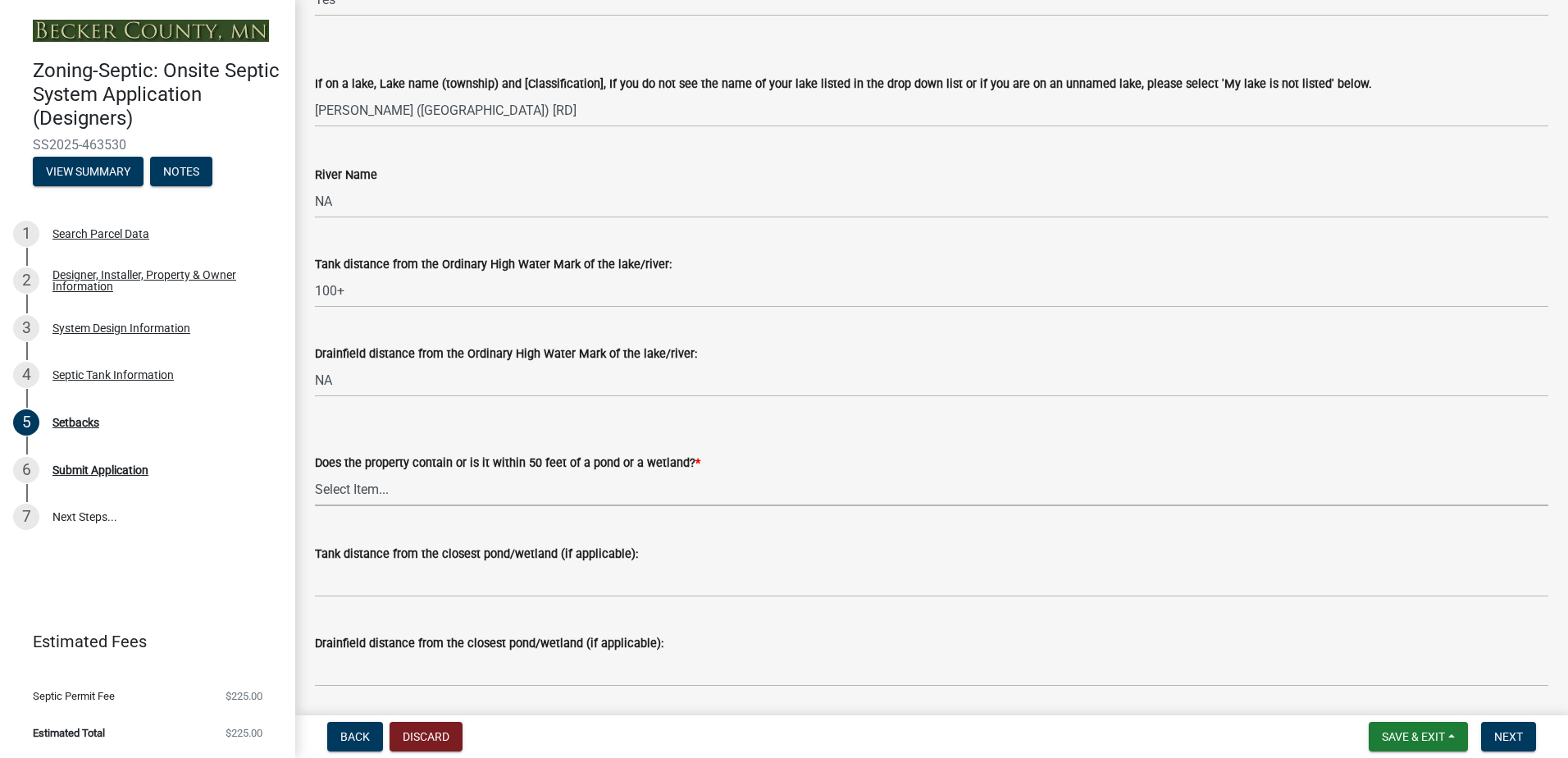
click at [355, 492] on select "Select Item... Yes No" at bounding box center [932, 489] width 1233 height 34
click at [315, 472] on select "Select Item... Yes No" at bounding box center [932, 489] width 1233 height 34
select select "23044af5-43bb-4cf5-8aef-2716db2ce5fc"
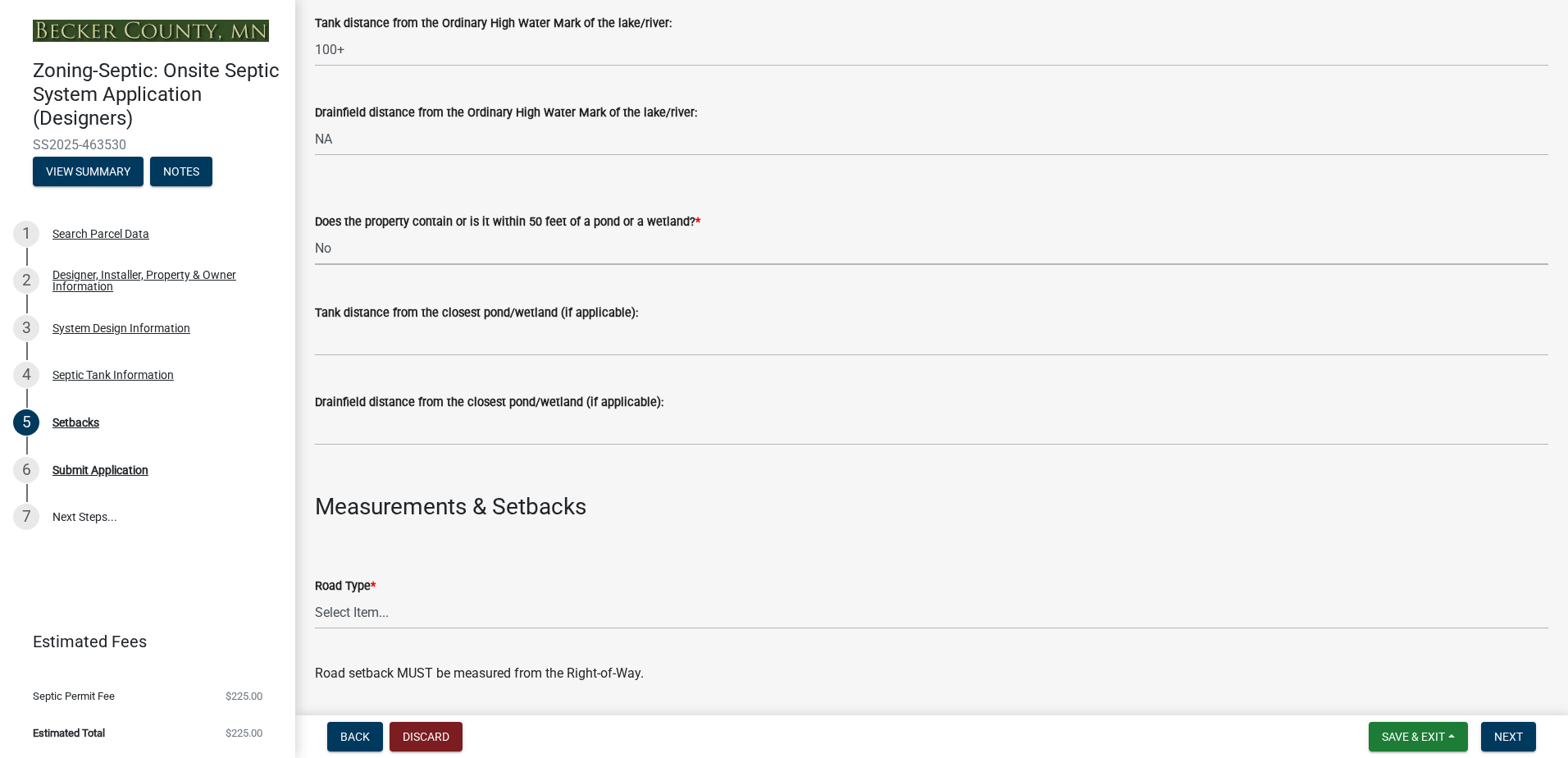
scroll to position [492, 0]
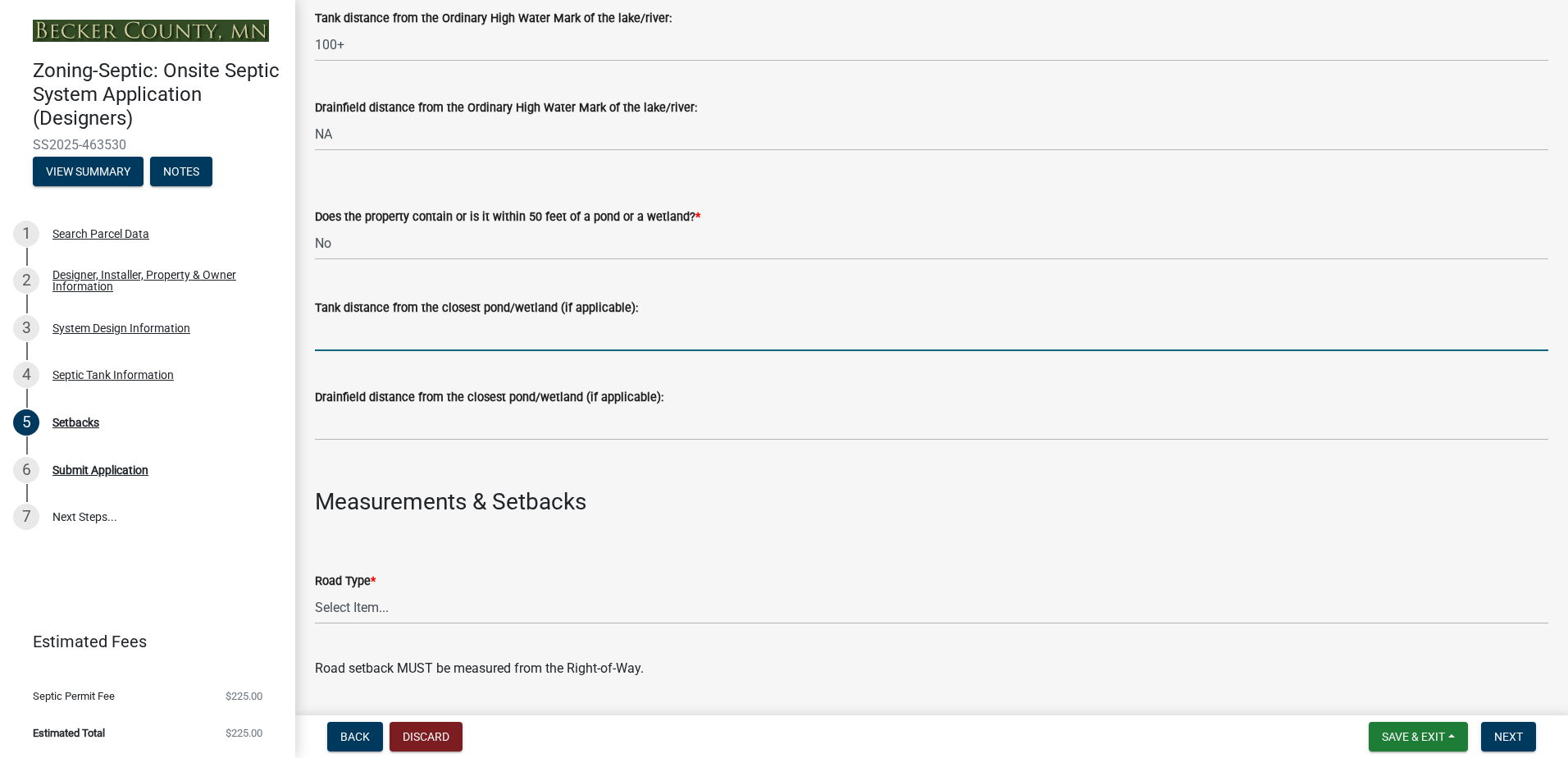
click at [367, 351] on input "Tank distance from the closest pond/wetland (if applicable):" at bounding box center [932, 335] width 1233 height 34
type input "NA"
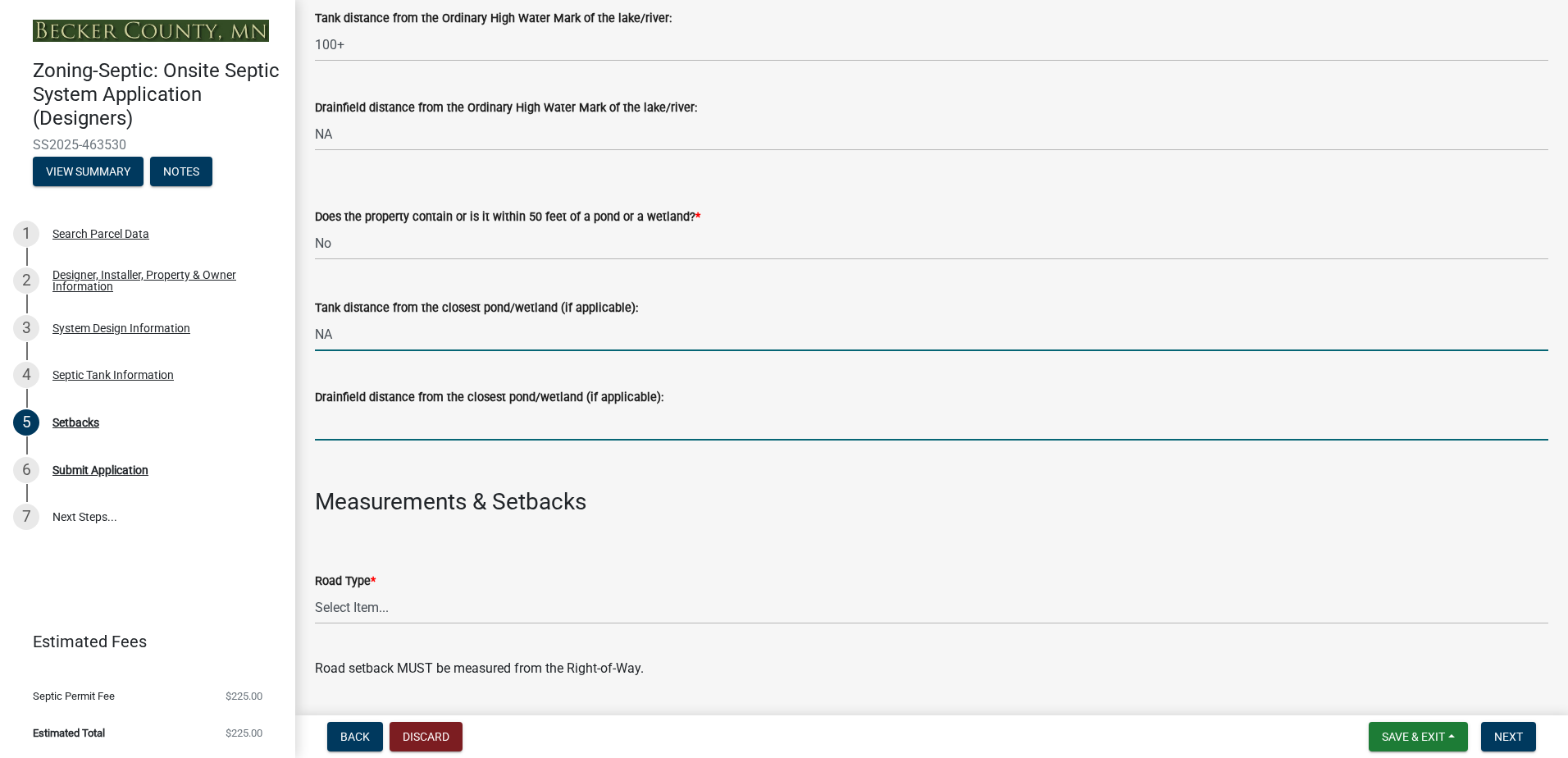
drag, startPoint x: 347, startPoint y: 430, endPoint x: 347, endPoint y: 446, distance: 16.0
click at [347, 430] on input "Drainfield distance from the closest pond/wetland (if applicable):" at bounding box center [932, 423] width 1233 height 34
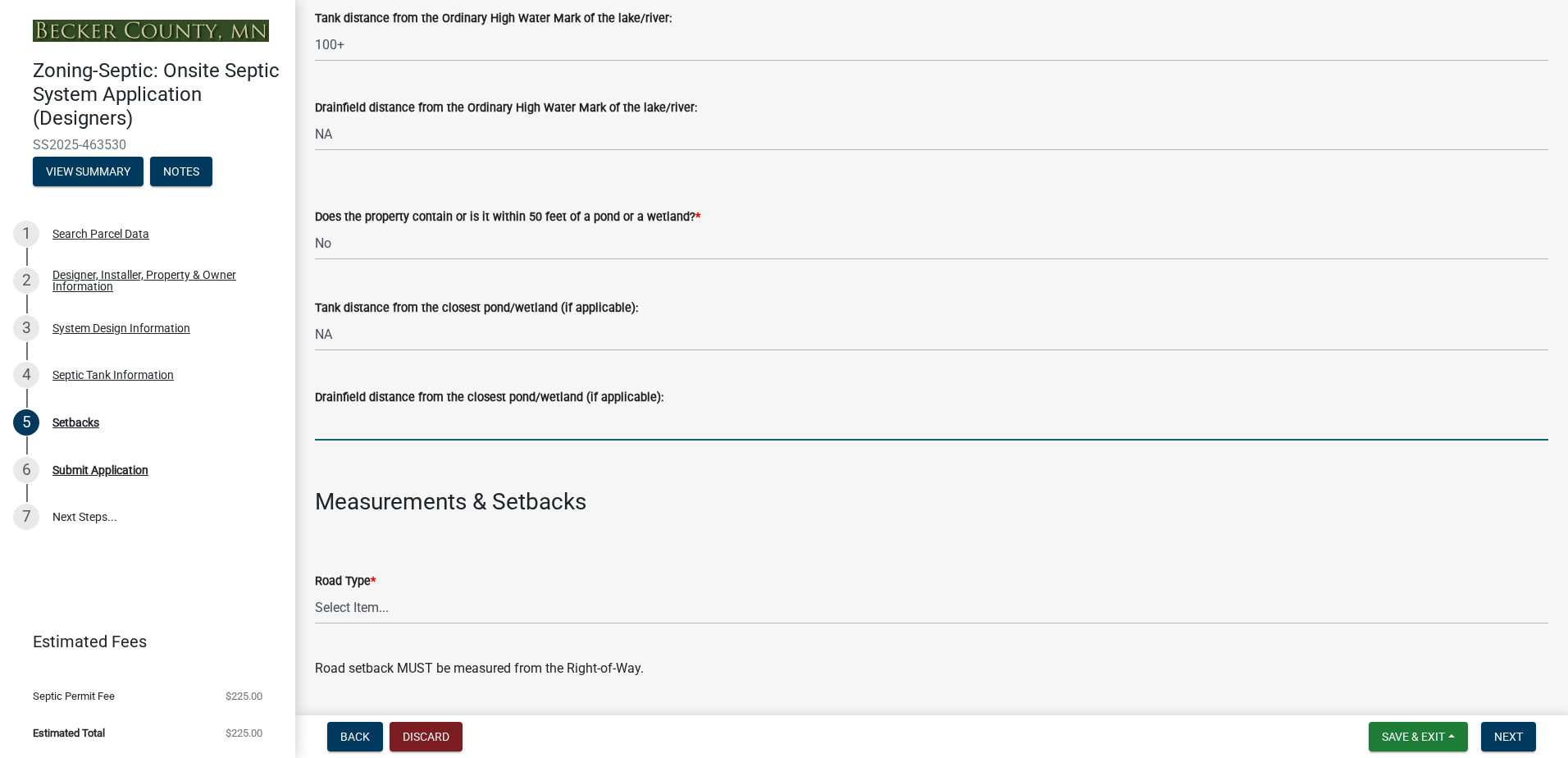
type input "NA"
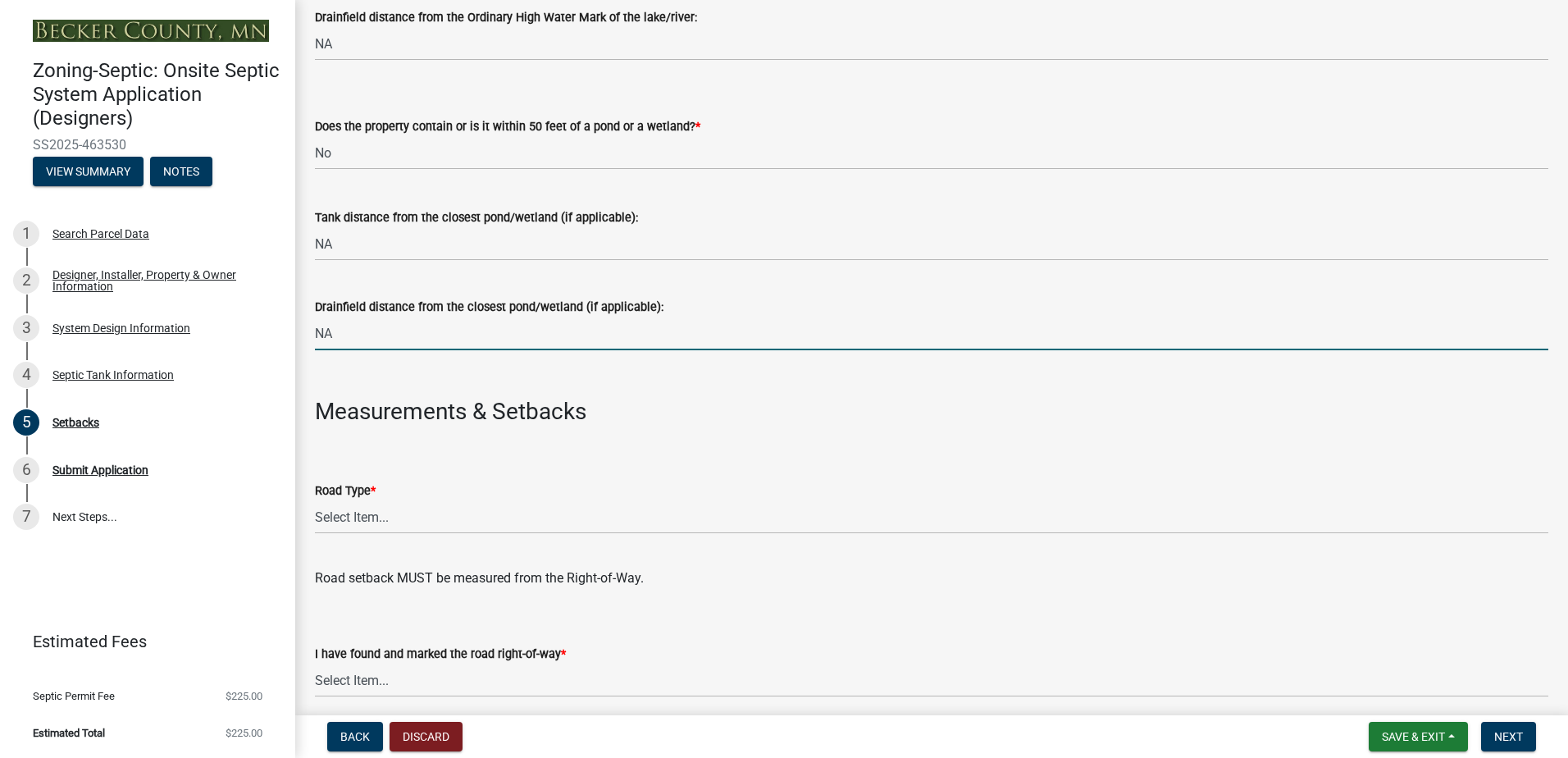
scroll to position [656, 0]
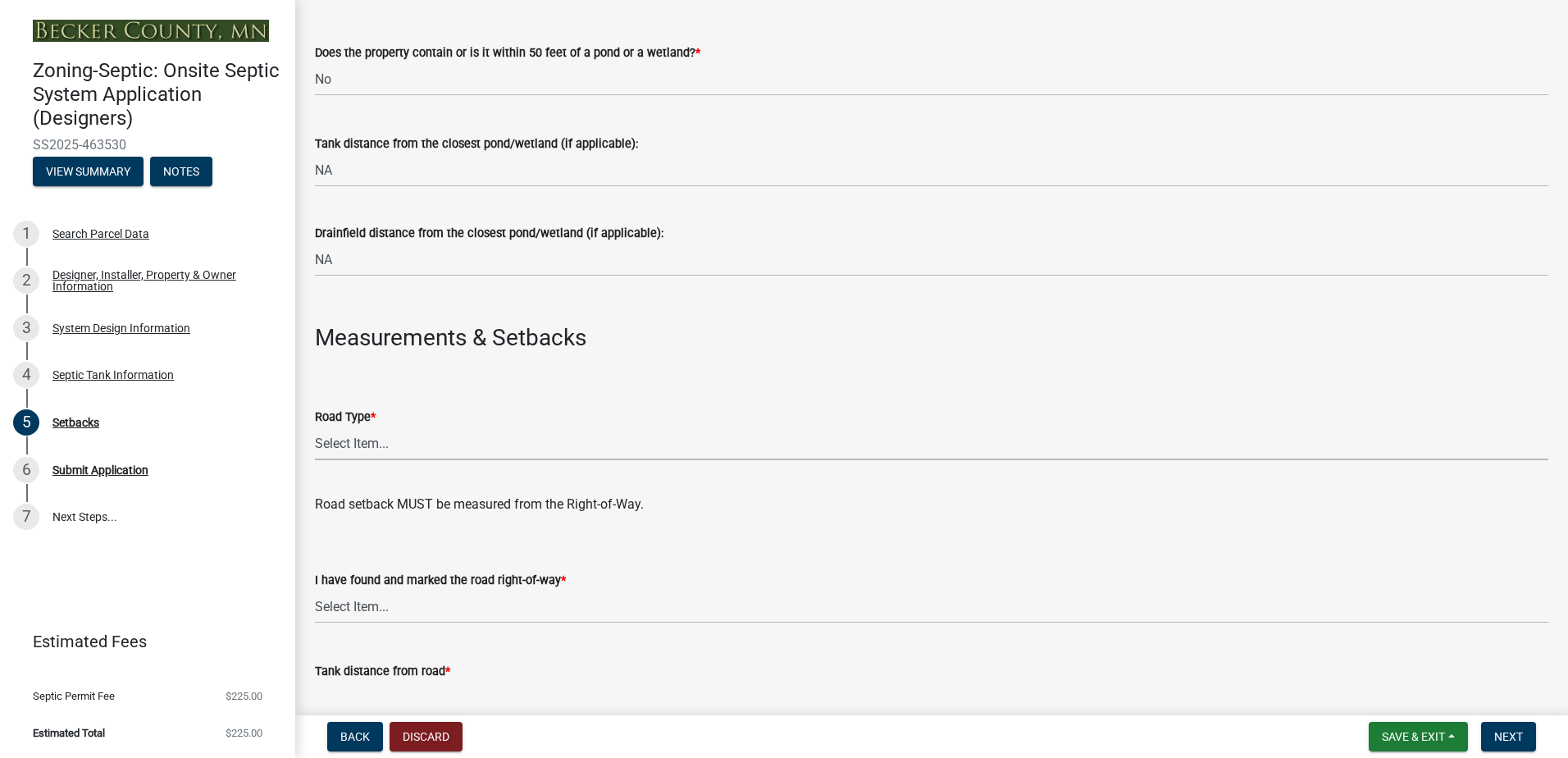
click at [343, 444] on select "Select Item... State County Public / Township Private Easement [GEOGRAPHIC_DATA]" at bounding box center [932, 443] width 1233 height 34
click at [315, 426] on select "Select Item... State County Public / Township Private Easement [GEOGRAPHIC_DATA]" at bounding box center [932, 443] width 1233 height 34
select select "21af9b93-f494-48c6-91ae-235d36c6c939"
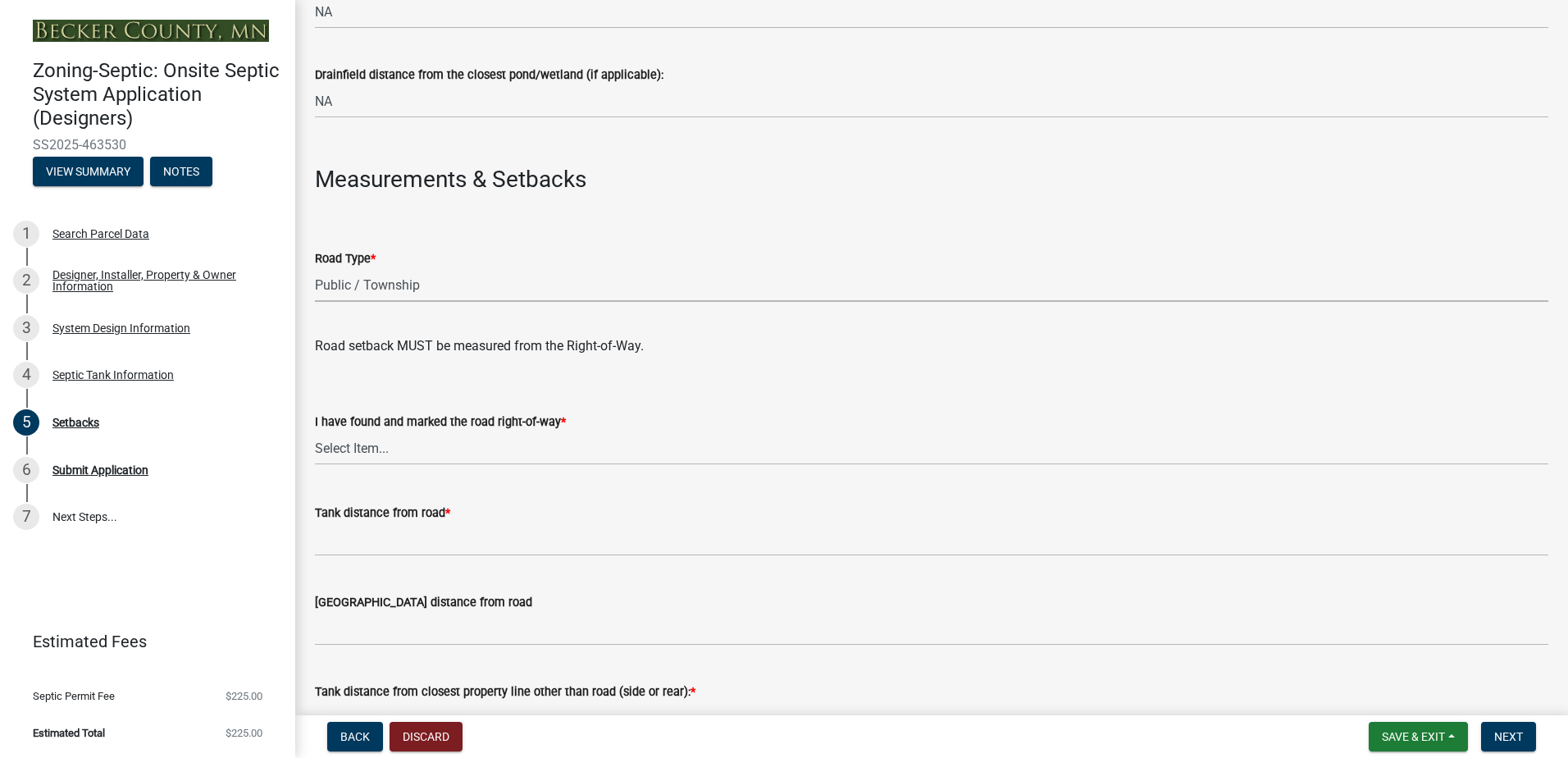
scroll to position [820, 0]
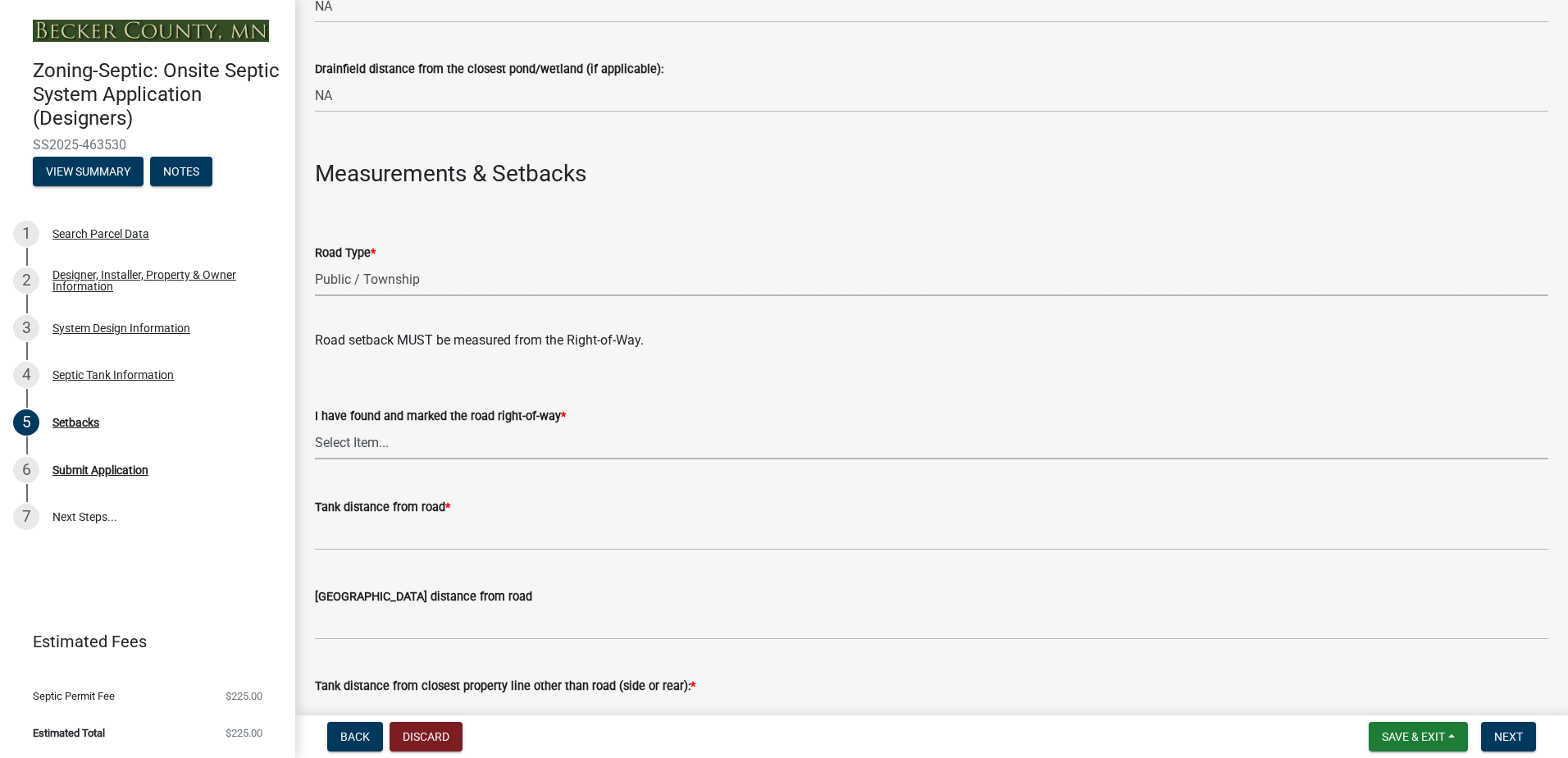
click at [351, 441] on select "Select Item... Yes No" at bounding box center [932, 443] width 1233 height 34
click at [315, 426] on select "Select Item... Yes No" at bounding box center [932, 443] width 1233 height 34
select select "a3ce498e-f8b1-44e2-889e-c4968ac74b5a"
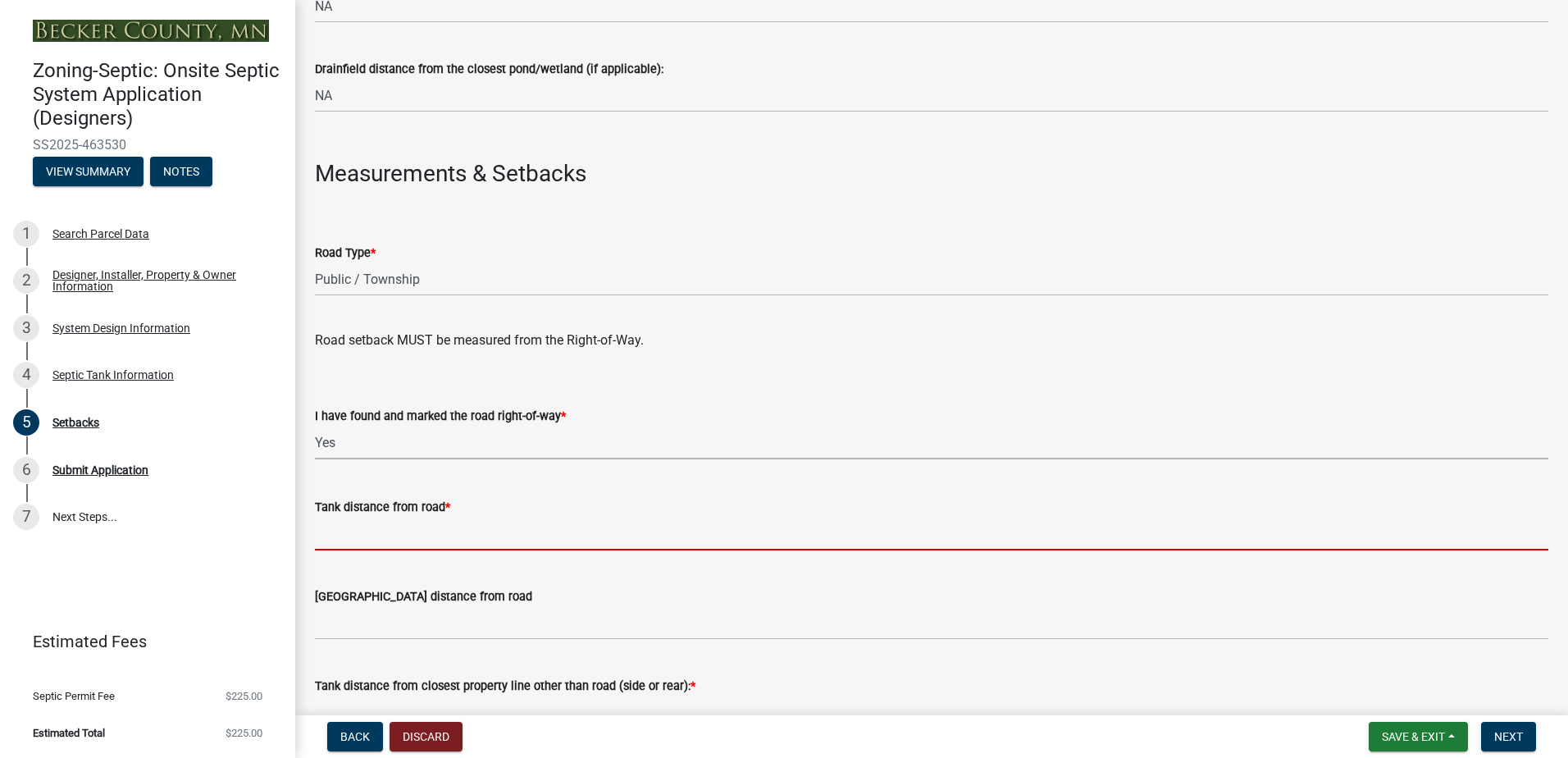
click at [347, 538] on input "Tank distance from road *" at bounding box center [932, 533] width 1233 height 34
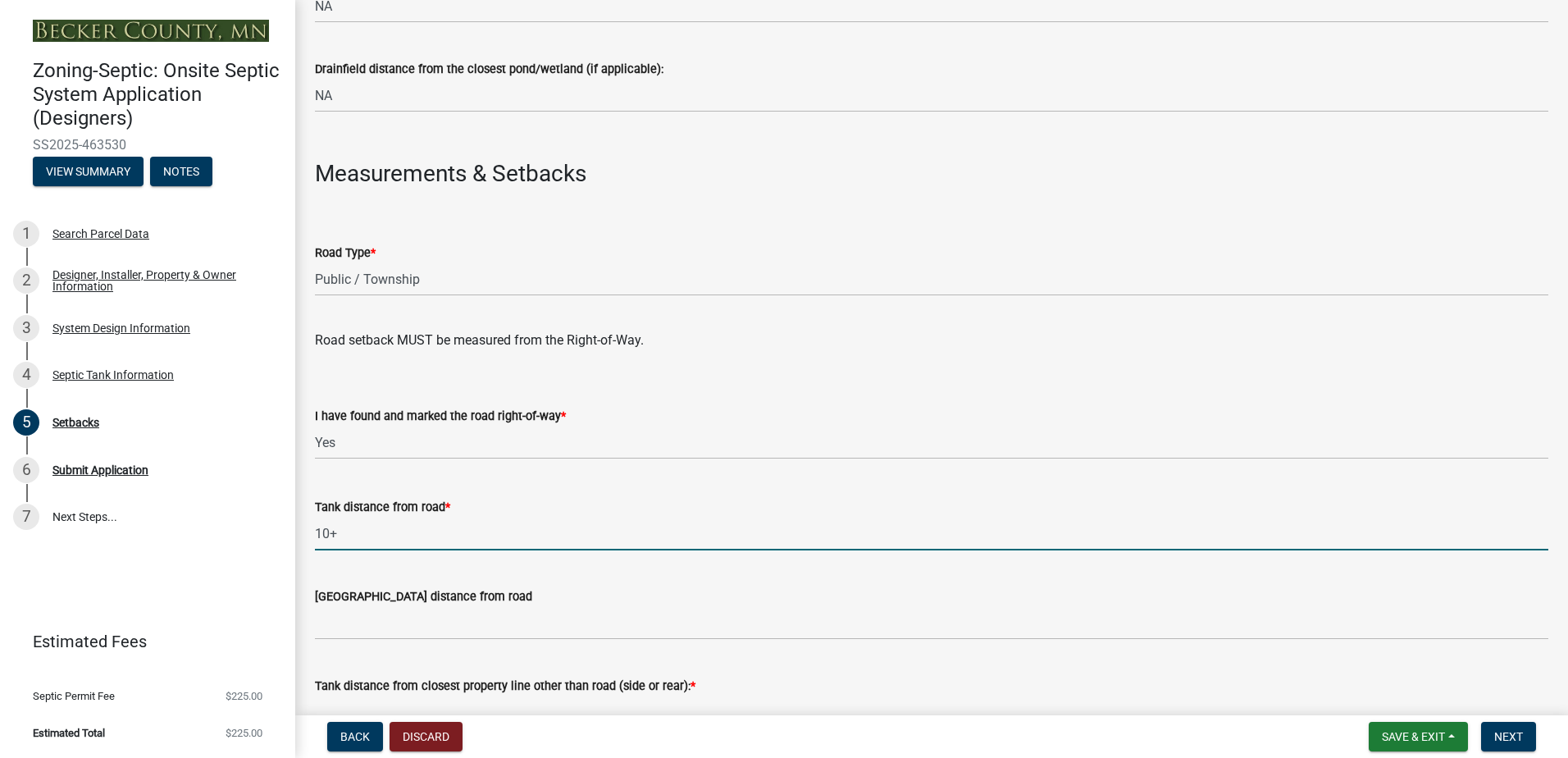
type input "10+"
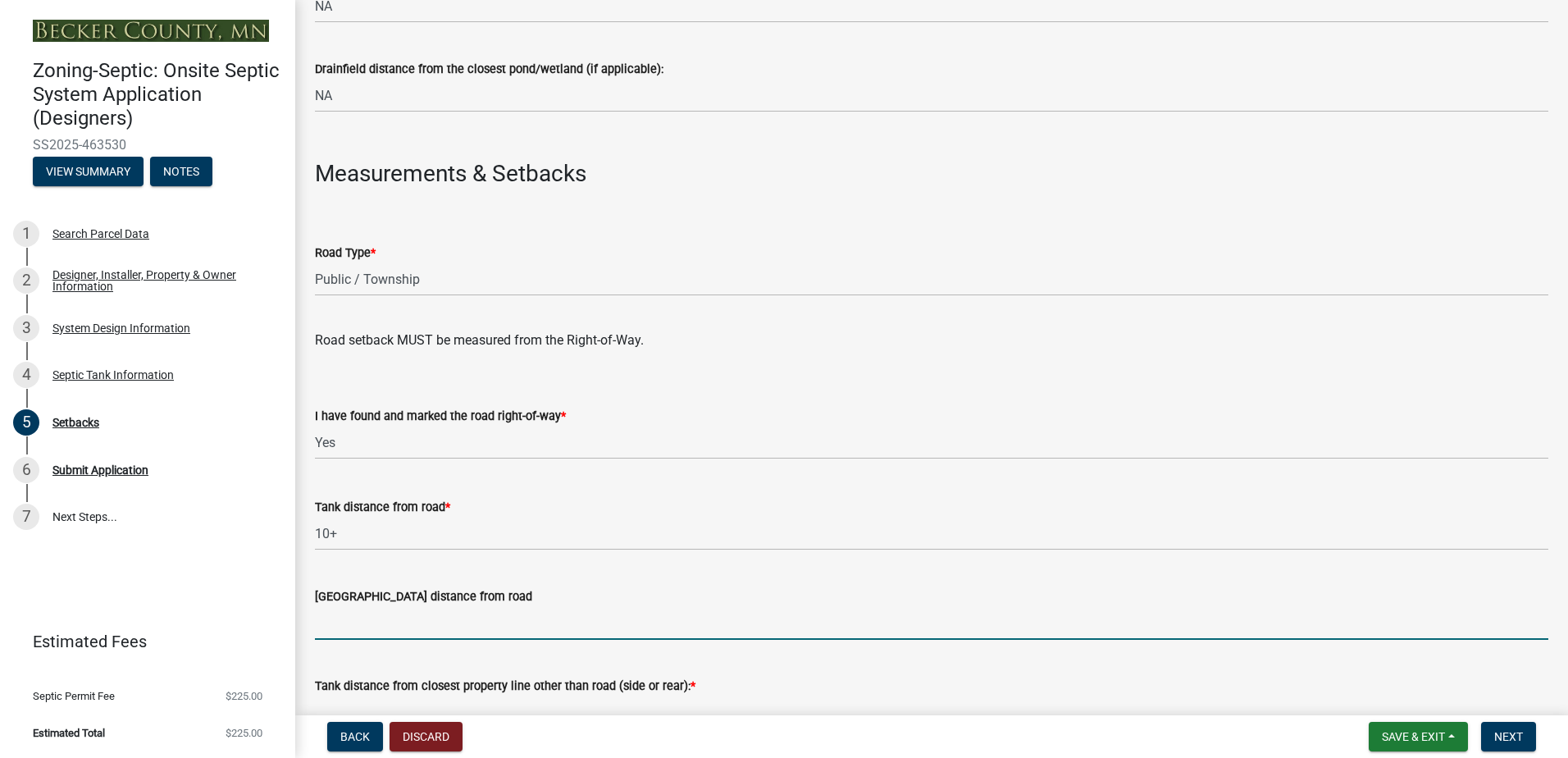
click at [351, 629] on input "[GEOGRAPHIC_DATA] distance from road" at bounding box center [932, 623] width 1233 height 34
type input "NA"
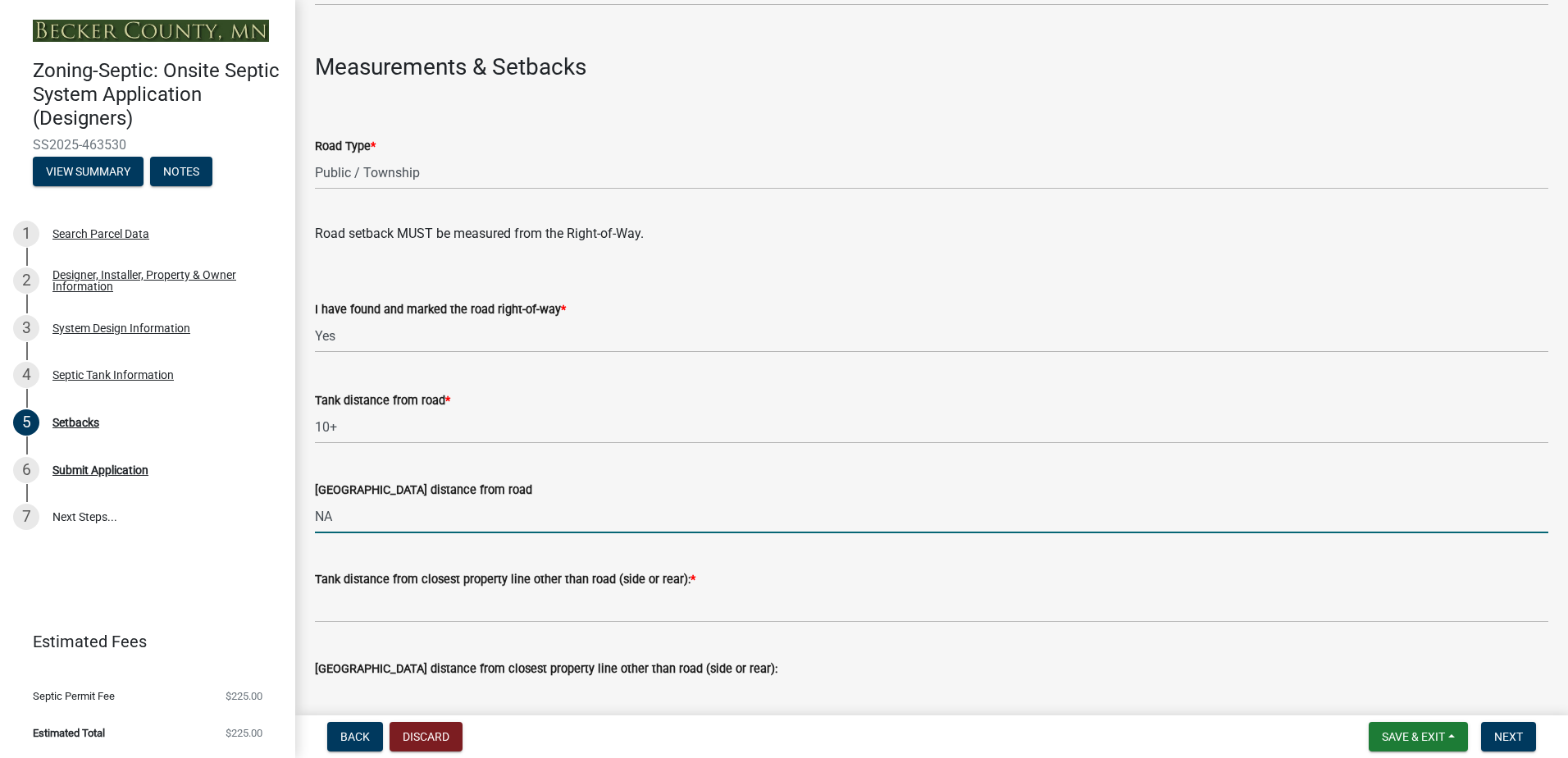
scroll to position [1066, 0]
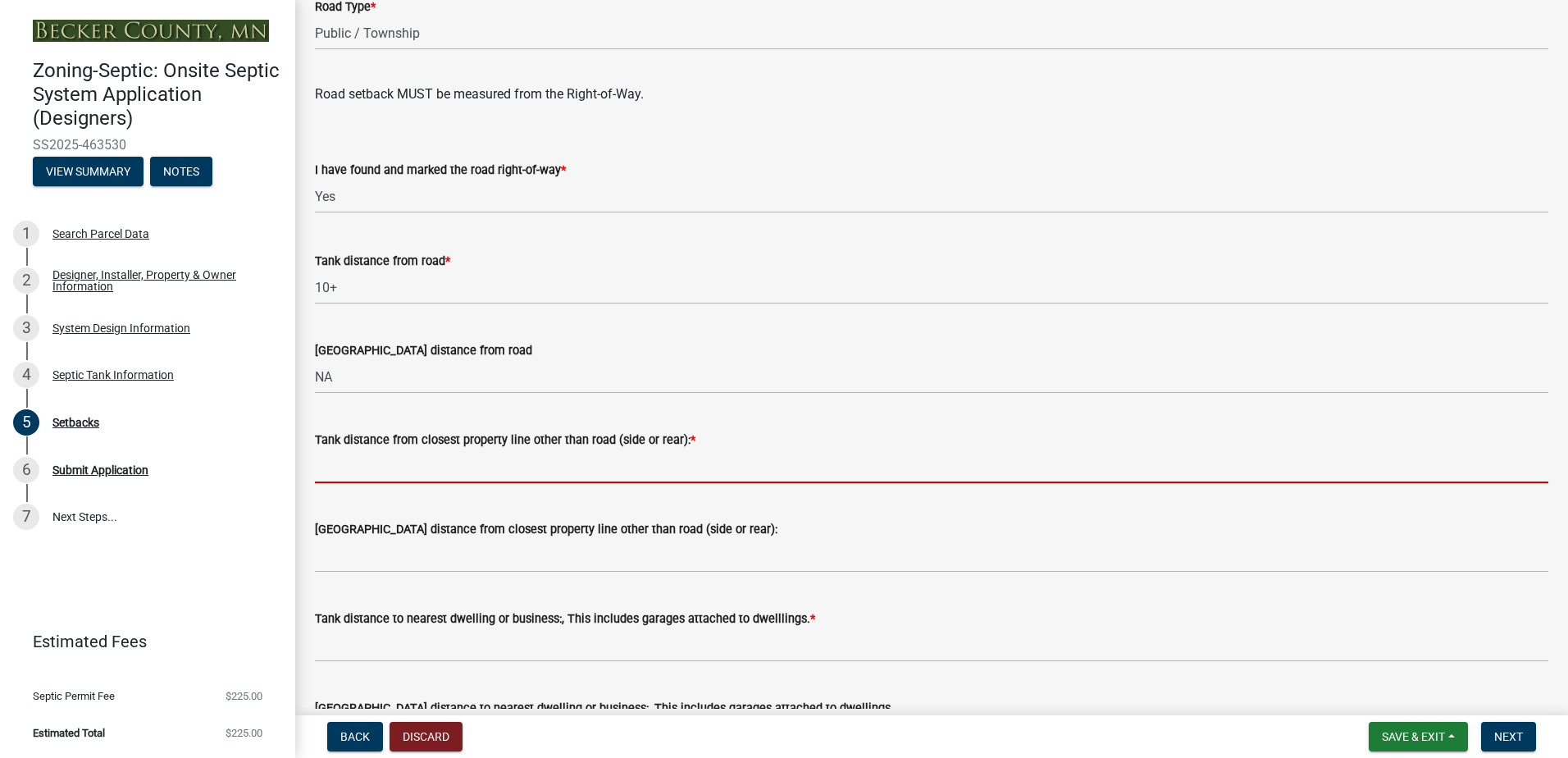
click at [329, 469] on input "Tank distance from closest property line other than road (side or rear): *" at bounding box center [932, 466] width 1233 height 34
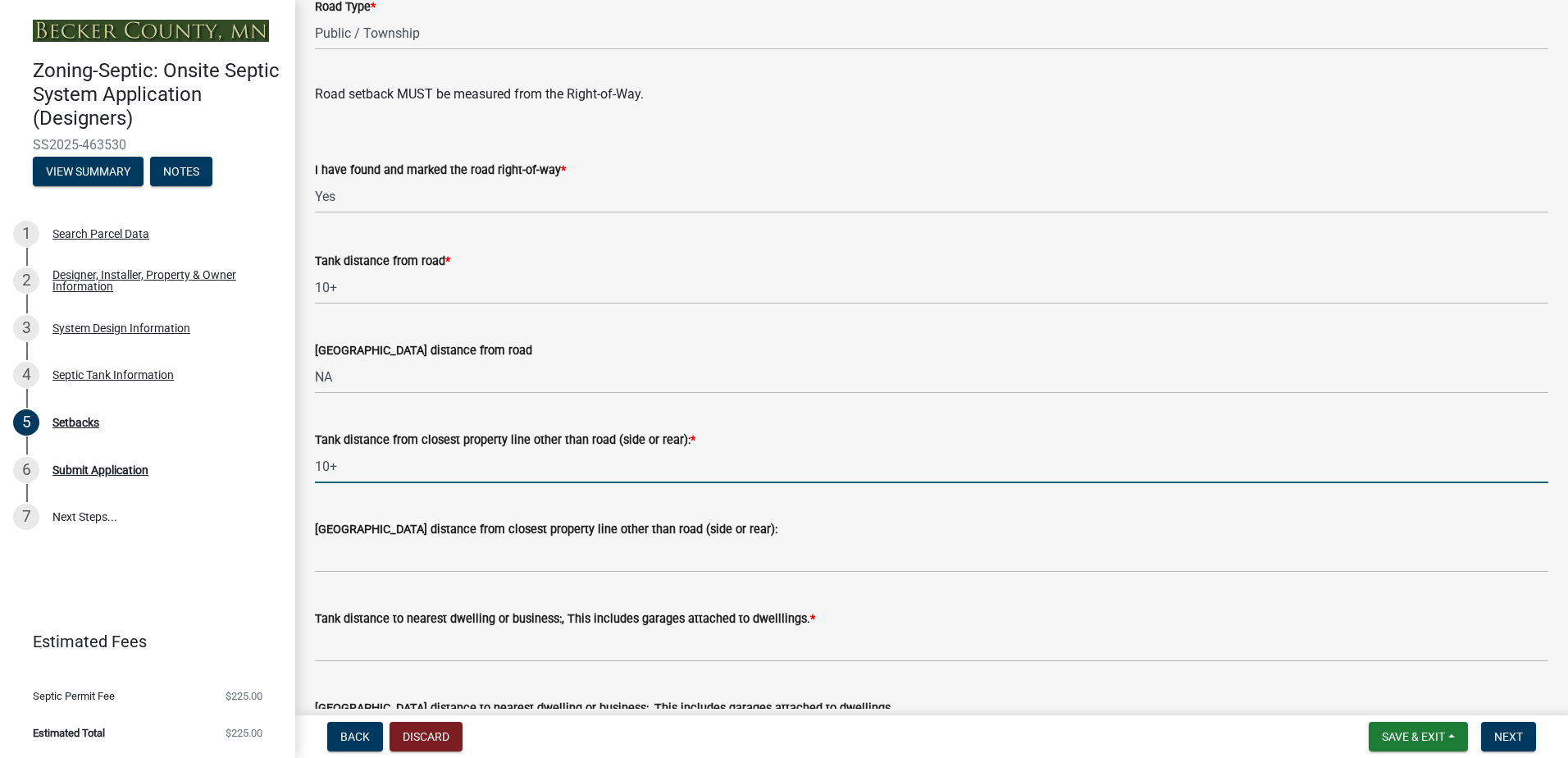
type input "10+"
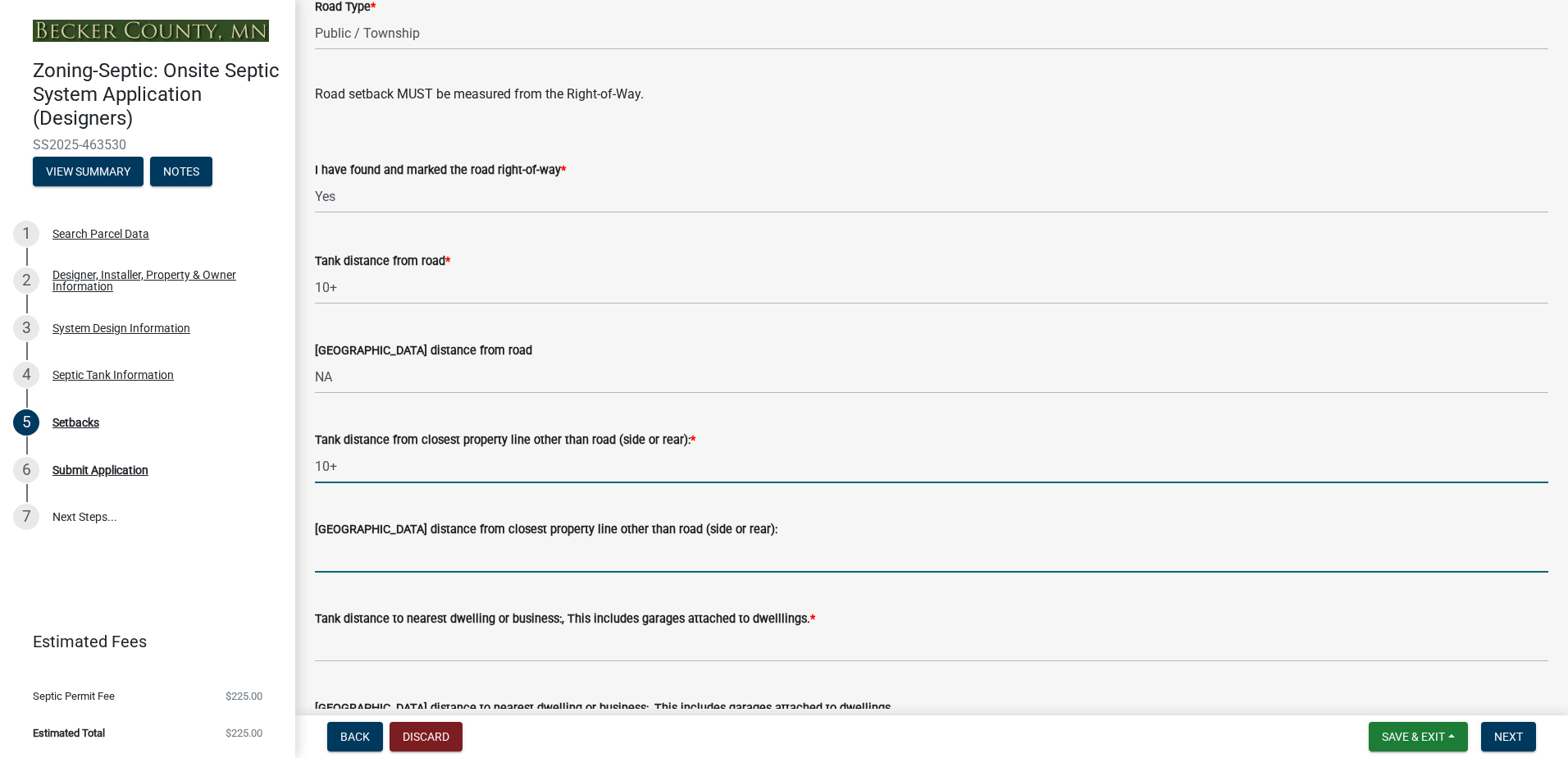
click at [372, 554] on input "[GEOGRAPHIC_DATA] distance from closest property line other than road (side or …" at bounding box center [932, 556] width 1233 height 34
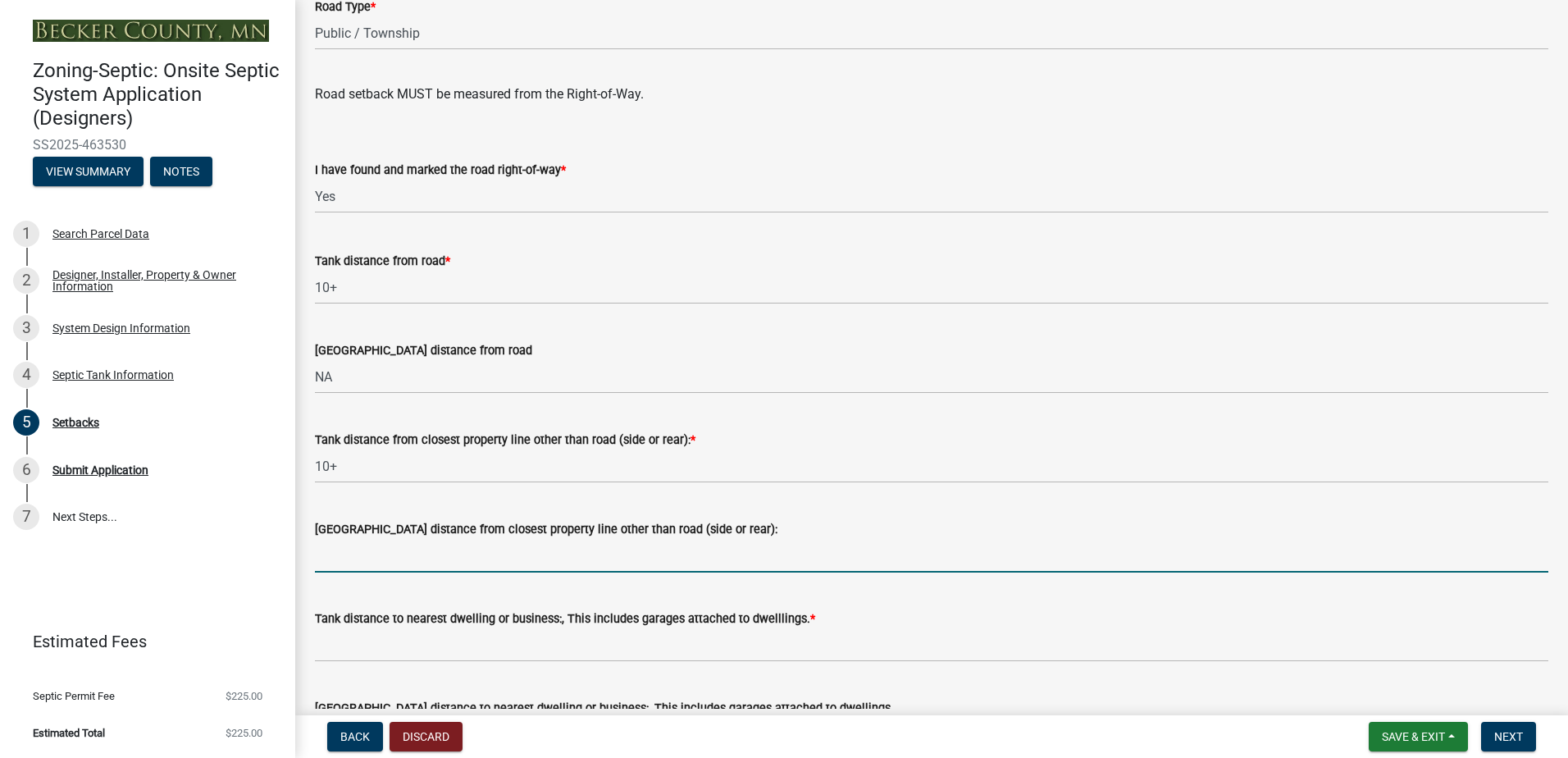
type input "NA"
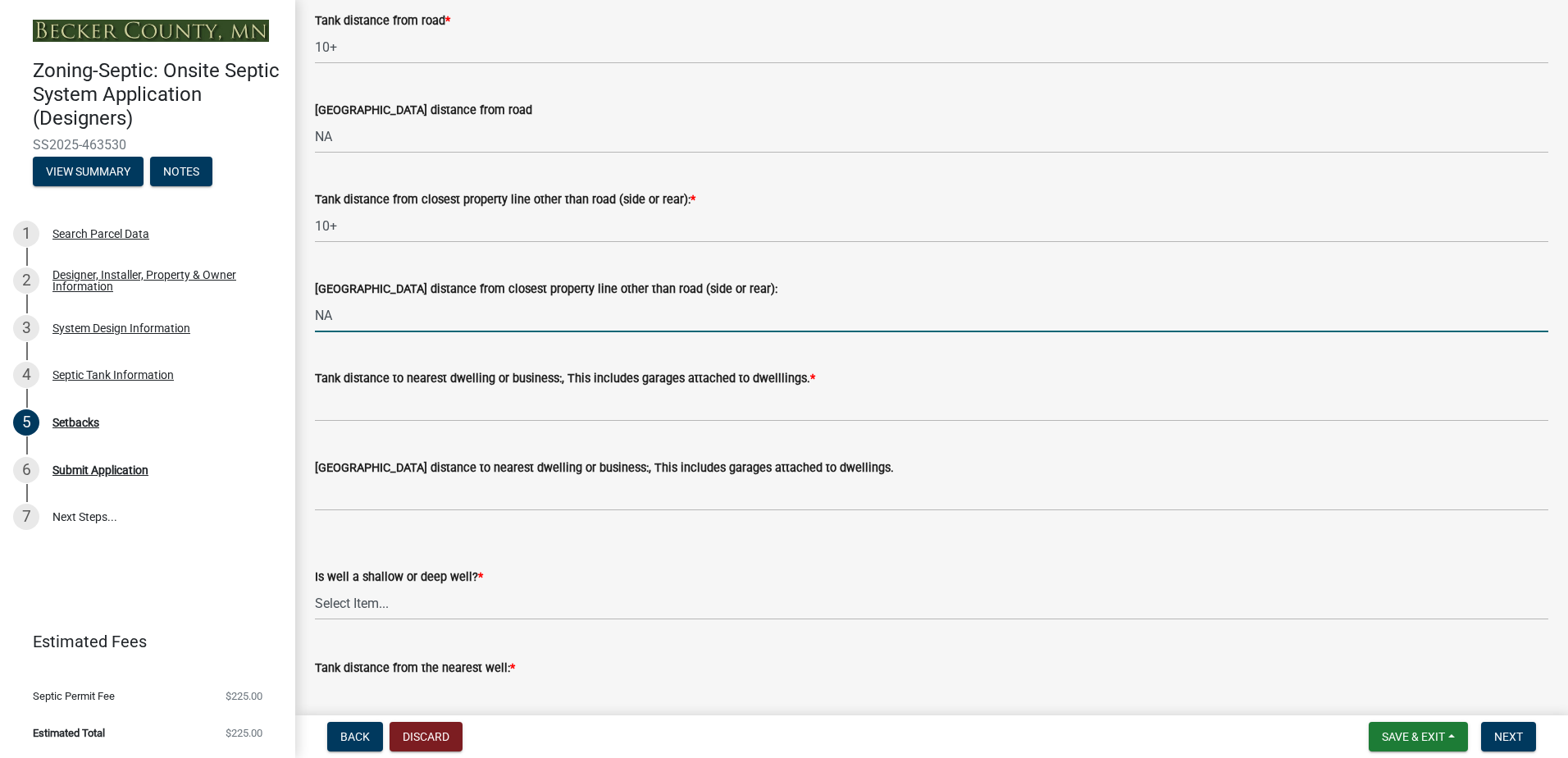
scroll to position [1312, 0]
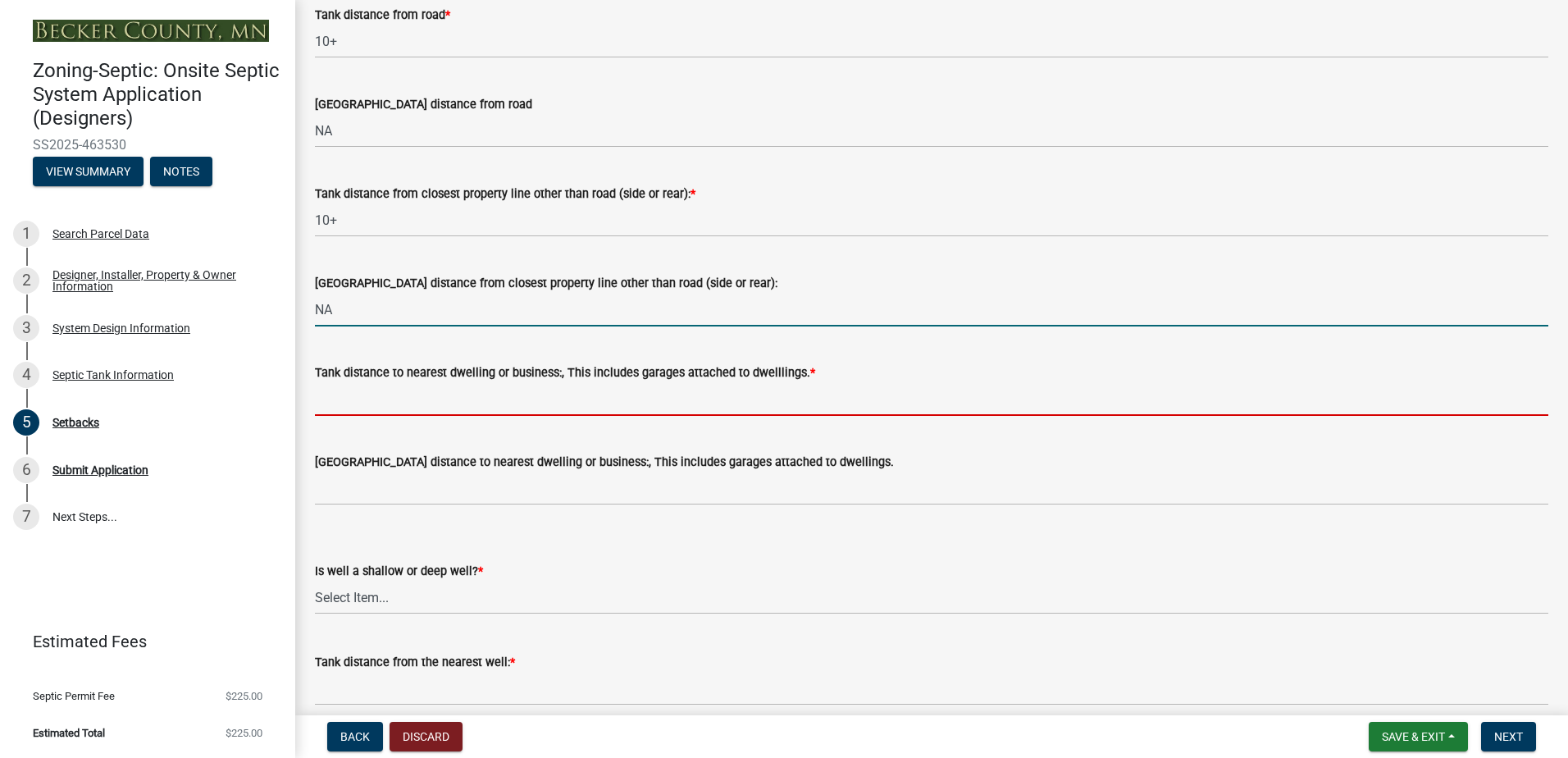
click at [323, 399] on input "Tank distance to nearest dwelling or business:, This includes garages attached …" at bounding box center [932, 399] width 1233 height 34
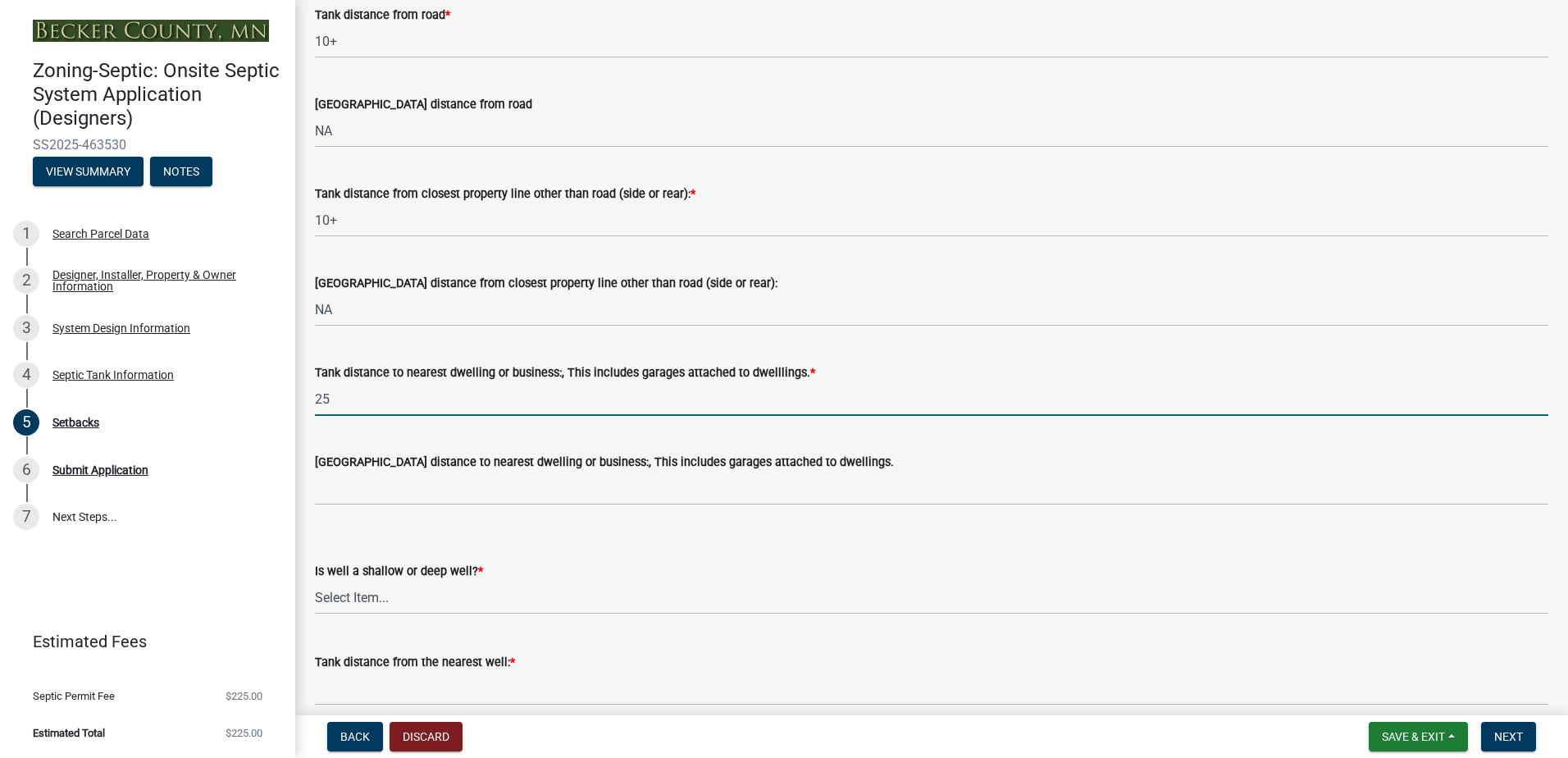
type input "25"
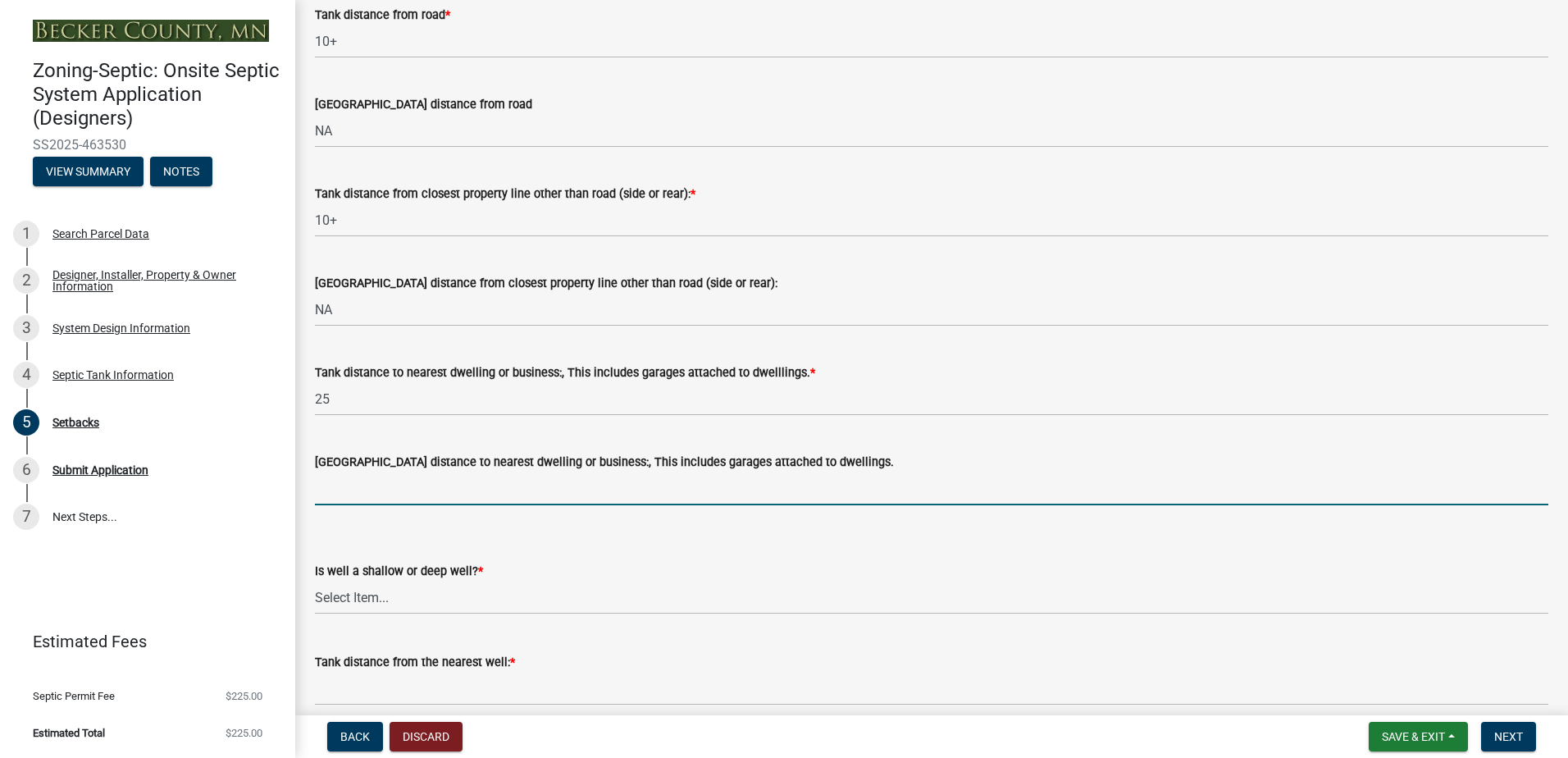
click at [337, 490] on input "[GEOGRAPHIC_DATA] distance to nearest dwelling or business:, This includes gara…" at bounding box center [932, 488] width 1233 height 34
type input "NA"
click at [337, 588] on select "Select Item... Deep Well Shallow Well No Well - Connected or to be connected to…" at bounding box center [932, 597] width 1233 height 34
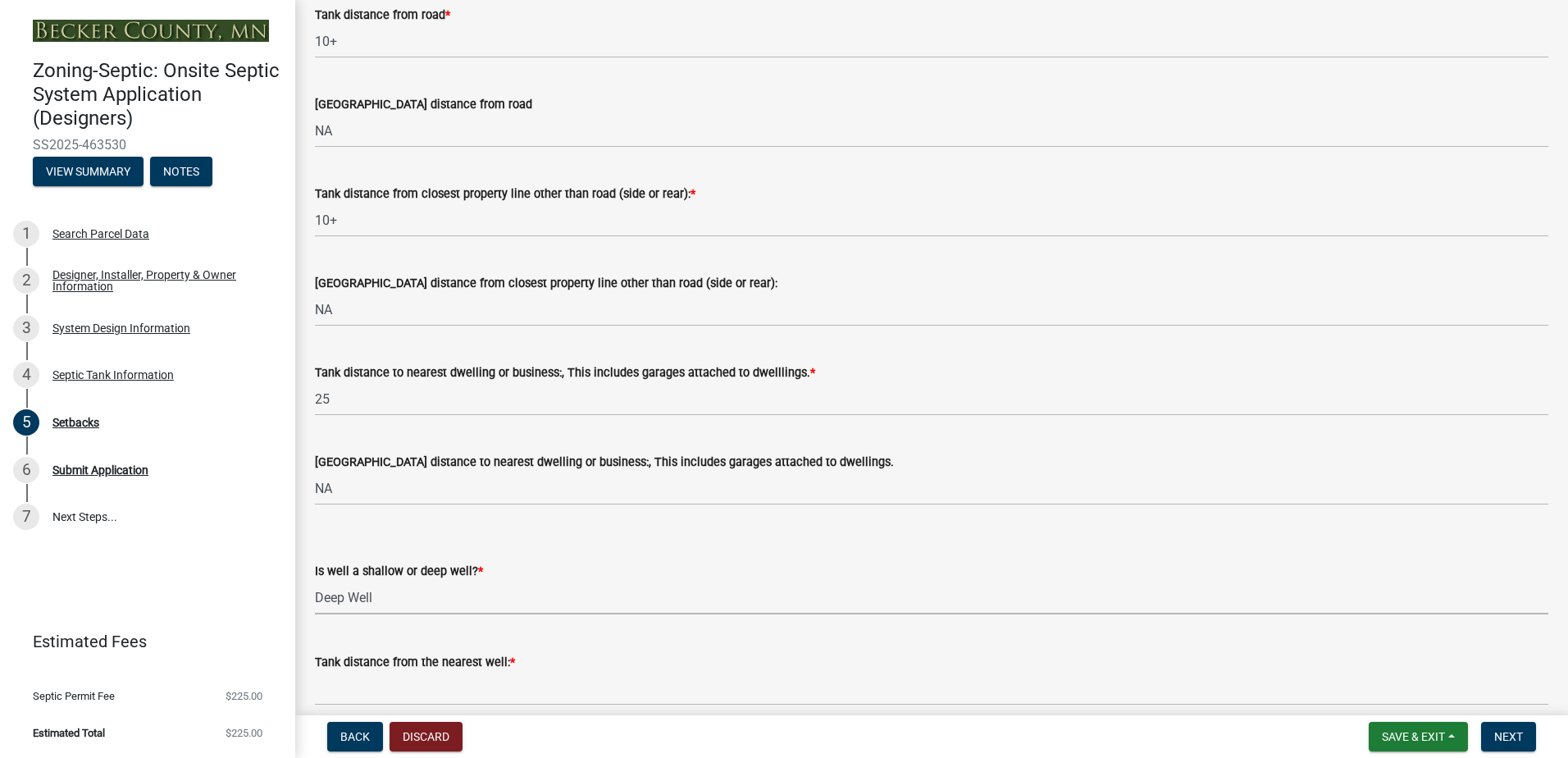
click at [315, 580] on select "Select Item... Deep Well Shallow Well No Well - Connected or to be connected to…" at bounding box center [932, 597] width 1233 height 34
select select "cf78f1da-f066-4305-88a2-864abad1fa52"
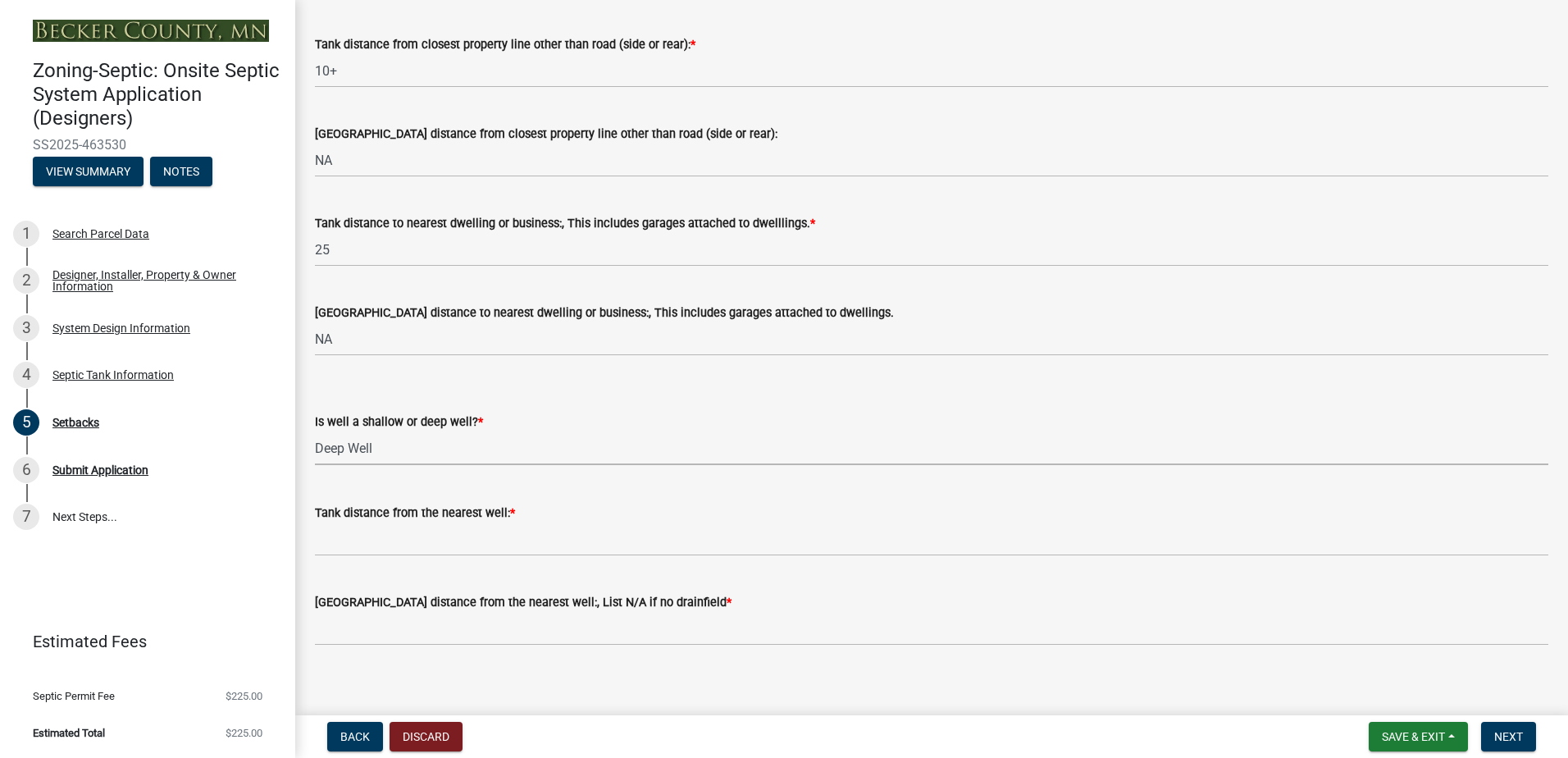
scroll to position [1475, 0]
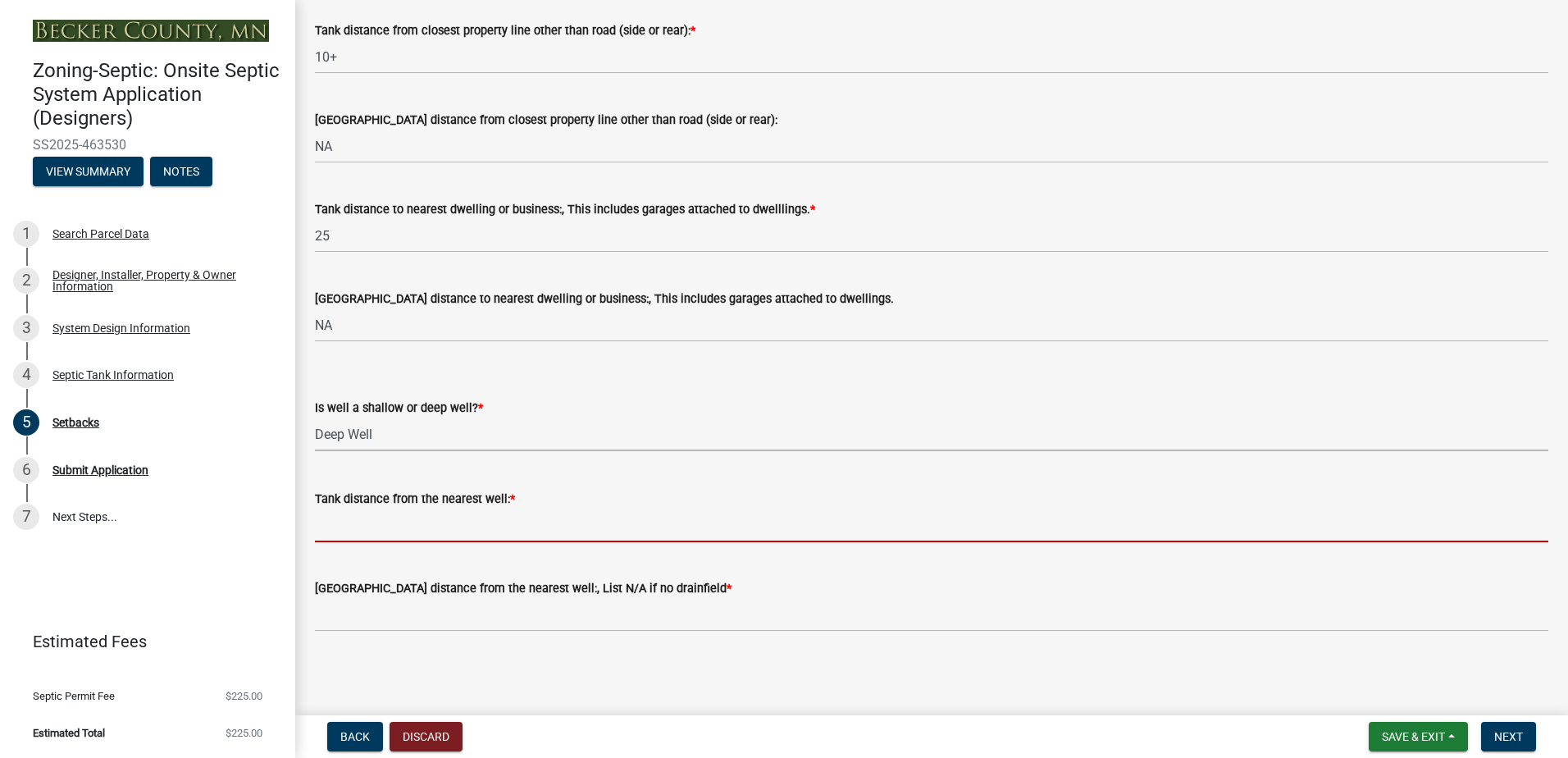
click at [346, 532] on input "Tank distance from the nearest well: *" at bounding box center [932, 525] width 1233 height 34
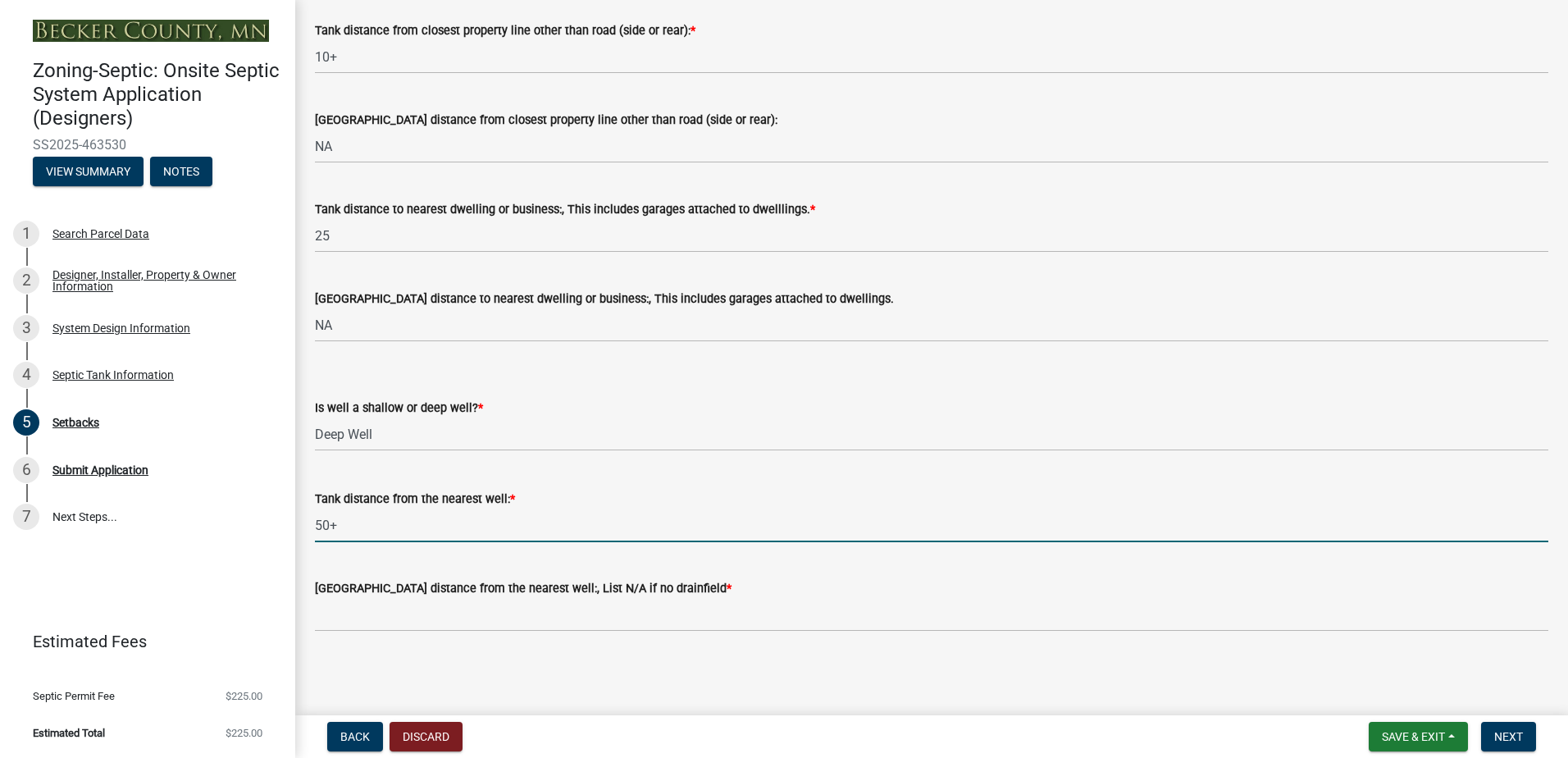
type input "50+"
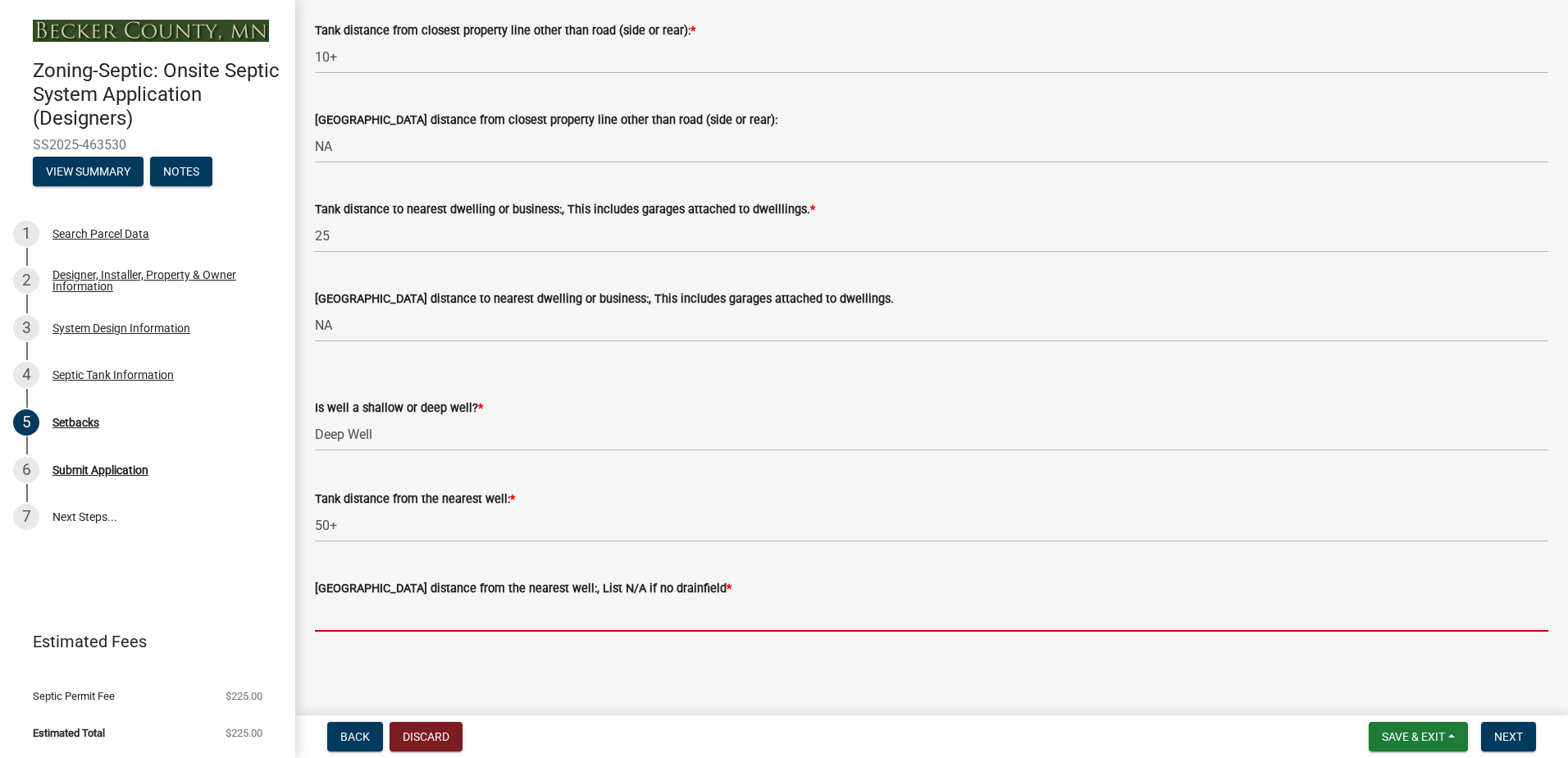
click at [343, 623] on input "[GEOGRAPHIC_DATA] distance from the nearest well:, List N/A if no drainfield *" at bounding box center [932, 615] width 1233 height 34
type input "NA"
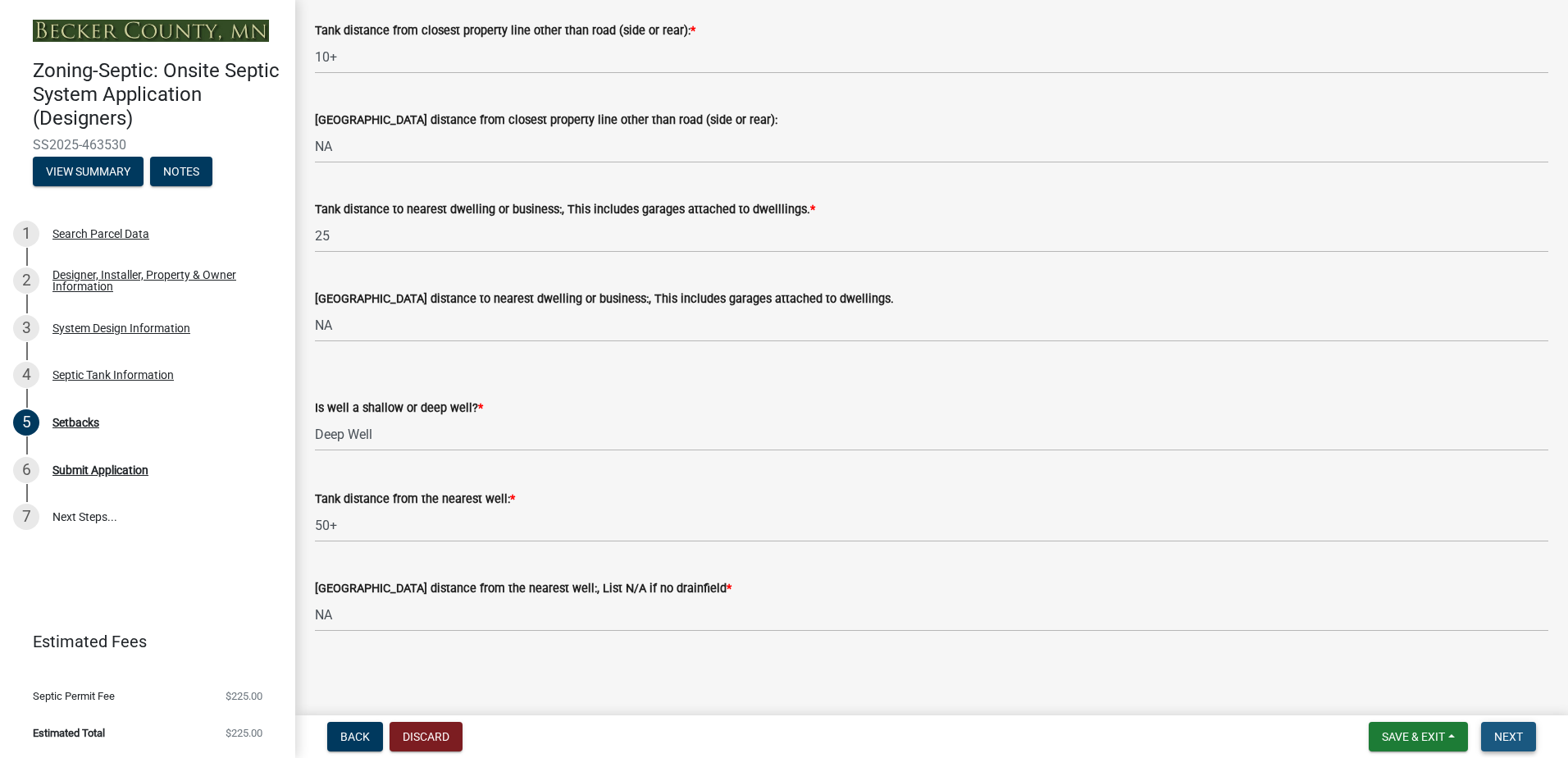
click at [1490, 730] on button "Next" at bounding box center [1509, 736] width 55 height 29
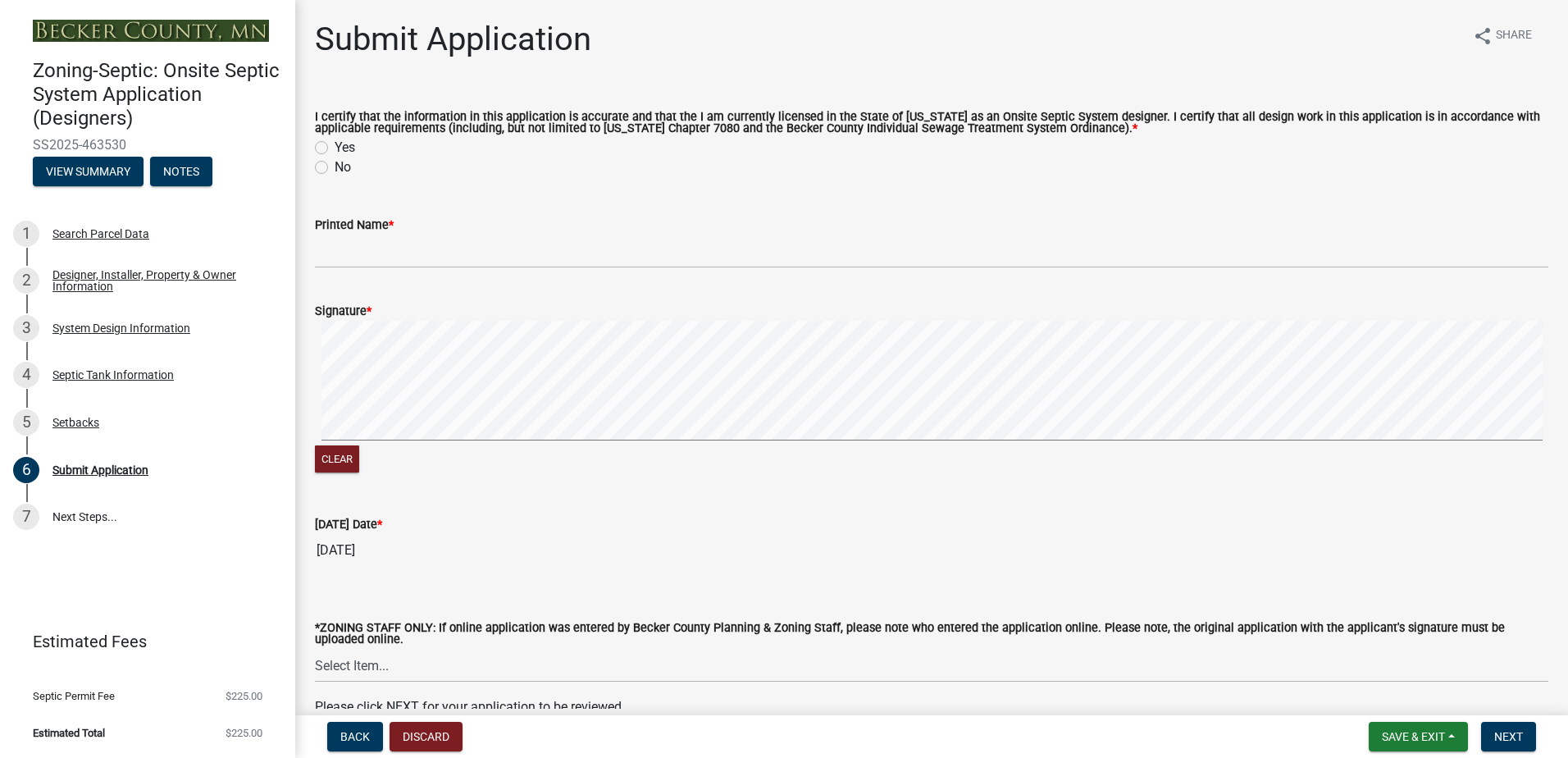
click at [335, 152] on label "Yes" at bounding box center [344, 147] width 20 height 20
click at [335, 148] on input "Yes" at bounding box center [340, 143] width 11 height 11
radio input "true"
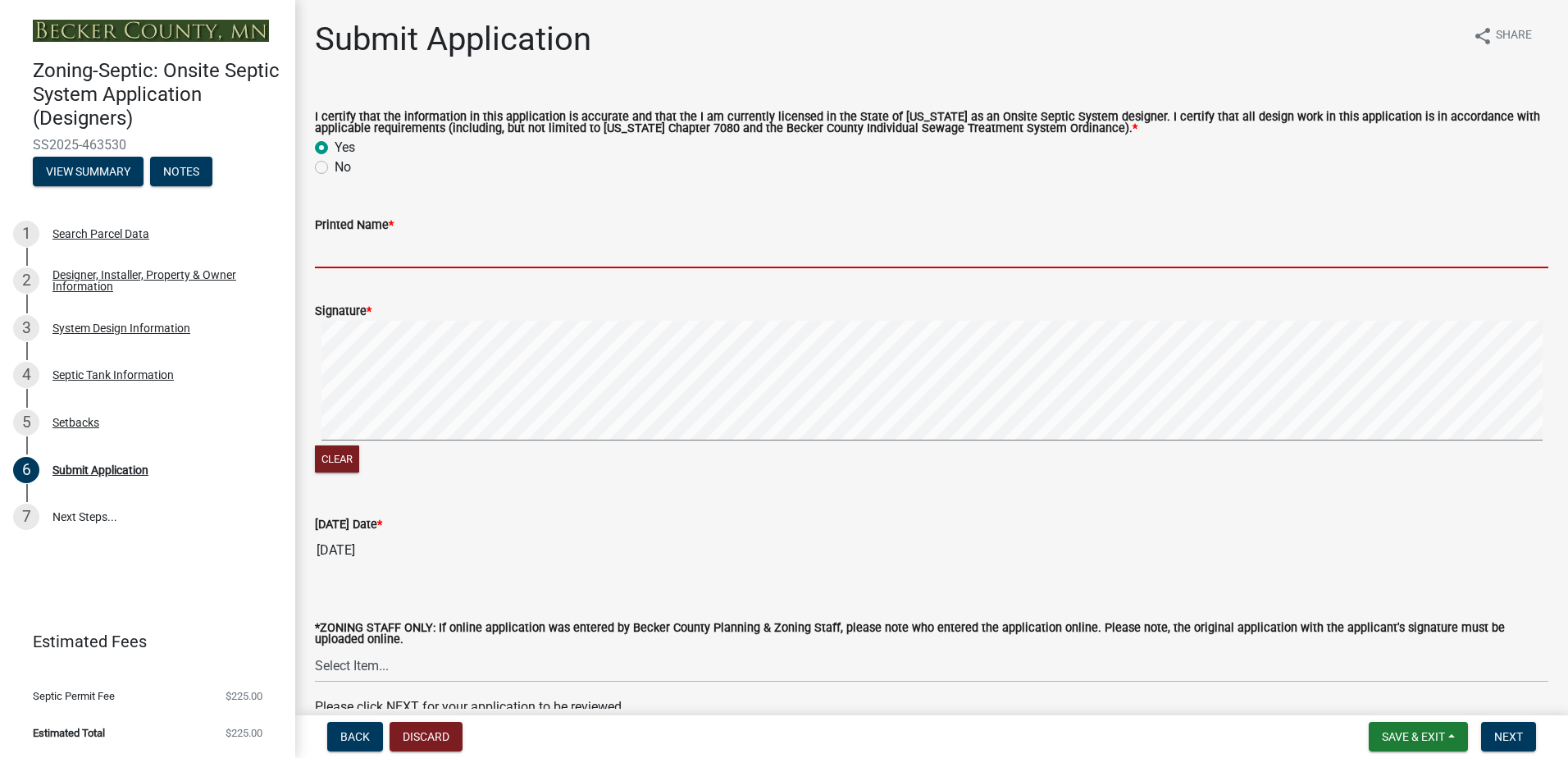
click at [339, 255] on input "Printed Name *" at bounding box center [932, 251] width 1233 height 34
type input "[PERSON_NAME]"
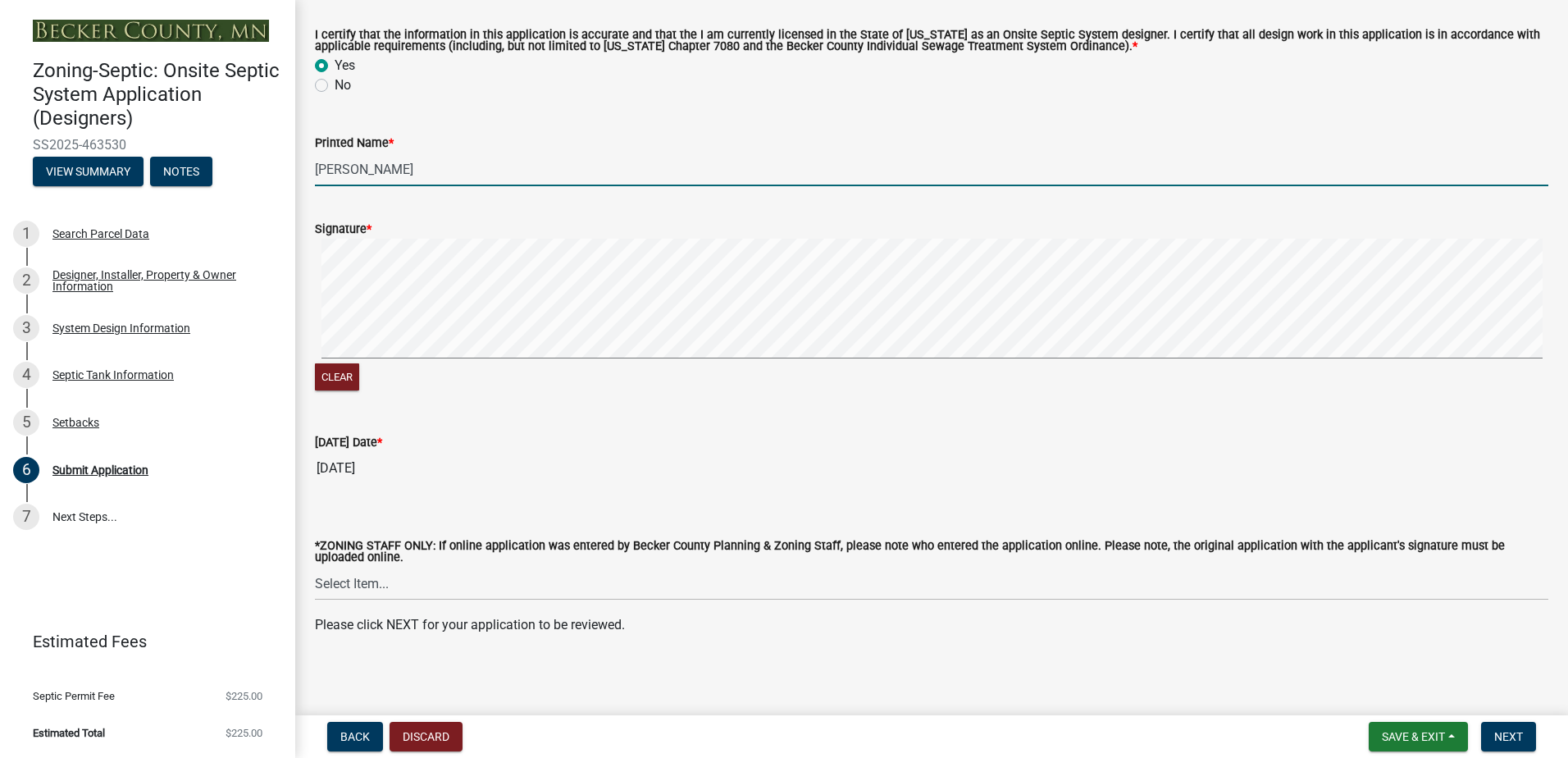
scroll to position [87, 0]
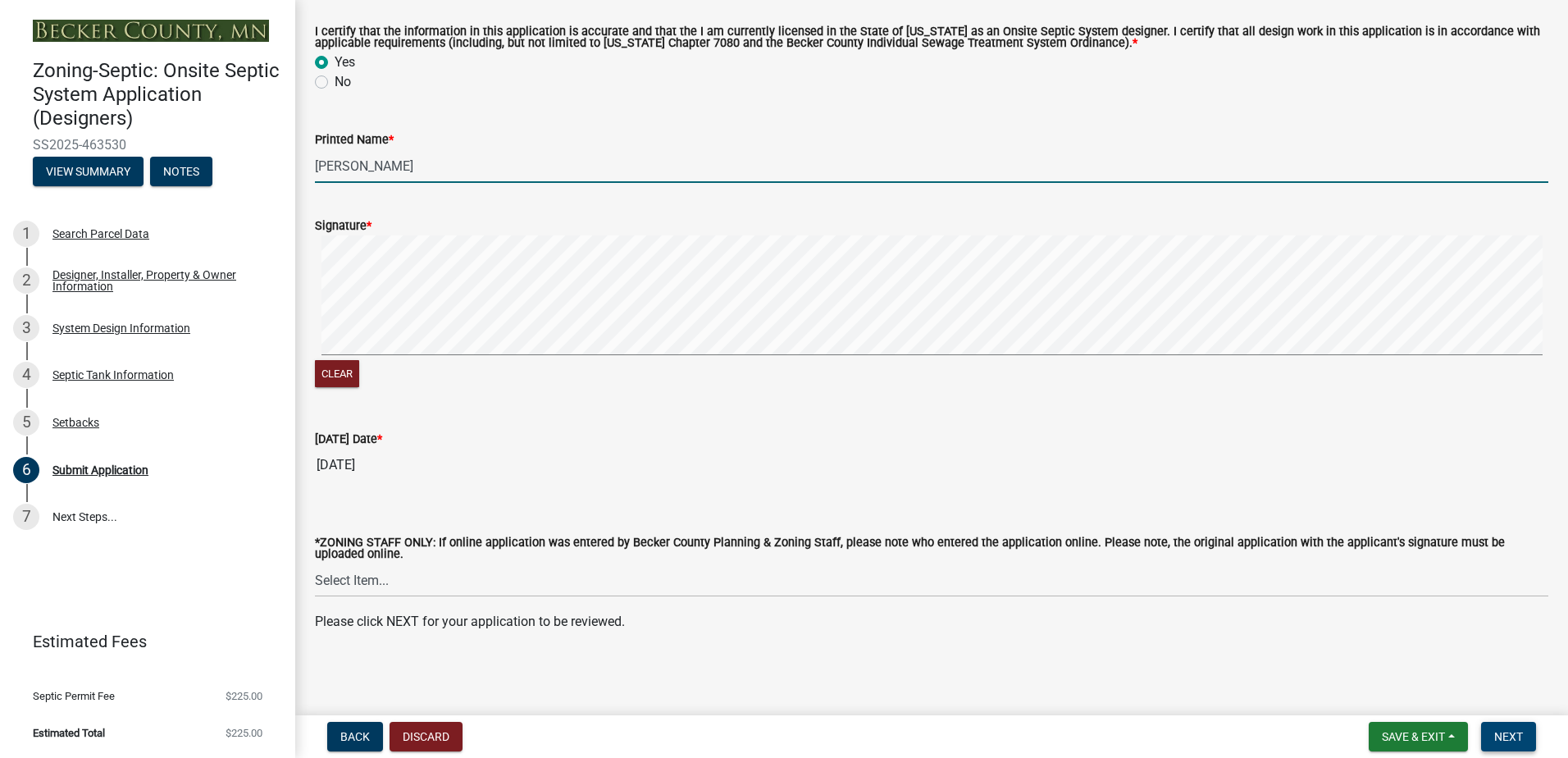
click at [1503, 738] on span "Next" at bounding box center [1508, 736] width 28 height 13
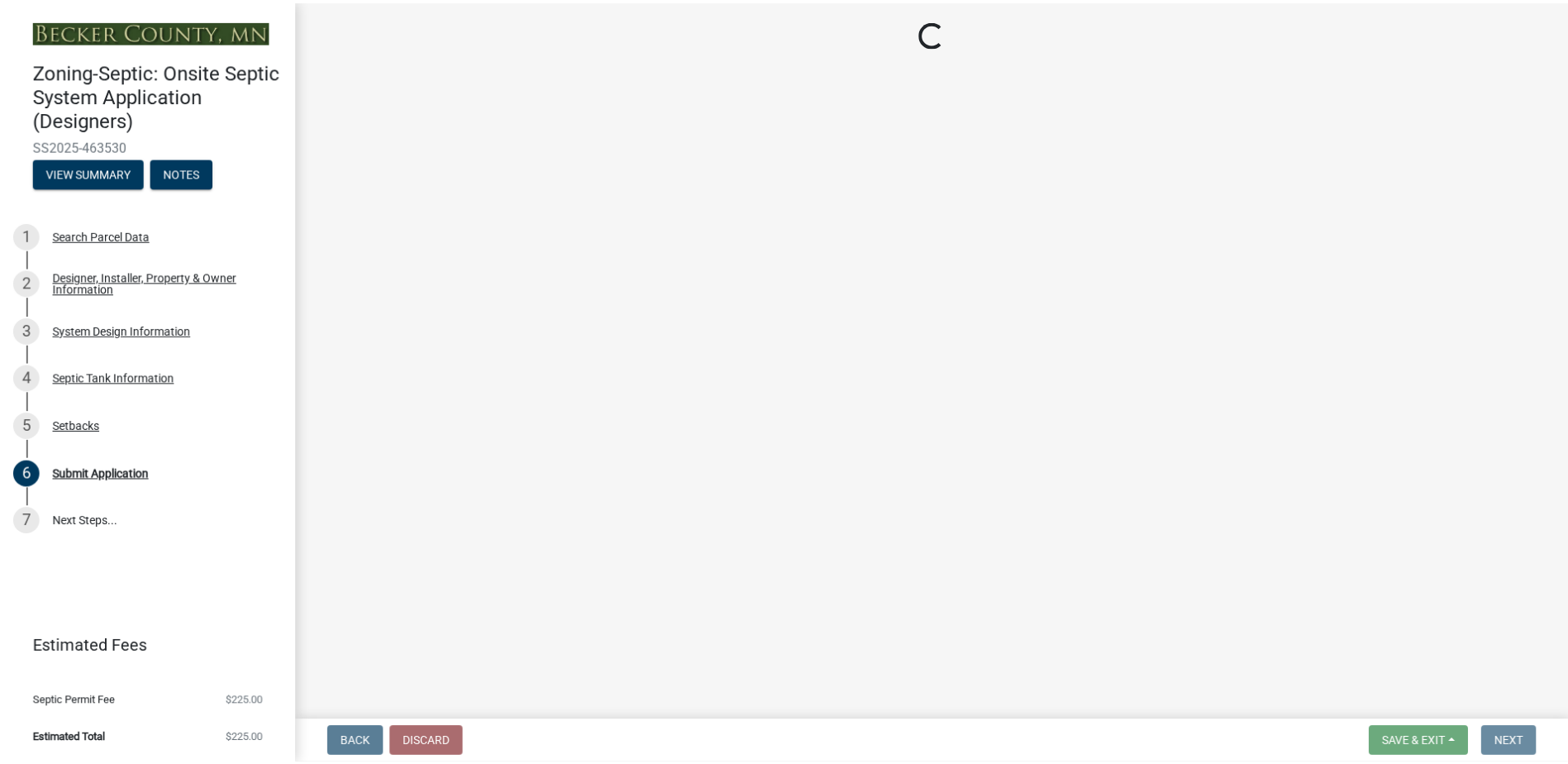
scroll to position [0, 0]
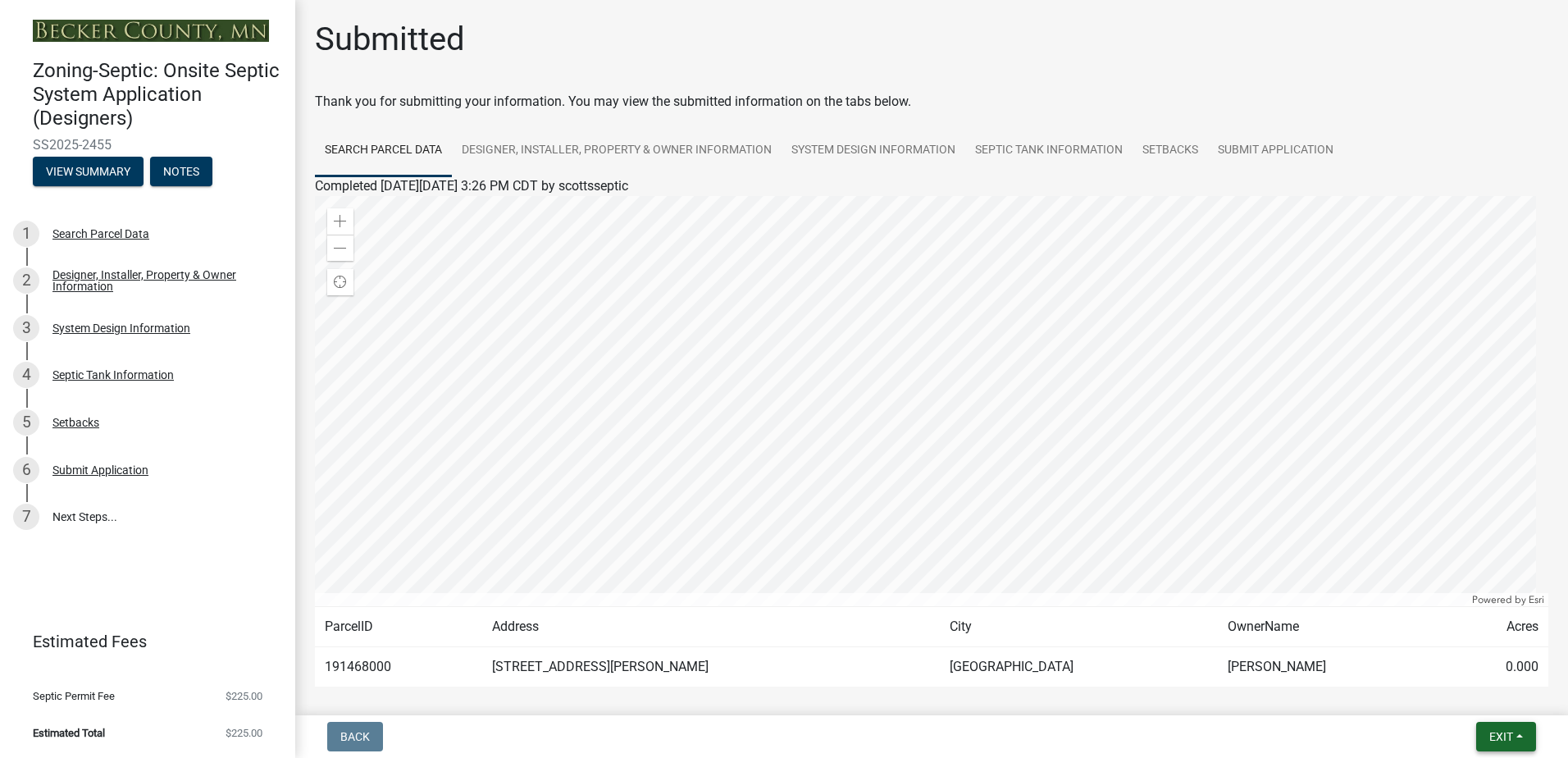
click at [1517, 738] on button "Exit" at bounding box center [1505, 736] width 59 height 29
click at [1493, 697] on button "Save & Exit" at bounding box center [1470, 693] width 131 height 39
